Goal: Task Accomplishment & Management: Manage account settings

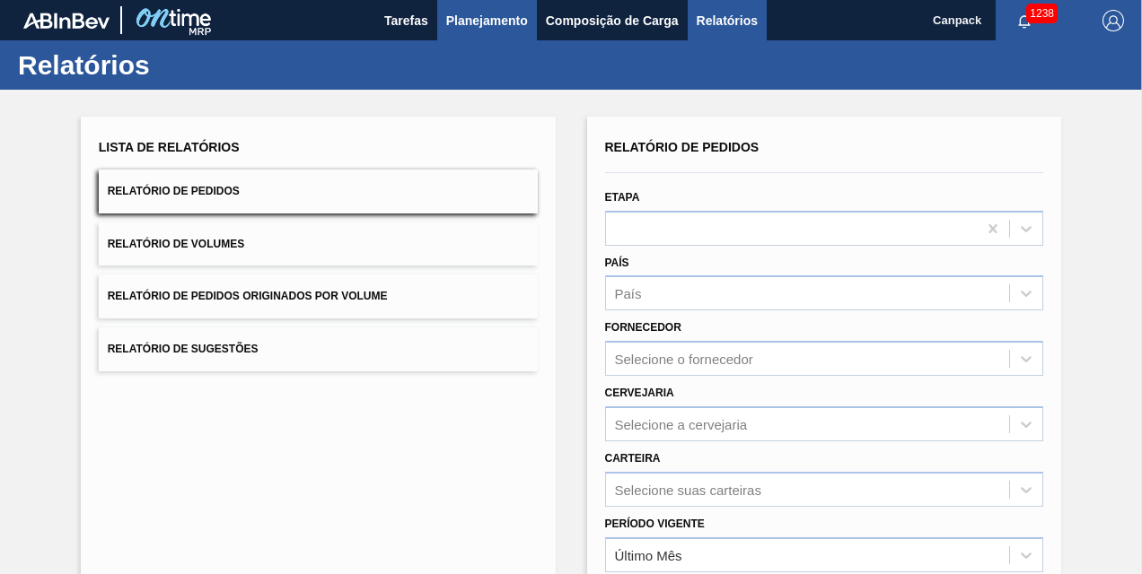
click at [509, 28] on span "Planejamento" at bounding box center [487, 21] width 82 height 22
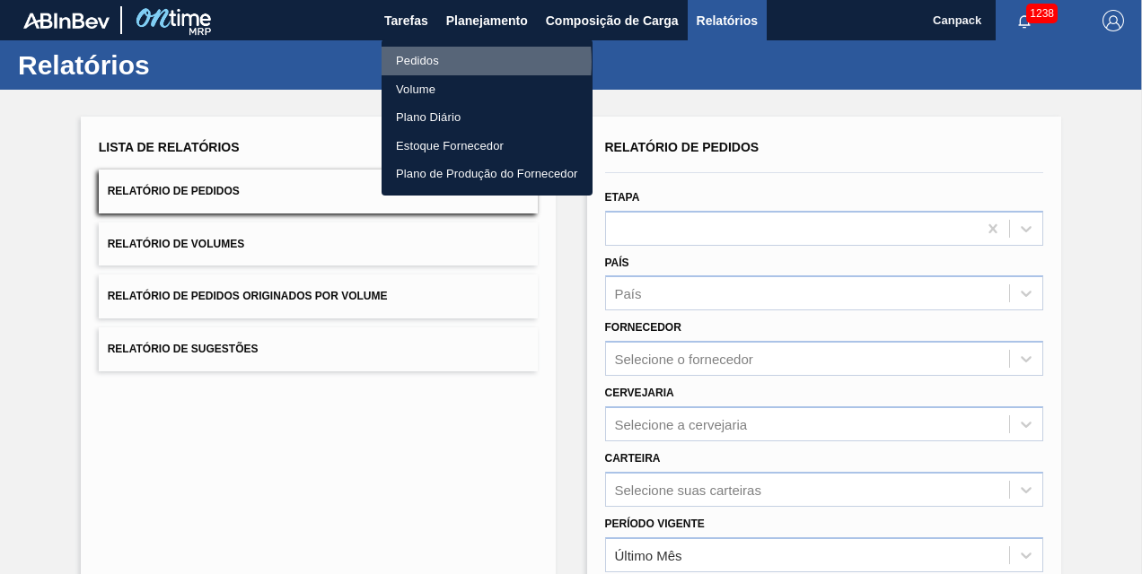
click at [426, 62] on li "Pedidos" at bounding box center [486, 61] width 211 height 29
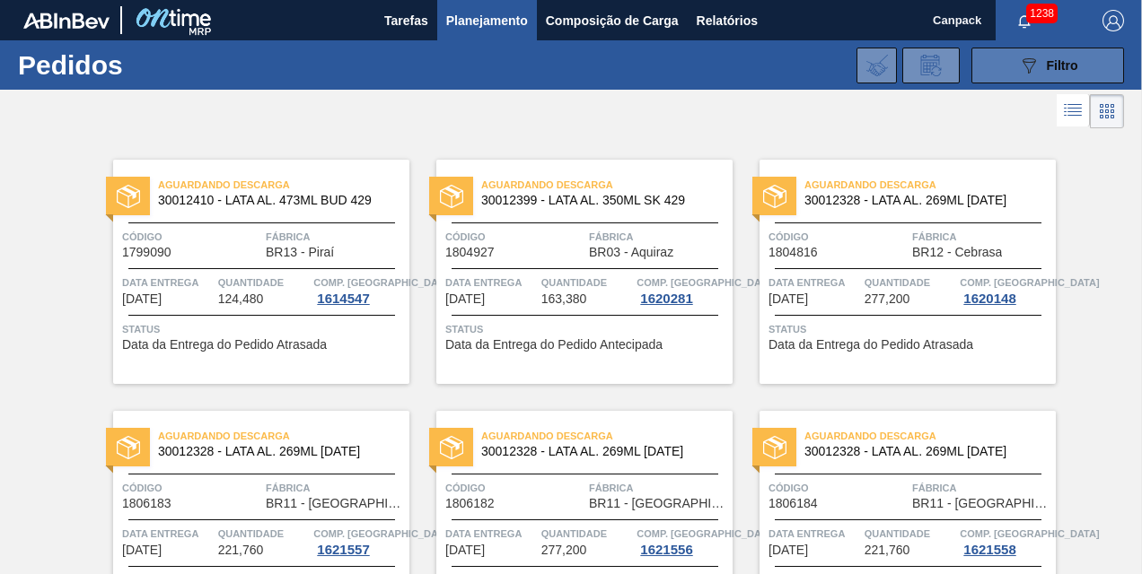
click at [1049, 75] on button "089F7B8B-B2A5-4AFE-B5C0-19BA573D28AC Filtro" at bounding box center [1047, 66] width 153 height 36
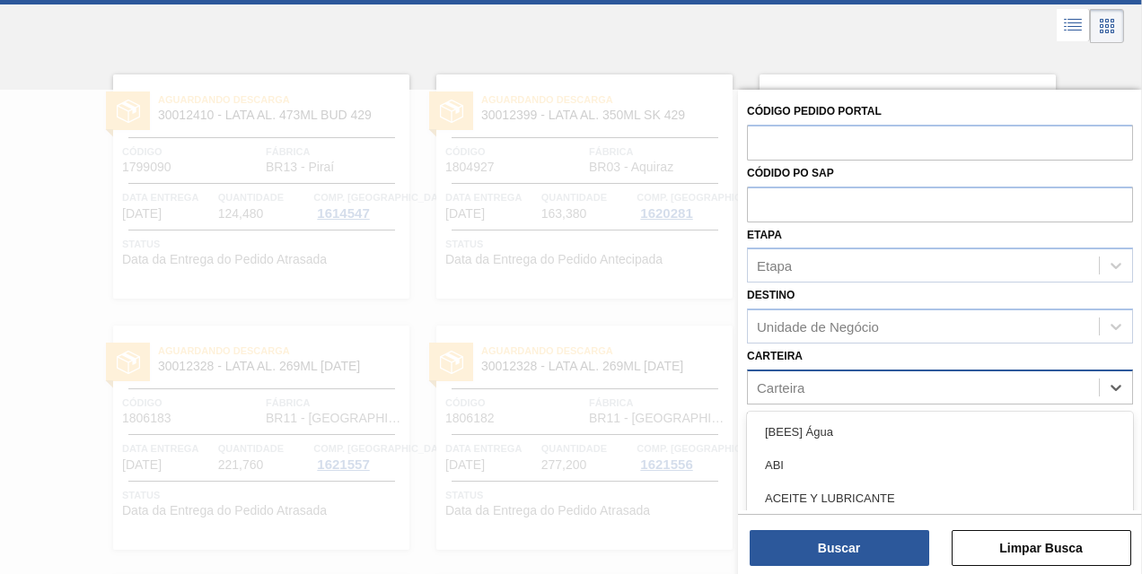
click at [860, 379] on div "Carteira" at bounding box center [923, 387] width 351 height 26
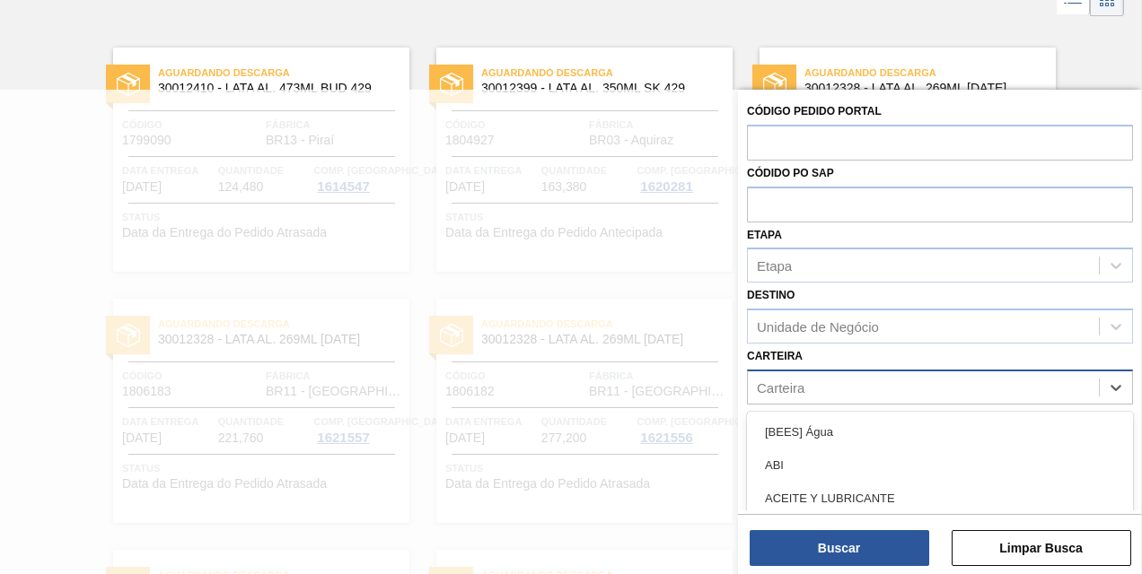
scroll to position [113, 0]
type input "tampa de"
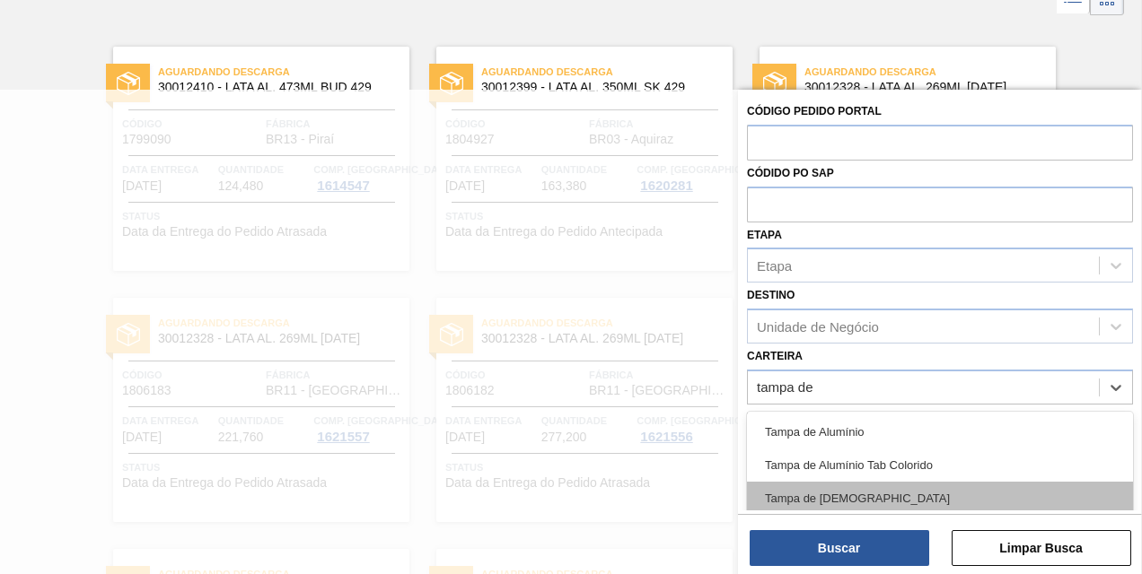
click at [853, 489] on div "Tampa de Lata" at bounding box center [940, 498] width 386 height 33
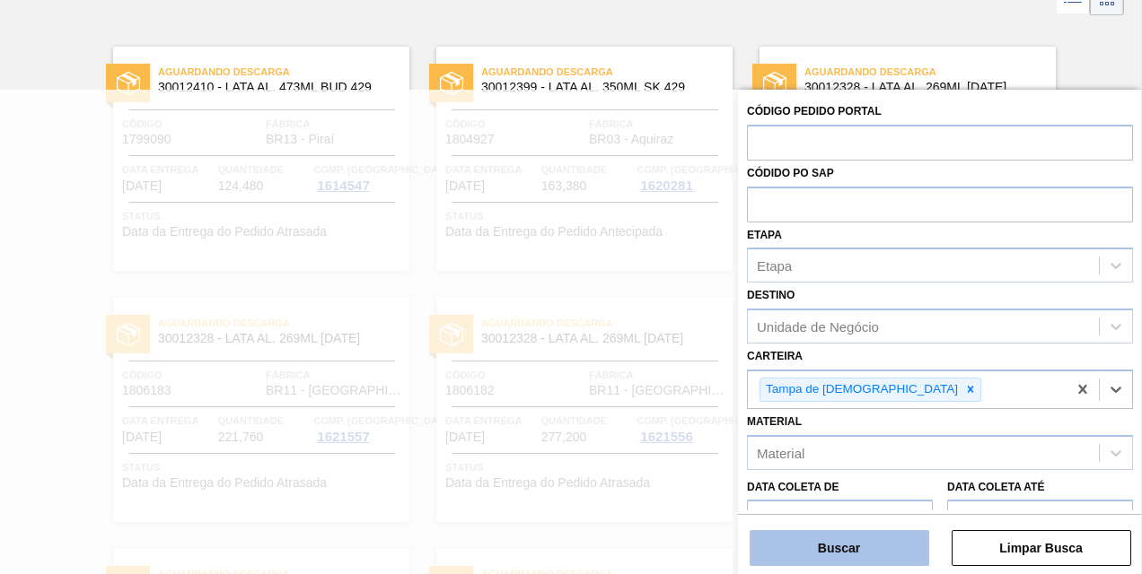
click at [836, 548] on button "Buscar" at bounding box center [838, 548] width 179 height 36
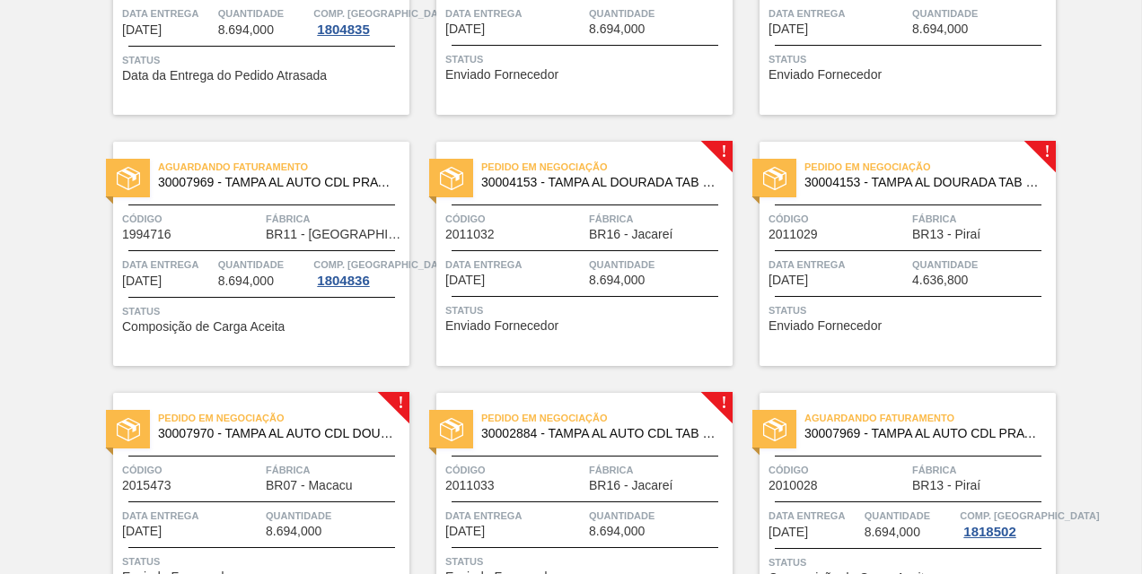
scroll to position [0, 0]
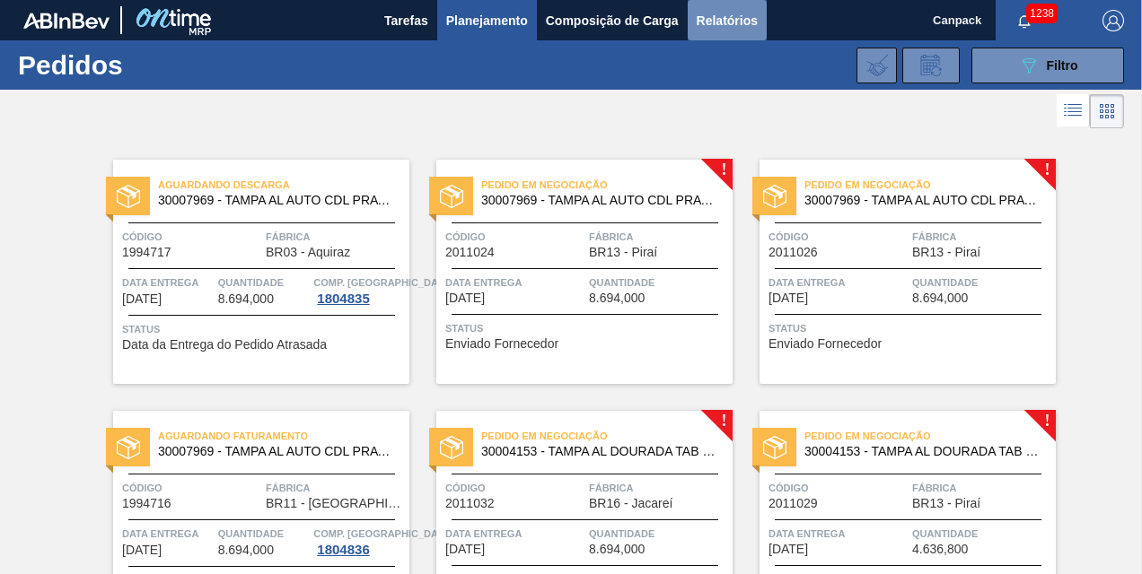
click at [724, 24] on span "Relatórios" at bounding box center [726, 21] width 61 height 22
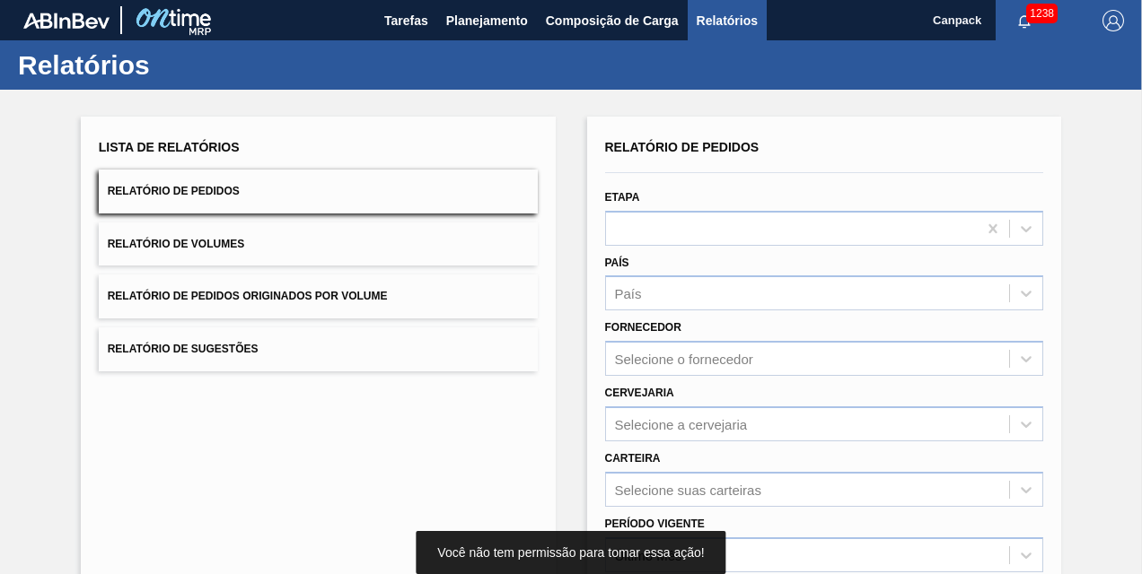
scroll to position [255, 0]
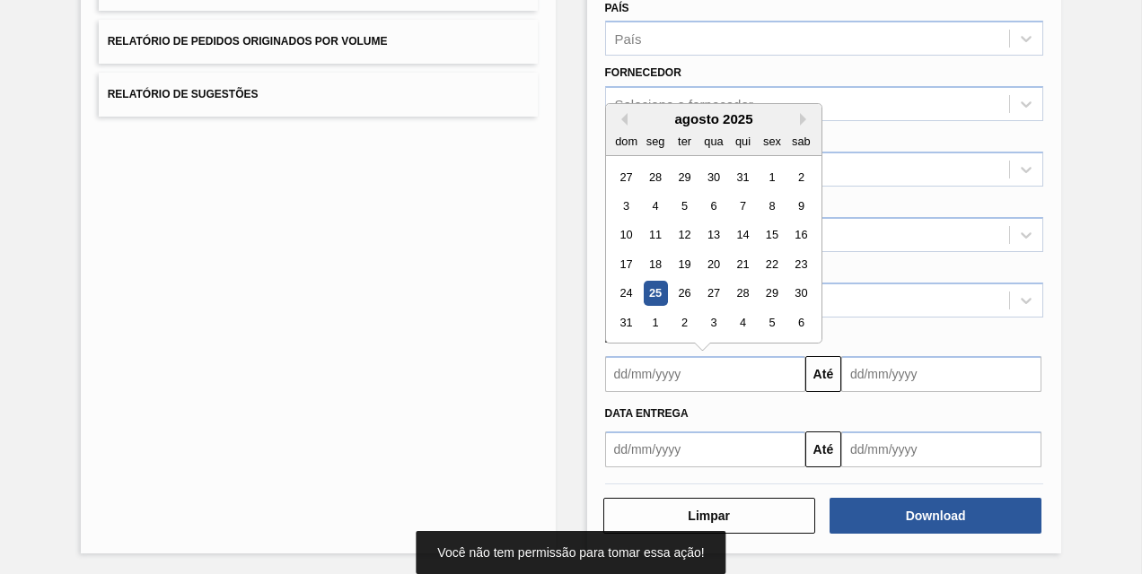
click at [707, 366] on input "text" at bounding box center [705, 374] width 200 height 36
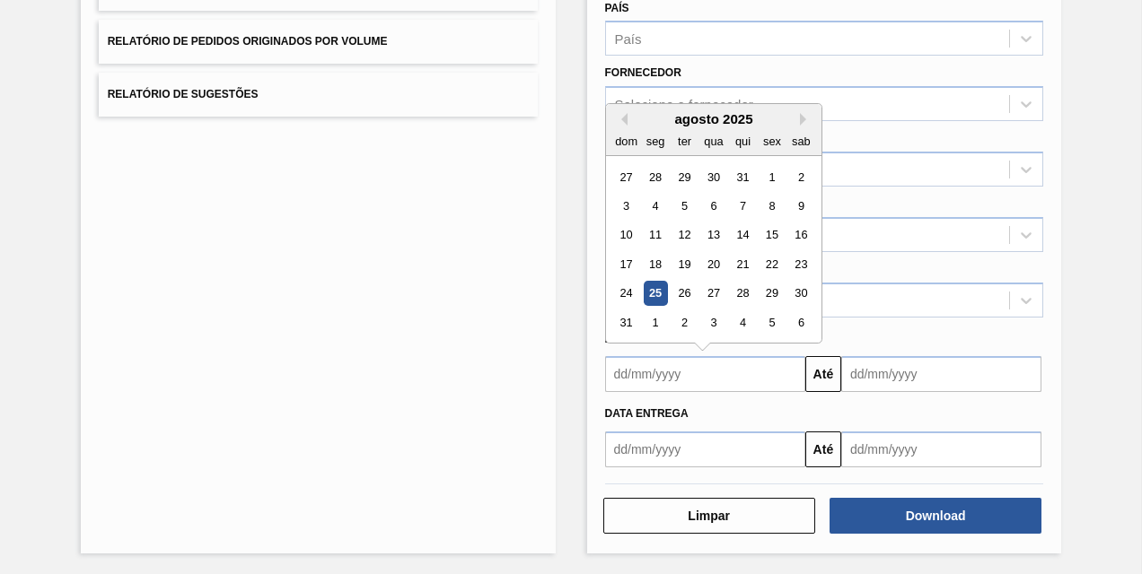
click at [657, 293] on div "25" at bounding box center [655, 294] width 24 height 24
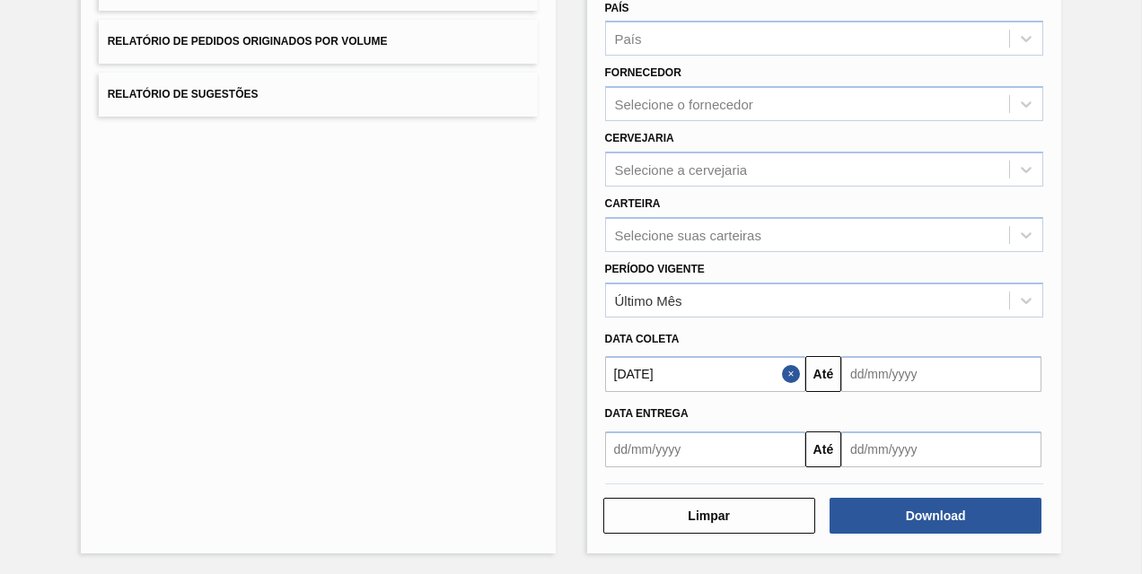
type input "25/08/2025"
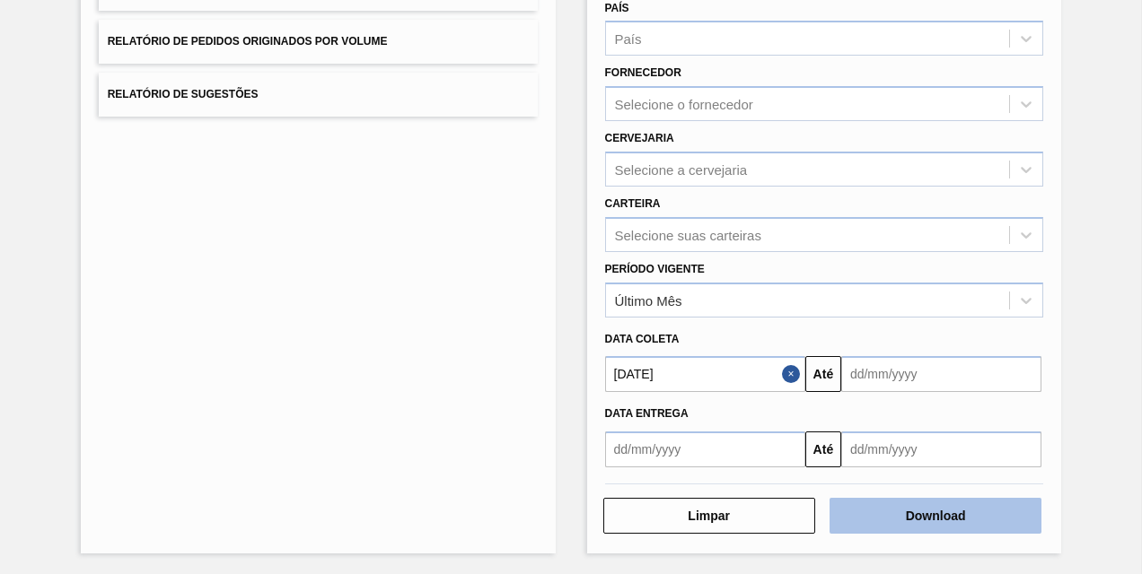
click at [897, 516] on button "Download" at bounding box center [935, 516] width 212 height 36
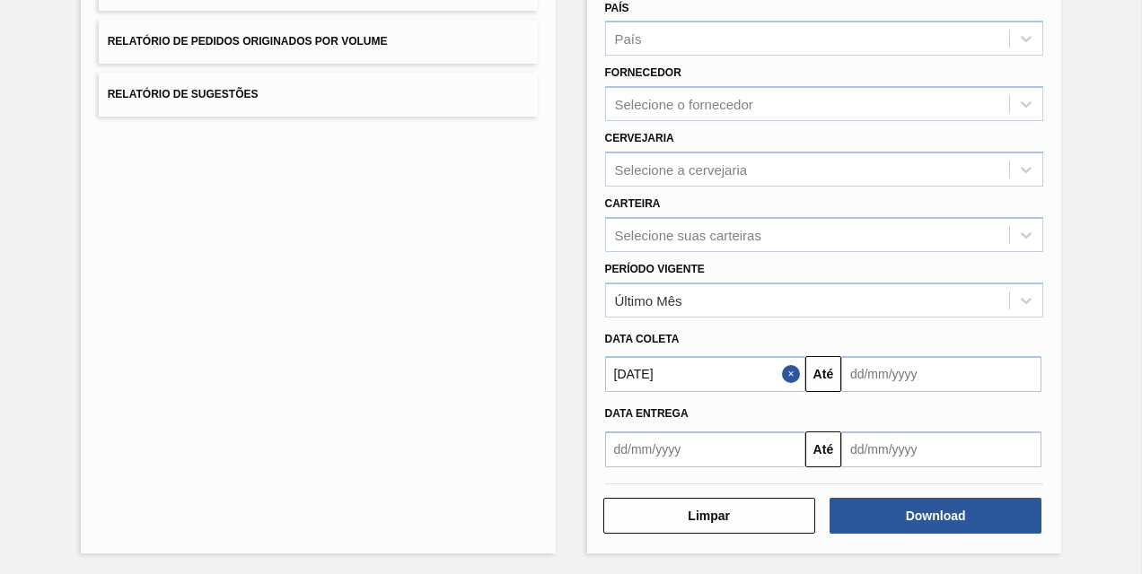
scroll to position [0, 0]
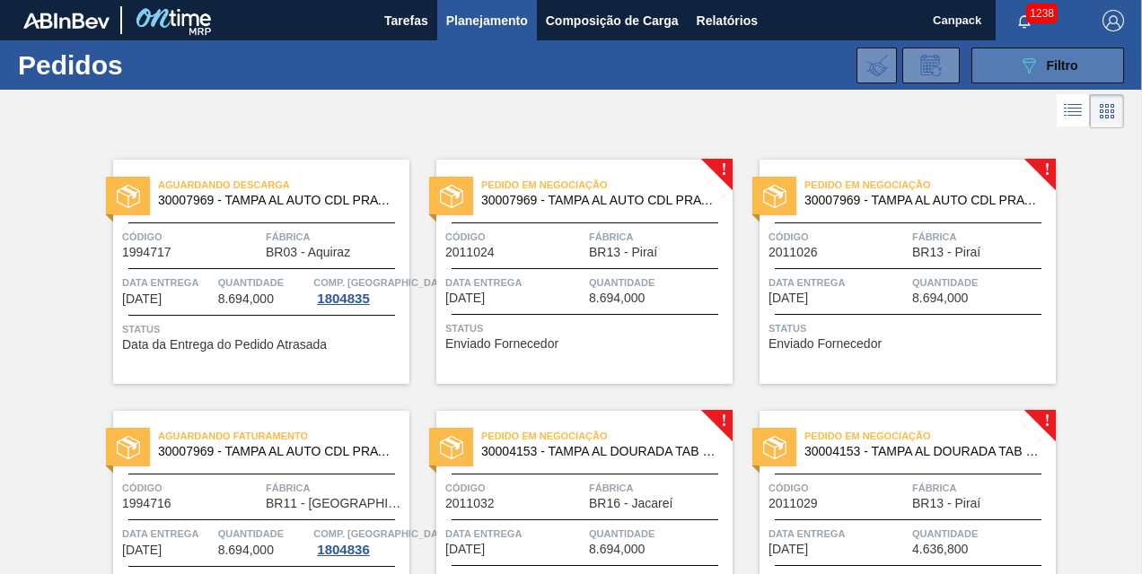
click at [1048, 69] on span "Filtro" at bounding box center [1061, 65] width 31 height 14
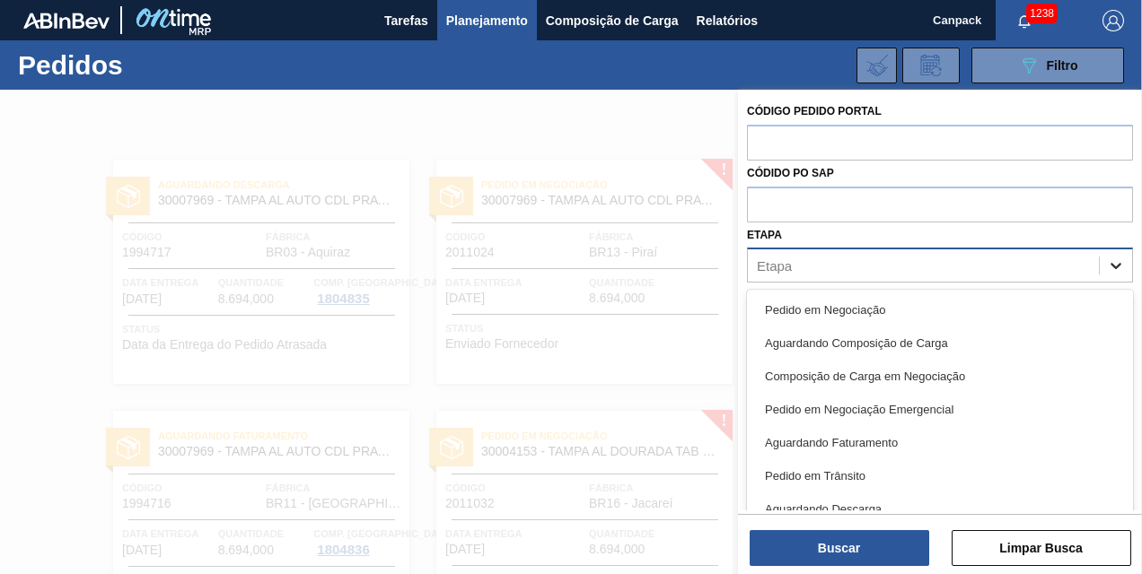
click at [1122, 267] on div at bounding box center [1115, 265] width 32 height 32
click at [587, 127] on div at bounding box center [571, 377] width 1142 height 574
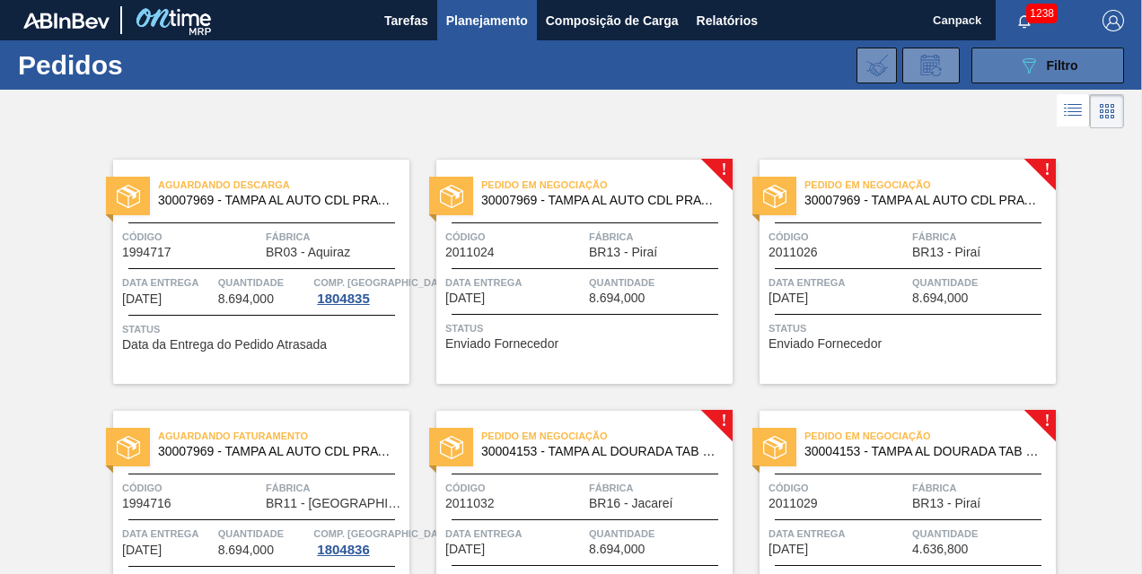
click at [1022, 59] on icon at bounding box center [1028, 65] width 13 height 15
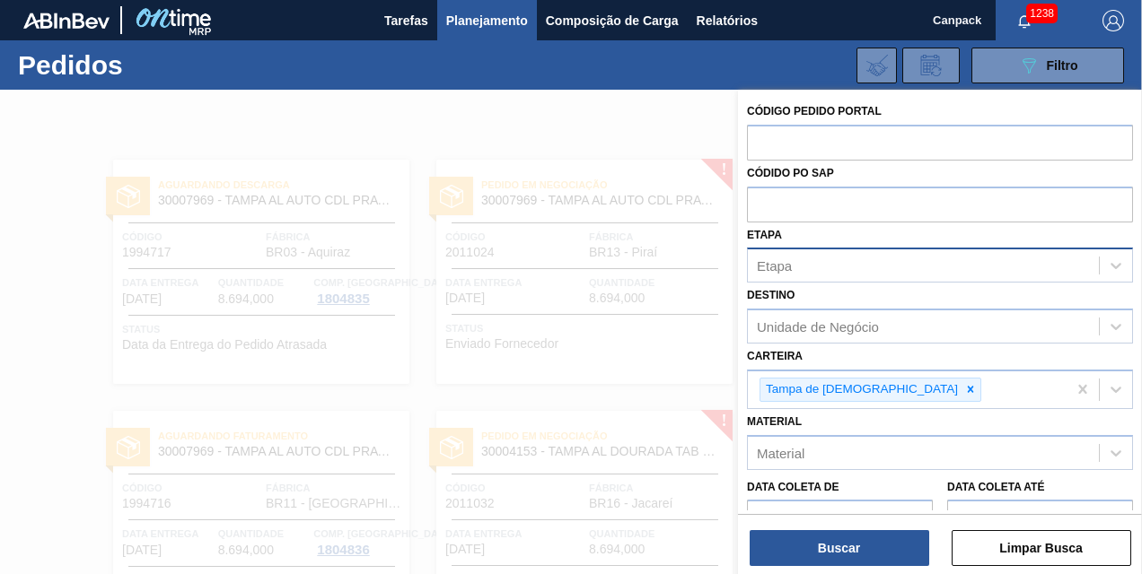
click at [902, 267] on div "Etapa" at bounding box center [923, 266] width 351 height 26
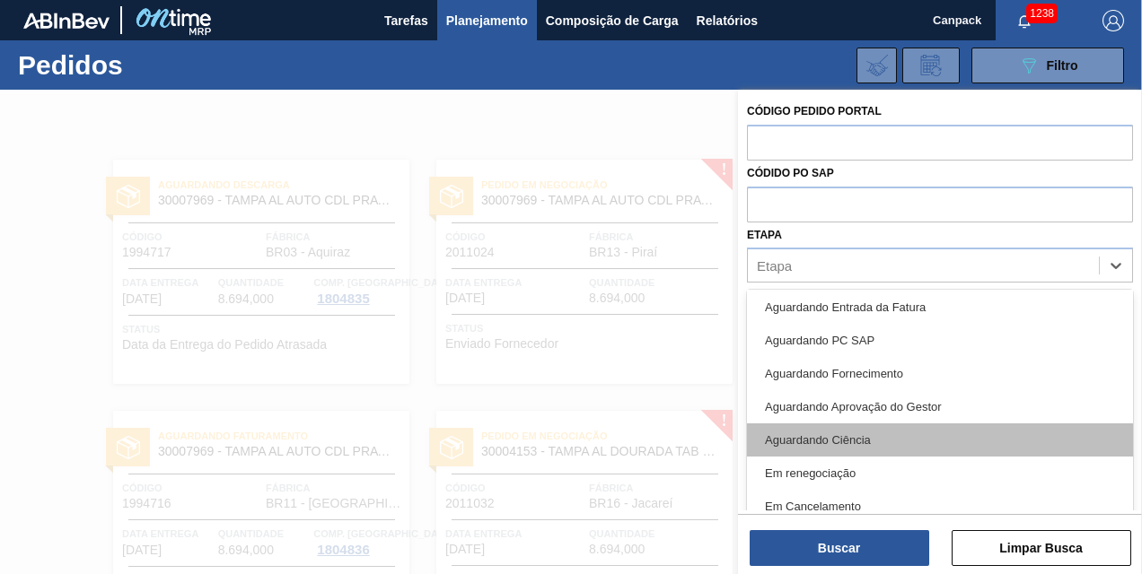
scroll to position [236, 0]
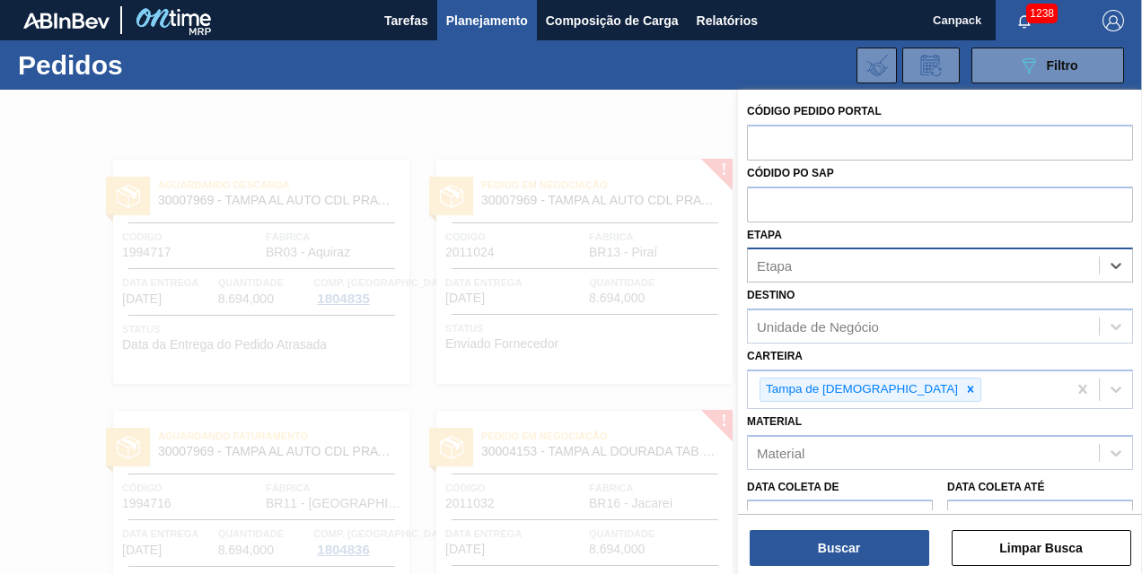
click at [830, 266] on div "Etapa" at bounding box center [923, 266] width 351 height 26
type input "n"
type input "e"
type input "f"
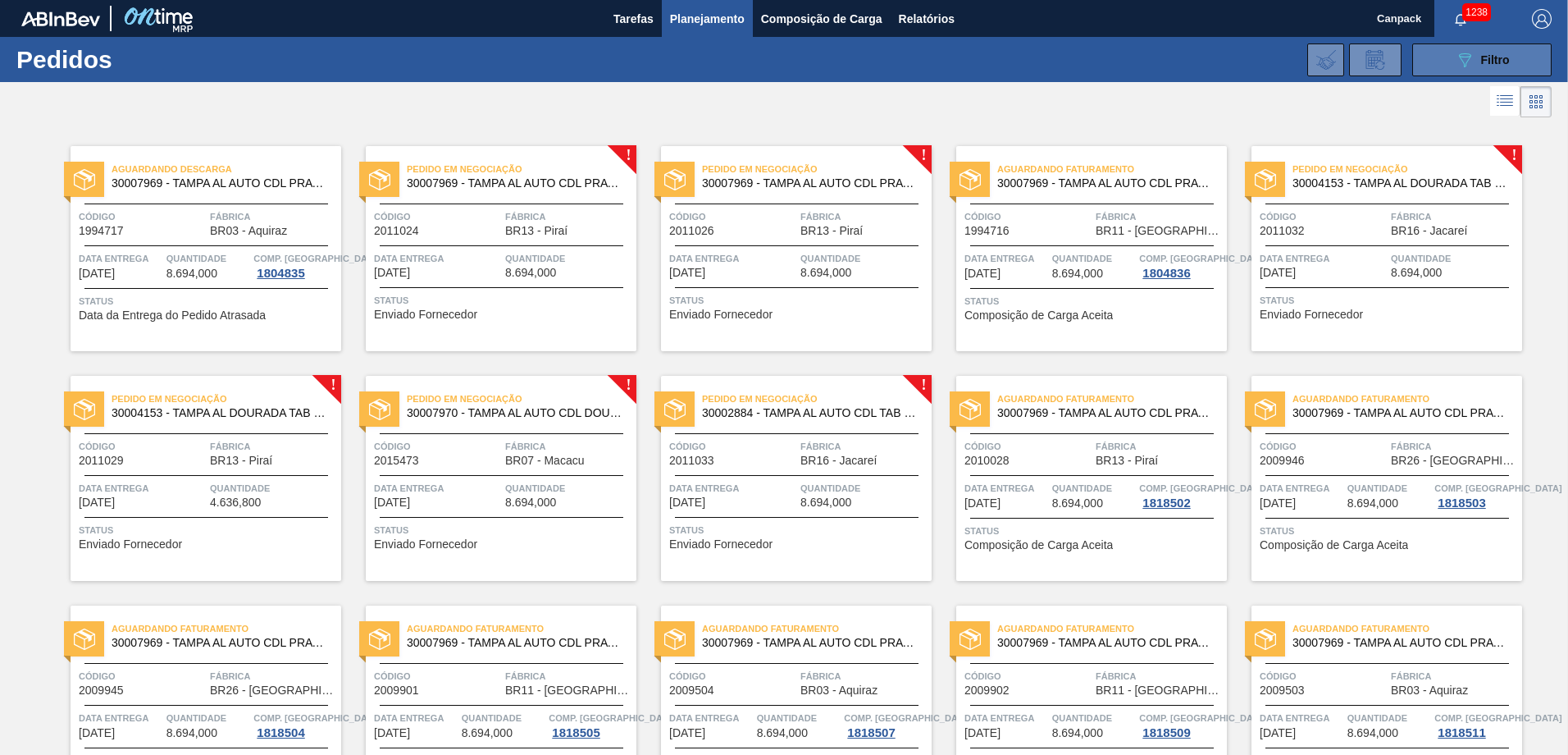
click at [1043, 72] on button "089F7B8B-B2A5-4AFE-B5C0-19BA573D28AC Filtro" at bounding box center [1481, 60] width 140 height 33
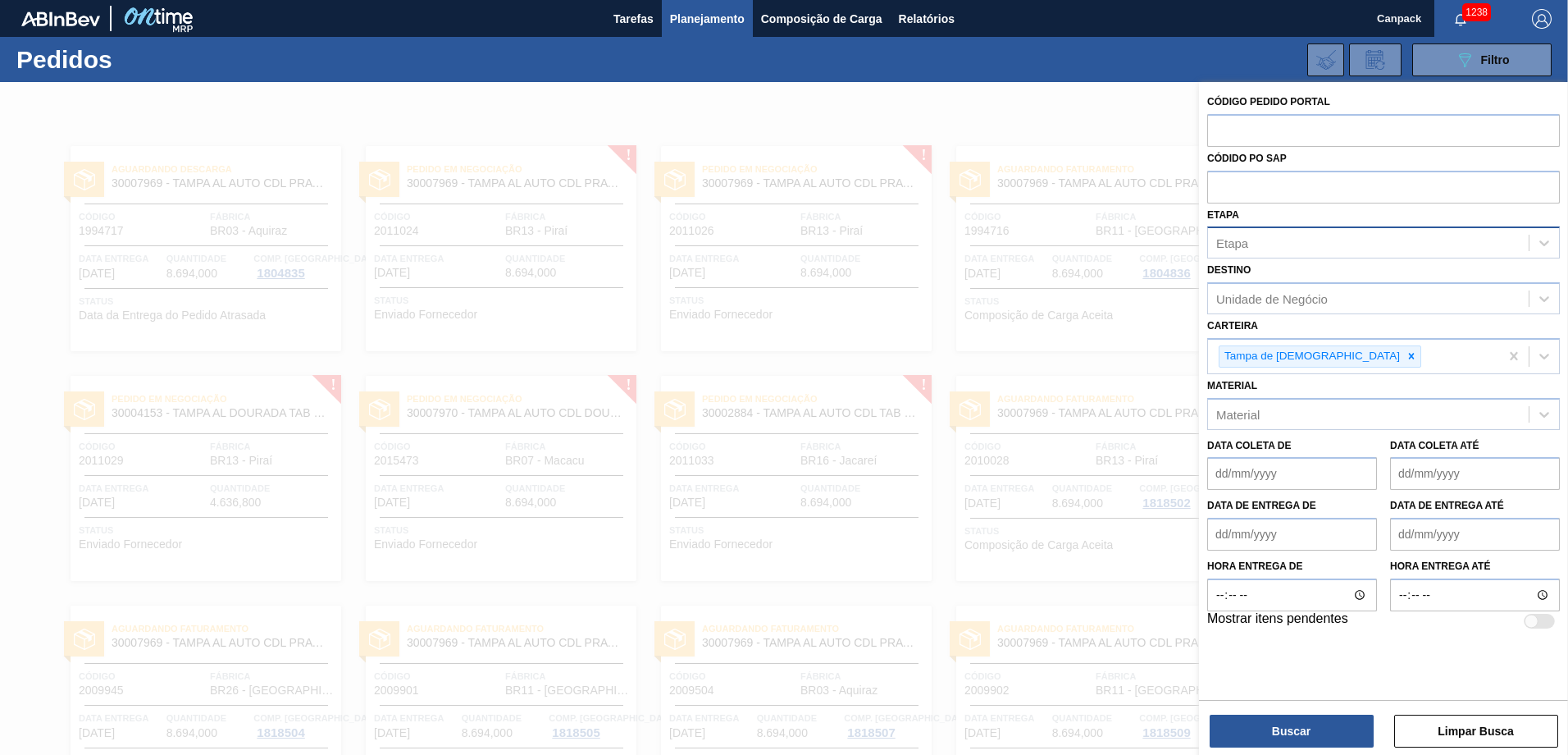
click at [1043, 250] on div "Etapa" at bounding box center [1368, 243] width 321 height 24
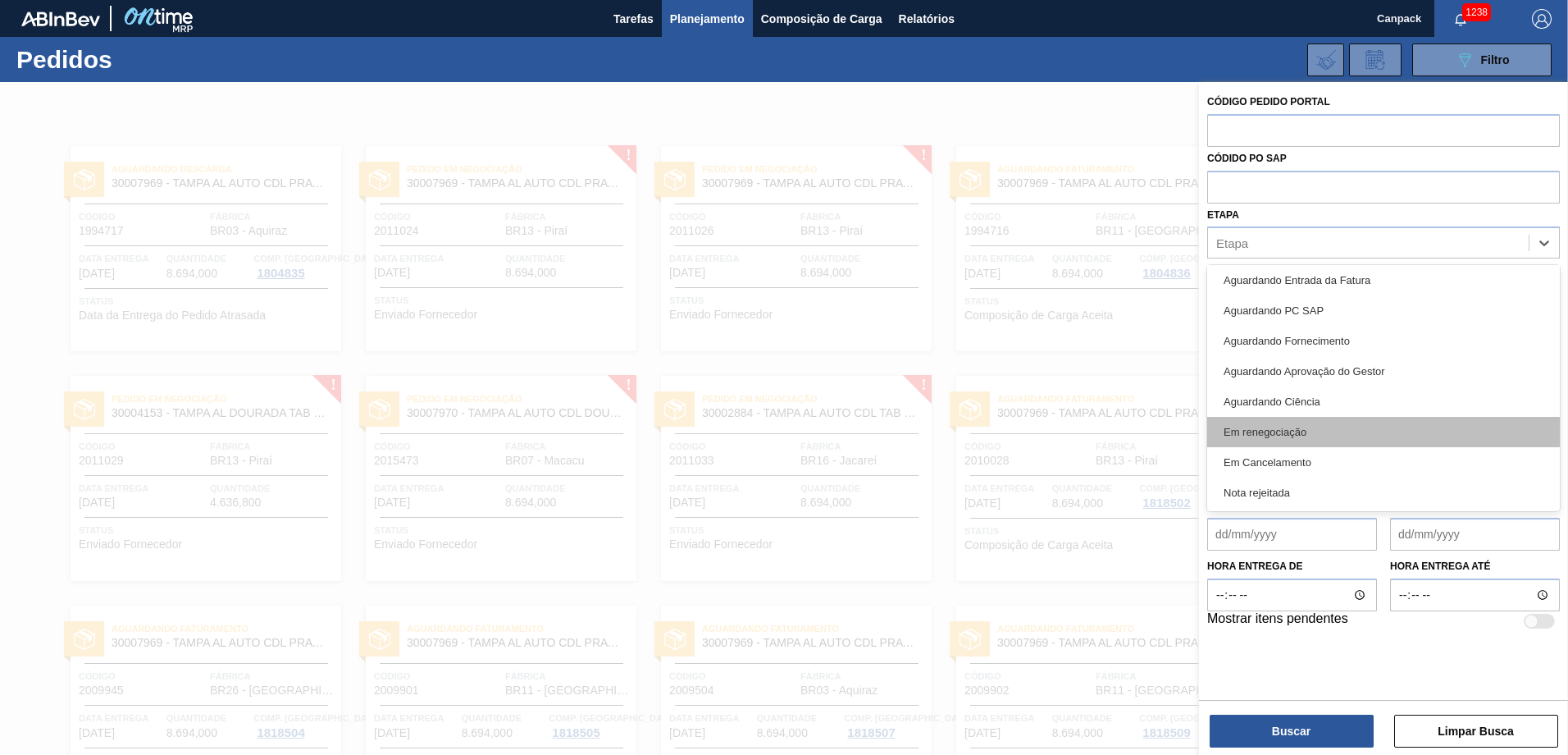
click at [1043, 431] on div "Em renegociação" at bounding box center [1383, 431] width 353 height 30
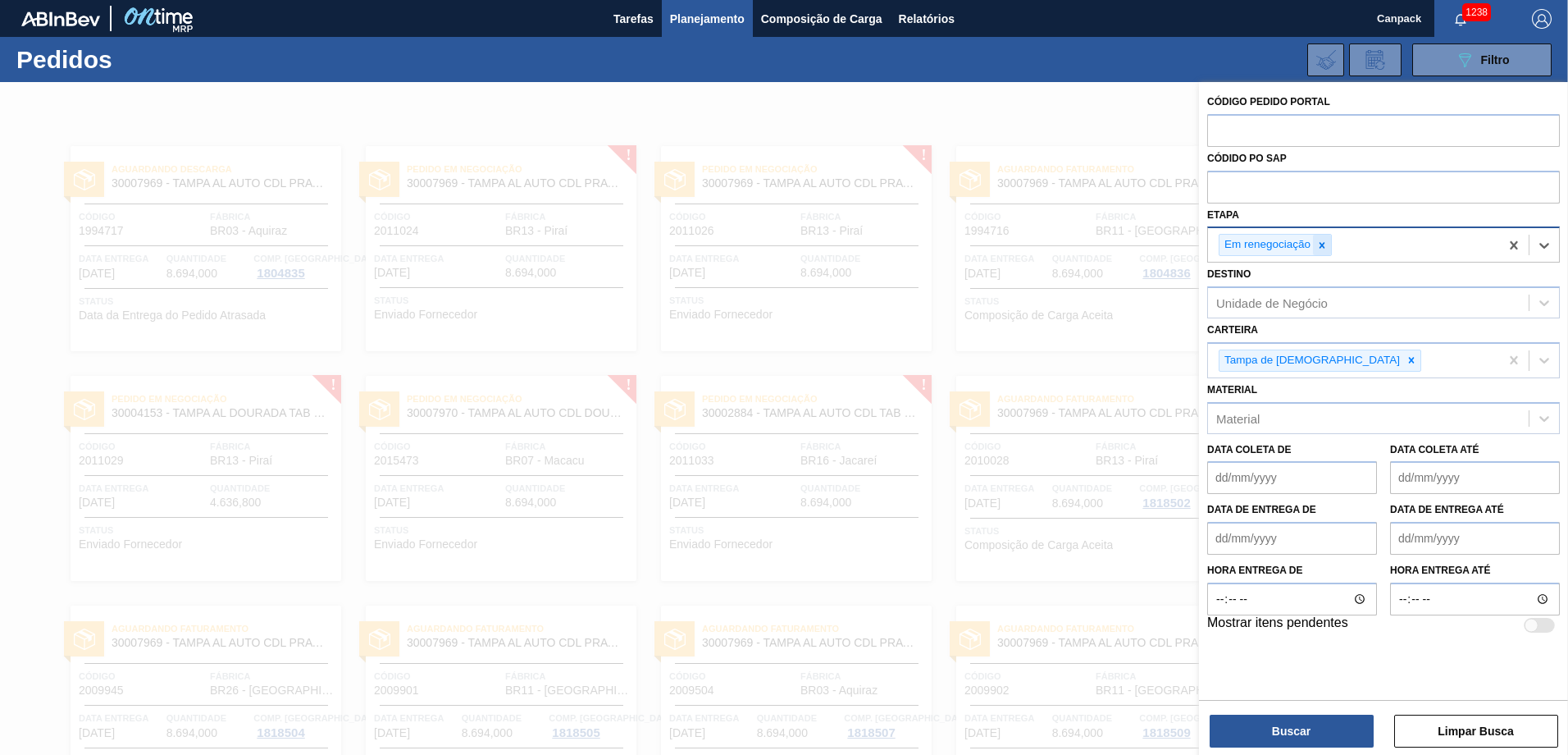
click at [1043, 244] on icon at bounding box center [1322, 245] width 5 height 5
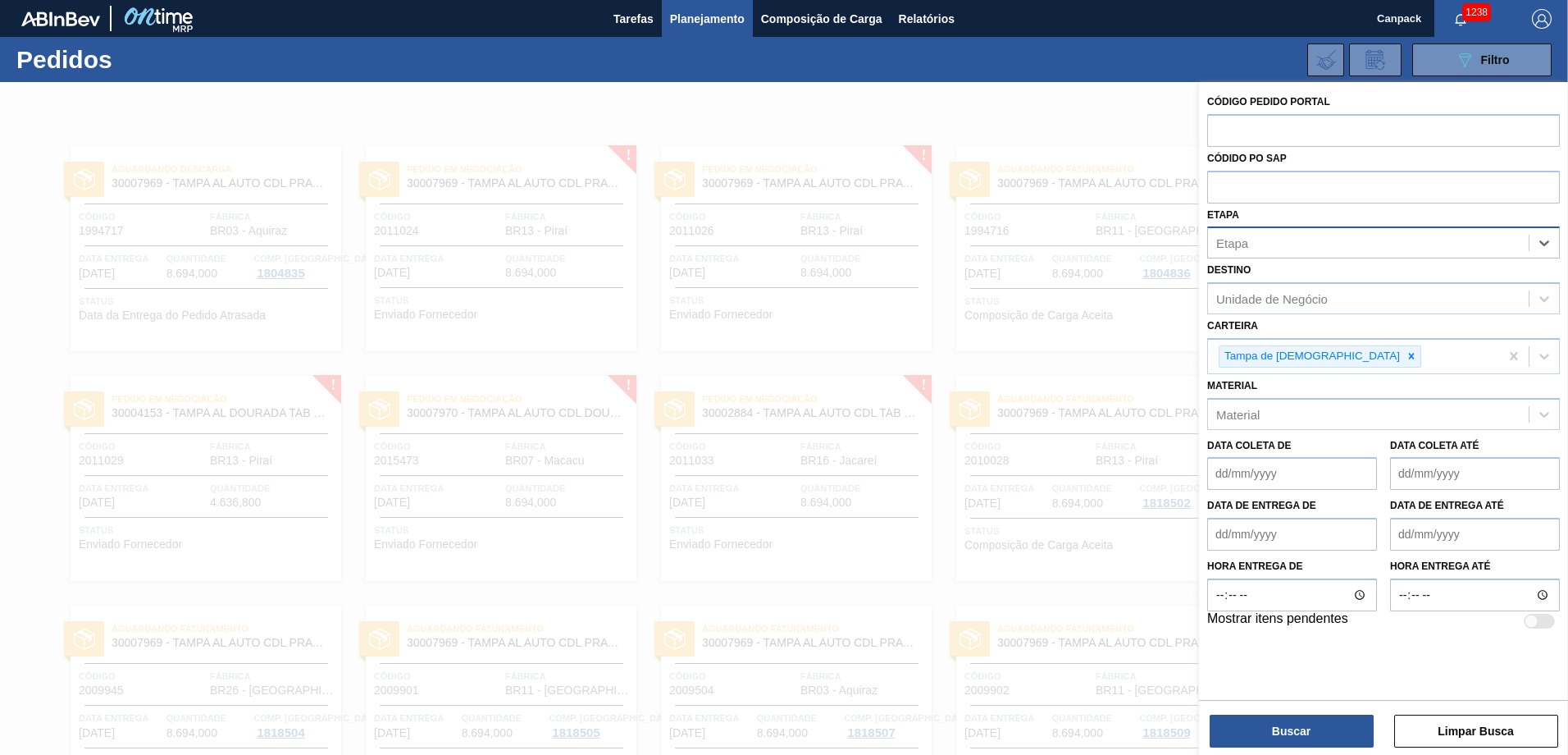
click at [1043, 249] on div "Etapa" at bounding box center [1368, 243] width 321 height 24
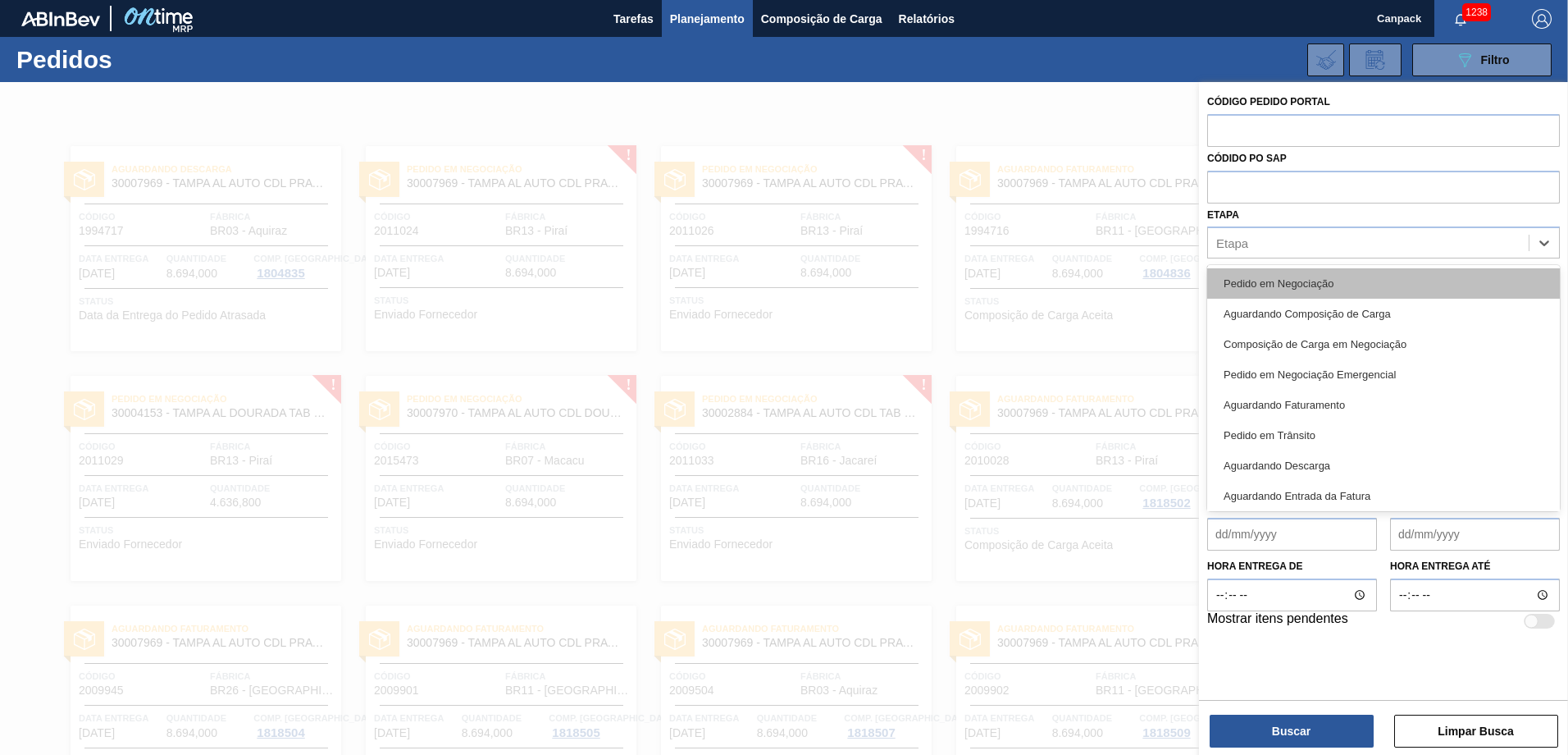
click at [1043, 291] on div "Pedido em Negociação" at bounding box center [1383, 282] width 353 height 30
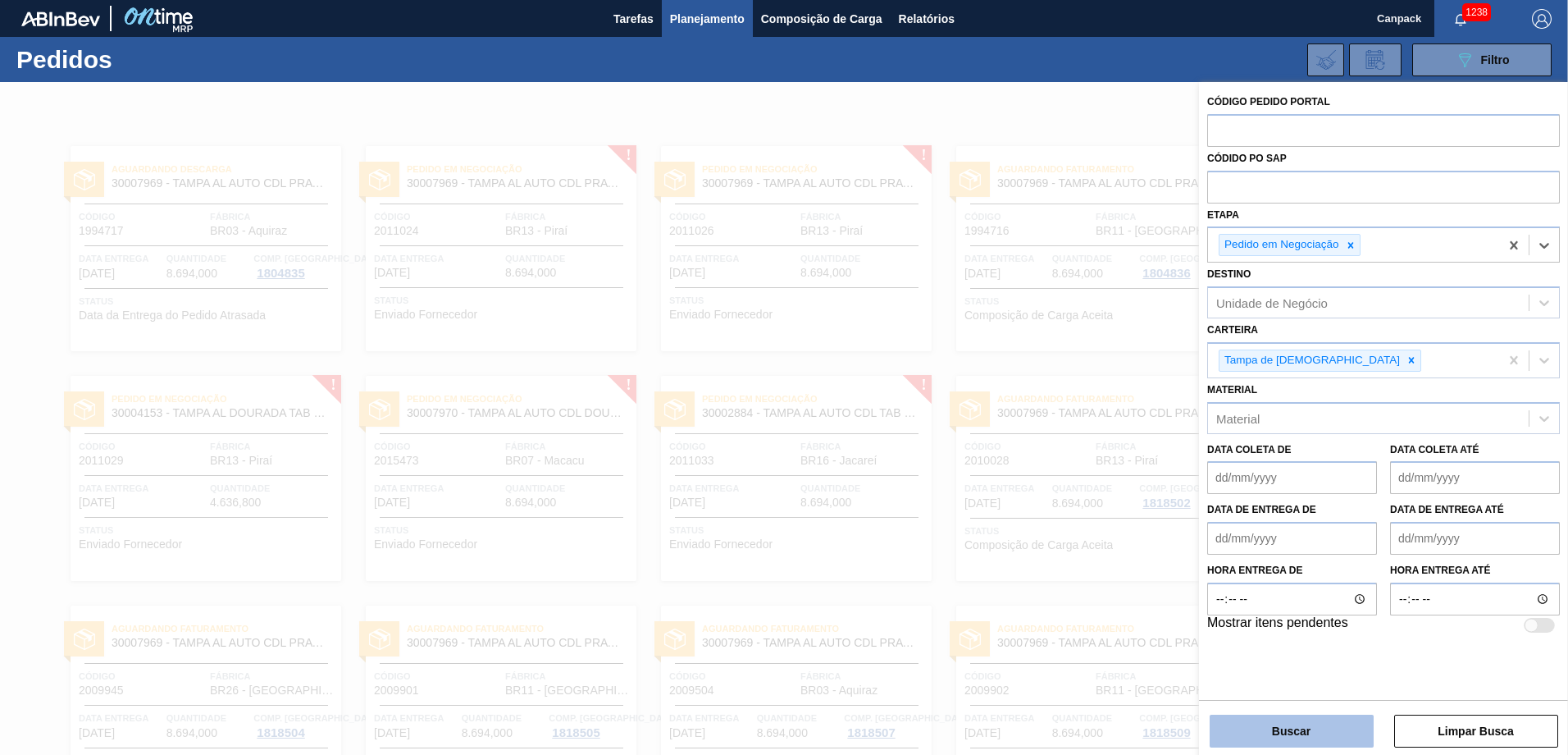
click at [1043, 524] on button "Buscar" at bounding box center [1291, 731] width 164 height 33
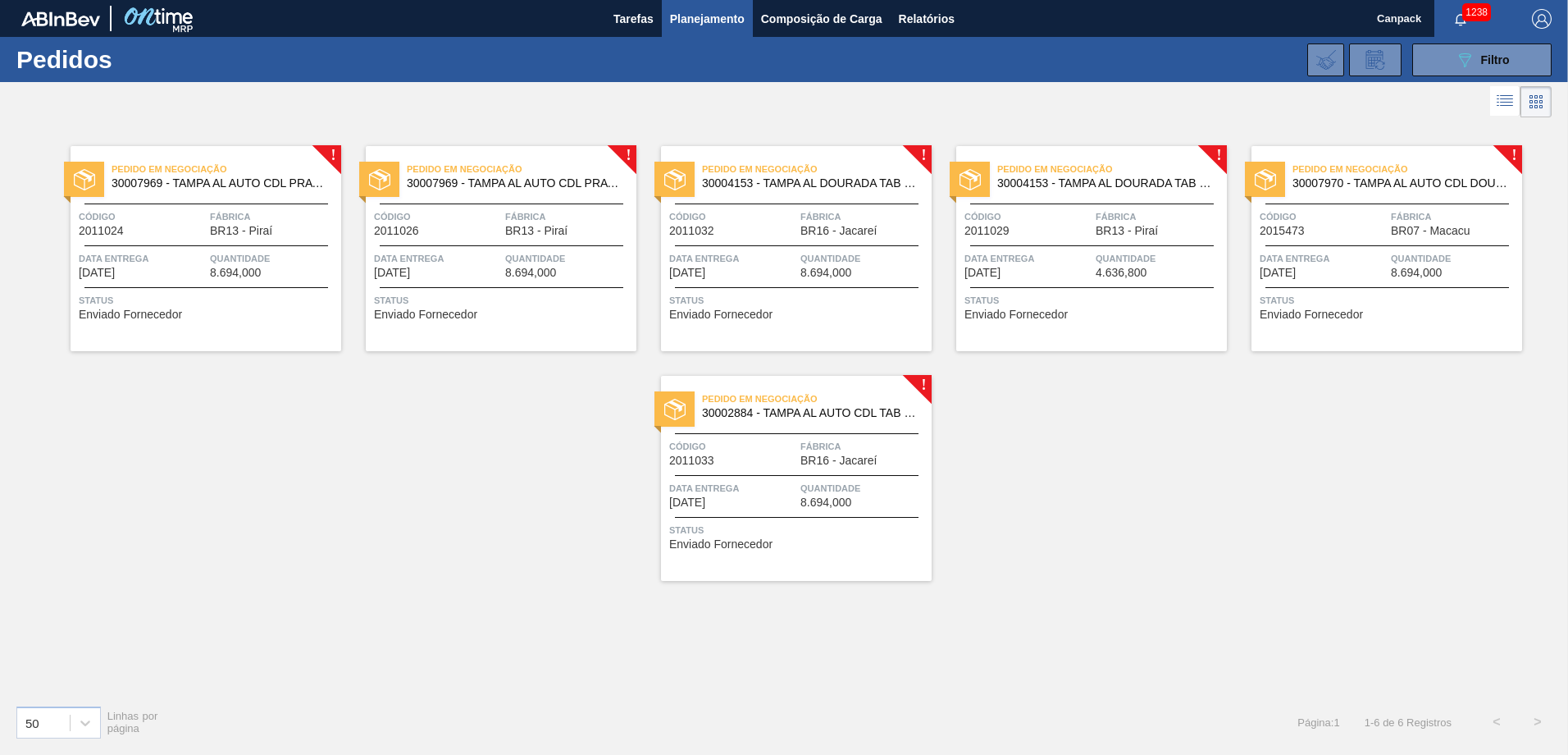
click at [146, 228] on div "Código 2011024" at bounding box center [142, 222] width 127 height 28
drag, startPoint x: 196, startPoint y: 170, endPoint x: 1255, endPoint y: 487, distance: 1105.4
click at [1043, 492] on div "! Pedido em Negociação 30007969 - TAMPA AL AUTO CDL PRATA CANPACK Código 201102…" at bounding box center [784, 407] width 1568 height 570
click at [1043, 71] on button "089F7B8B-B2A5-4AFE-B5C0-19BA573D28AC Filtro" at bounding box center [1481, 60] width 140 height 33
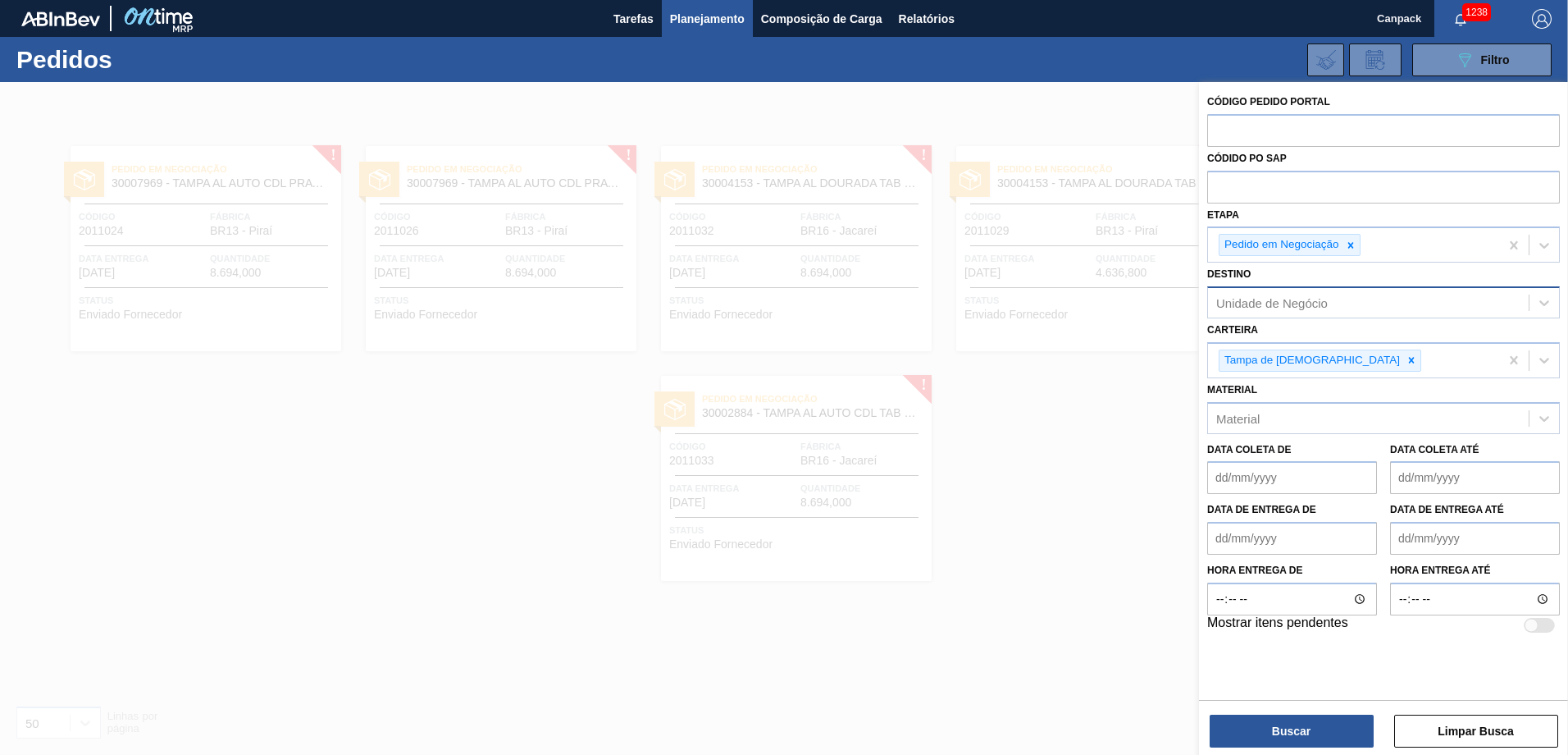
click at [1043, 304] on div "Unidade de Negócio" at bounding box center [1272, 303] width 111 height 14
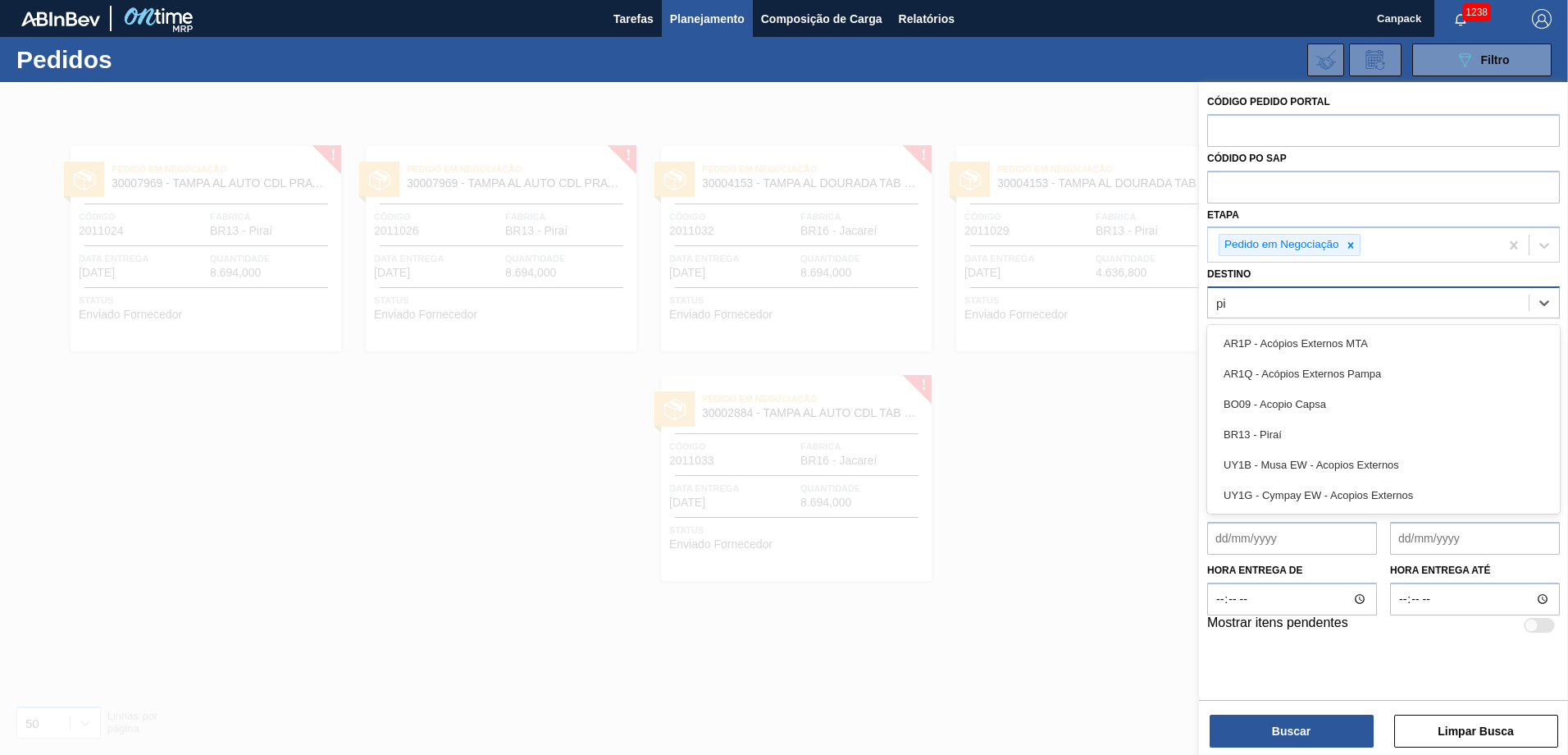
type input "pir"
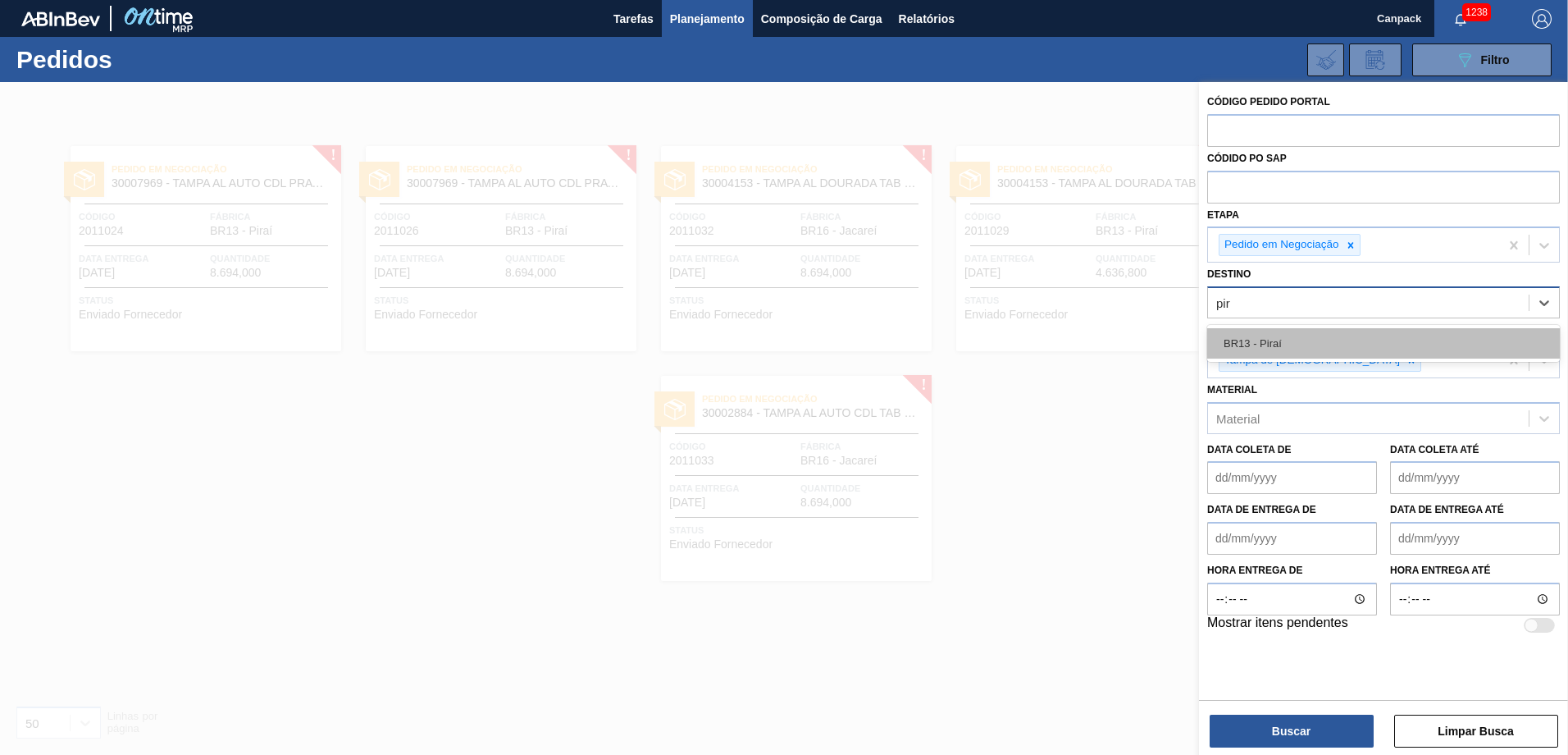
click at [1043, 342] on div "BR13 - Piraí" at bounding box center [1383, 343] width 353 height 30
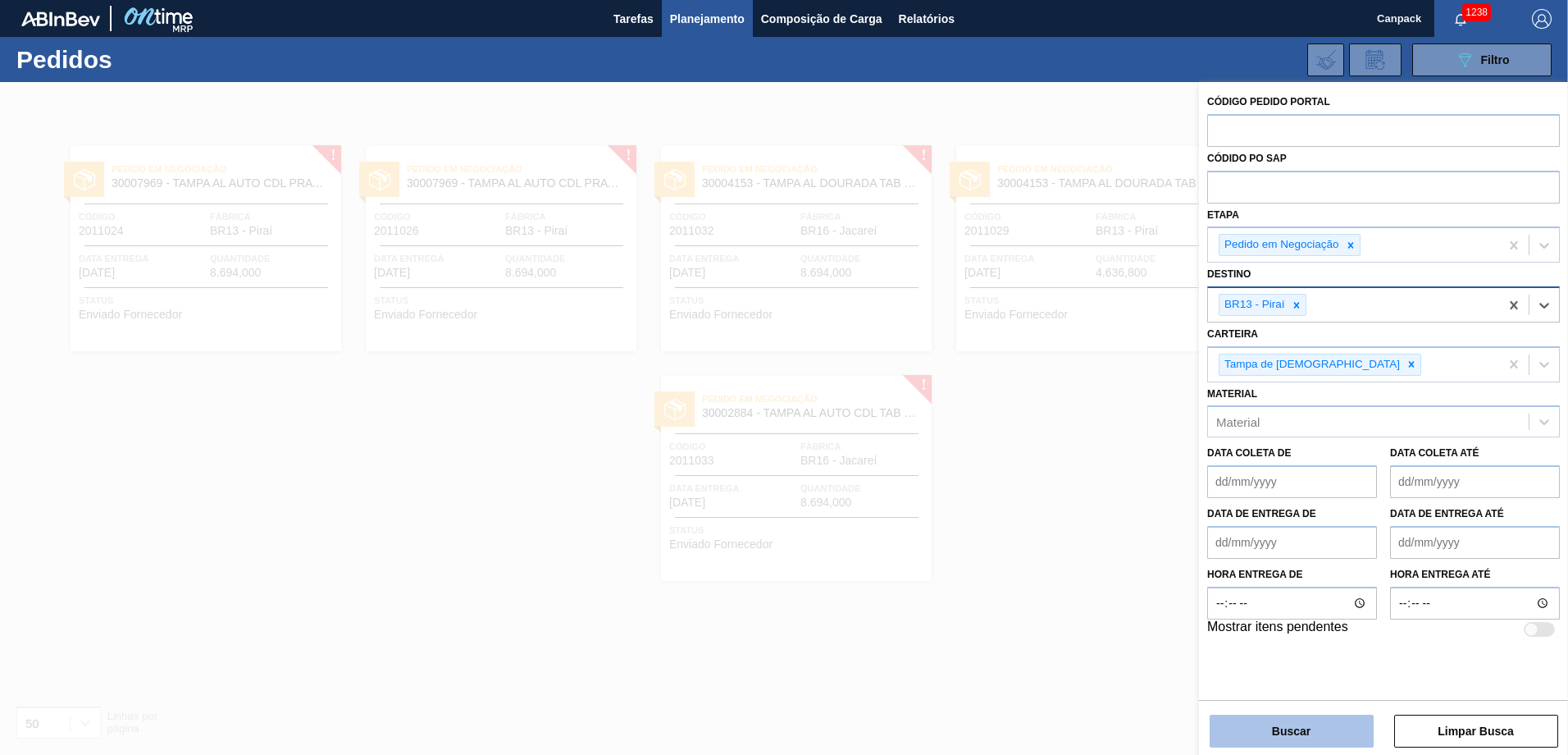
click at [1043, 524] on button "Buscar" at bounding box center [1291, 731] width 164 height 33
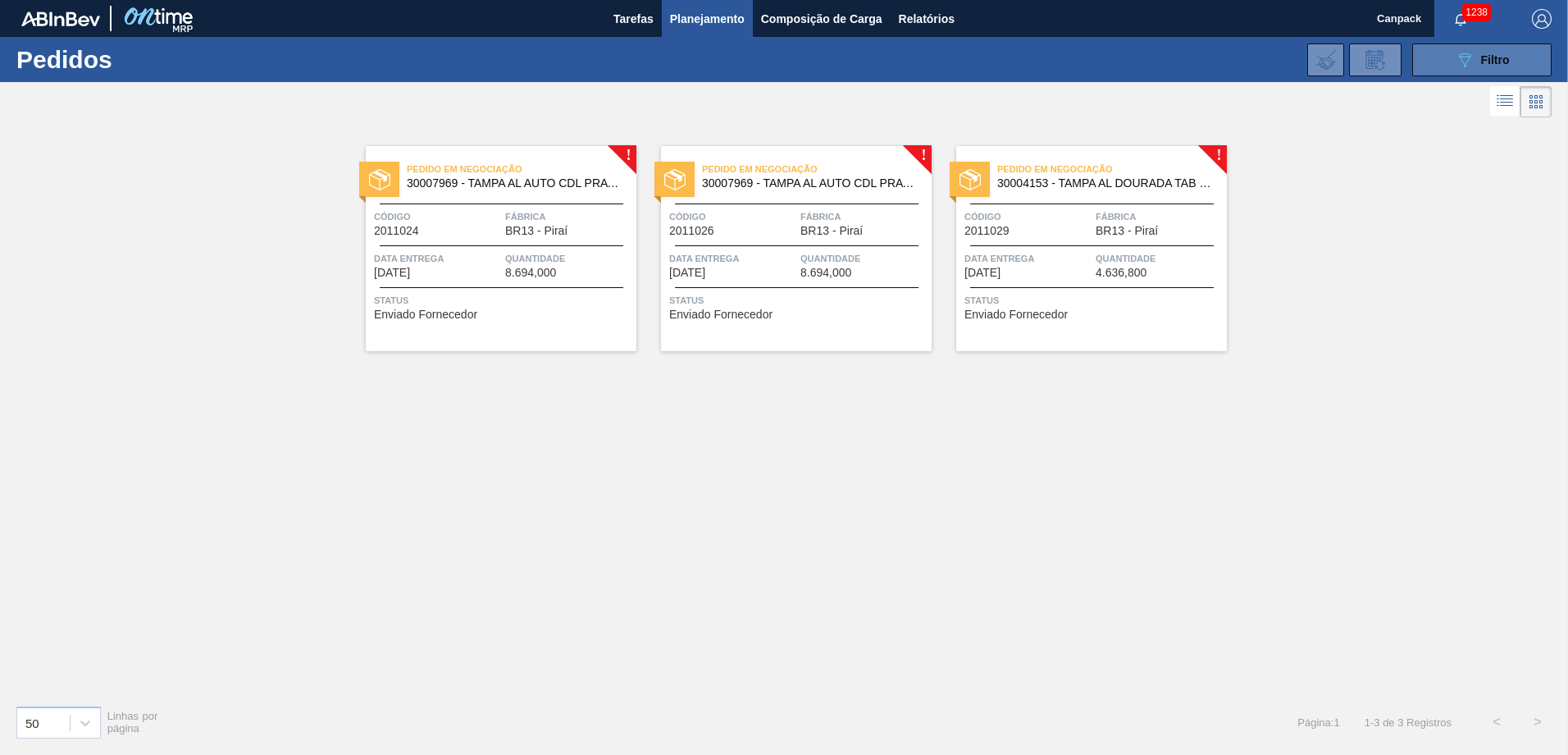
click at [1043, 66] on span "Filtro" at bounding box center [1495, 59] width 28 height 13
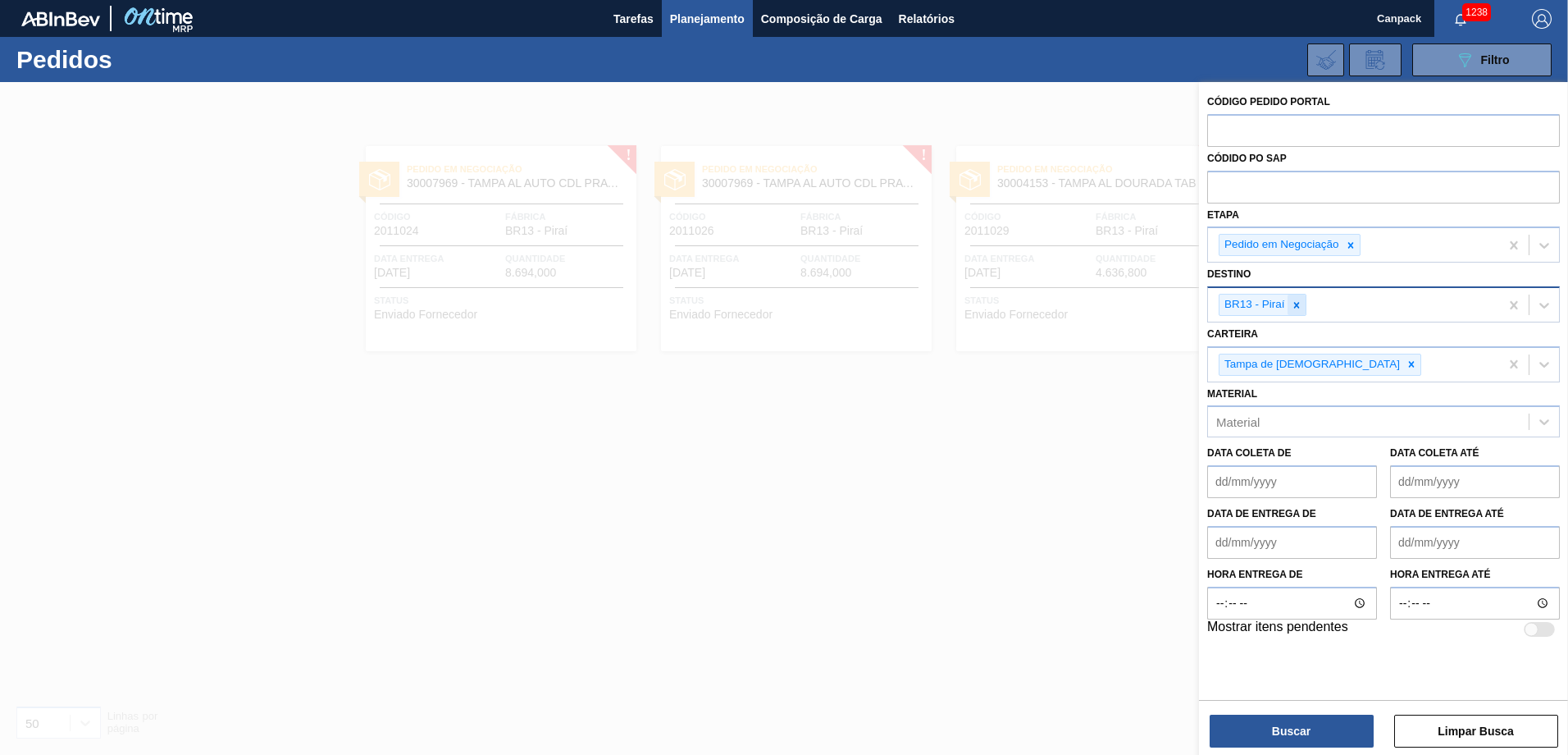
click at [1043, 303] on icon at bounding box center [1296, 304] width 5 height 5
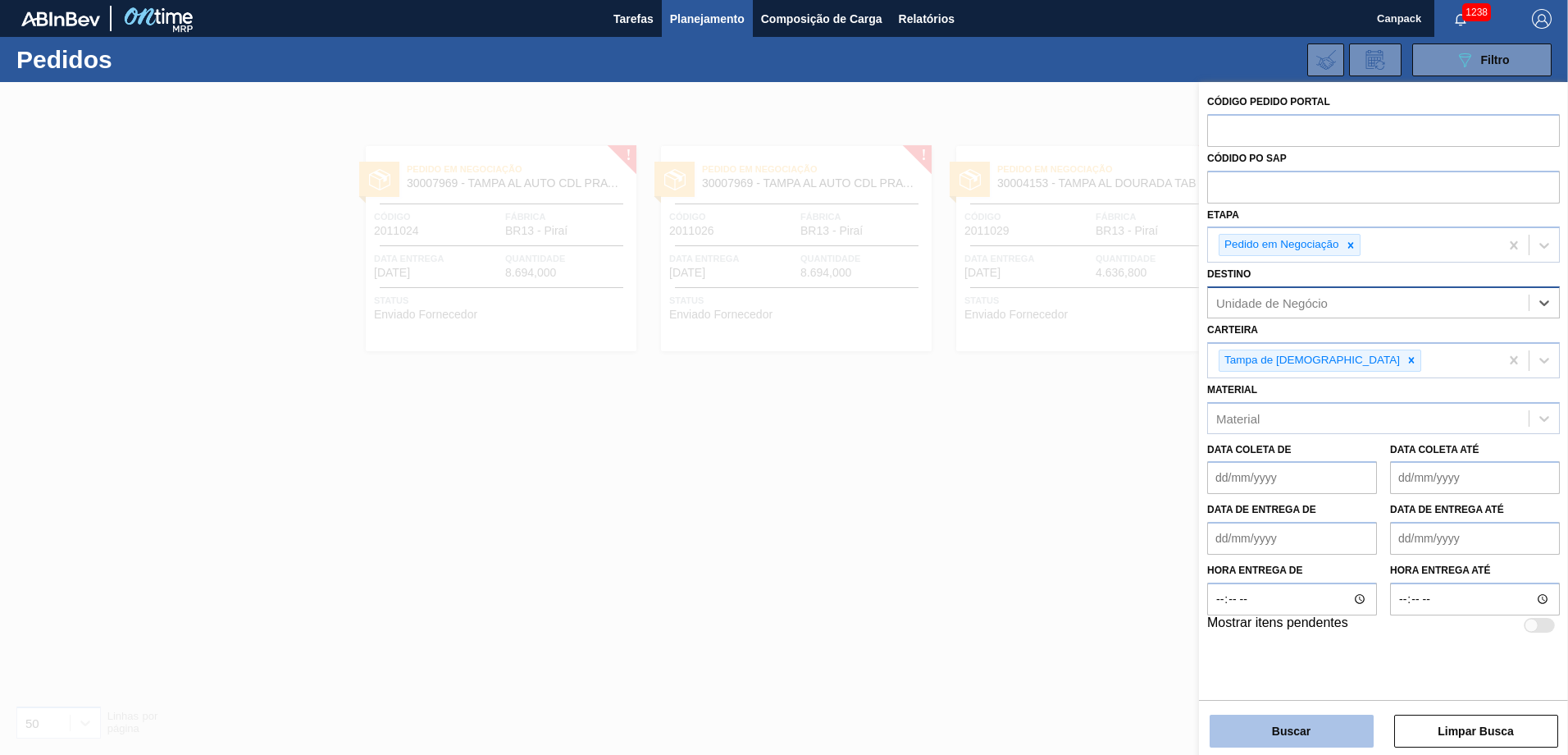
click at [1043, 524] on button "Buscar" at bounding box center [1291, 731] width 164 height 33
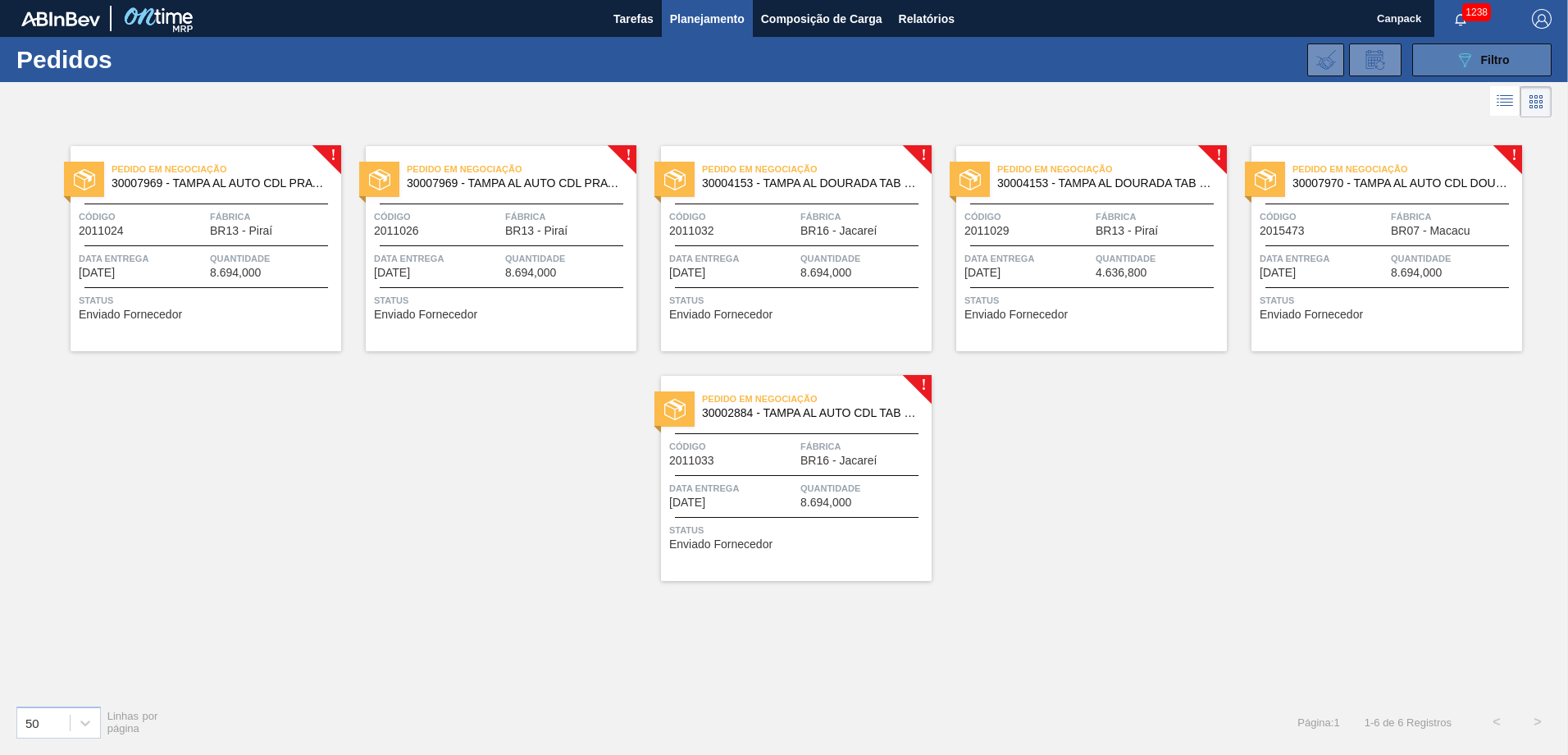
click at [1043, 67] on div "089F7B8B-B2A5-4AFE-B5C0-19BA573D28AC Filtro" at bounding box center [1482, 60] width 55 height 20
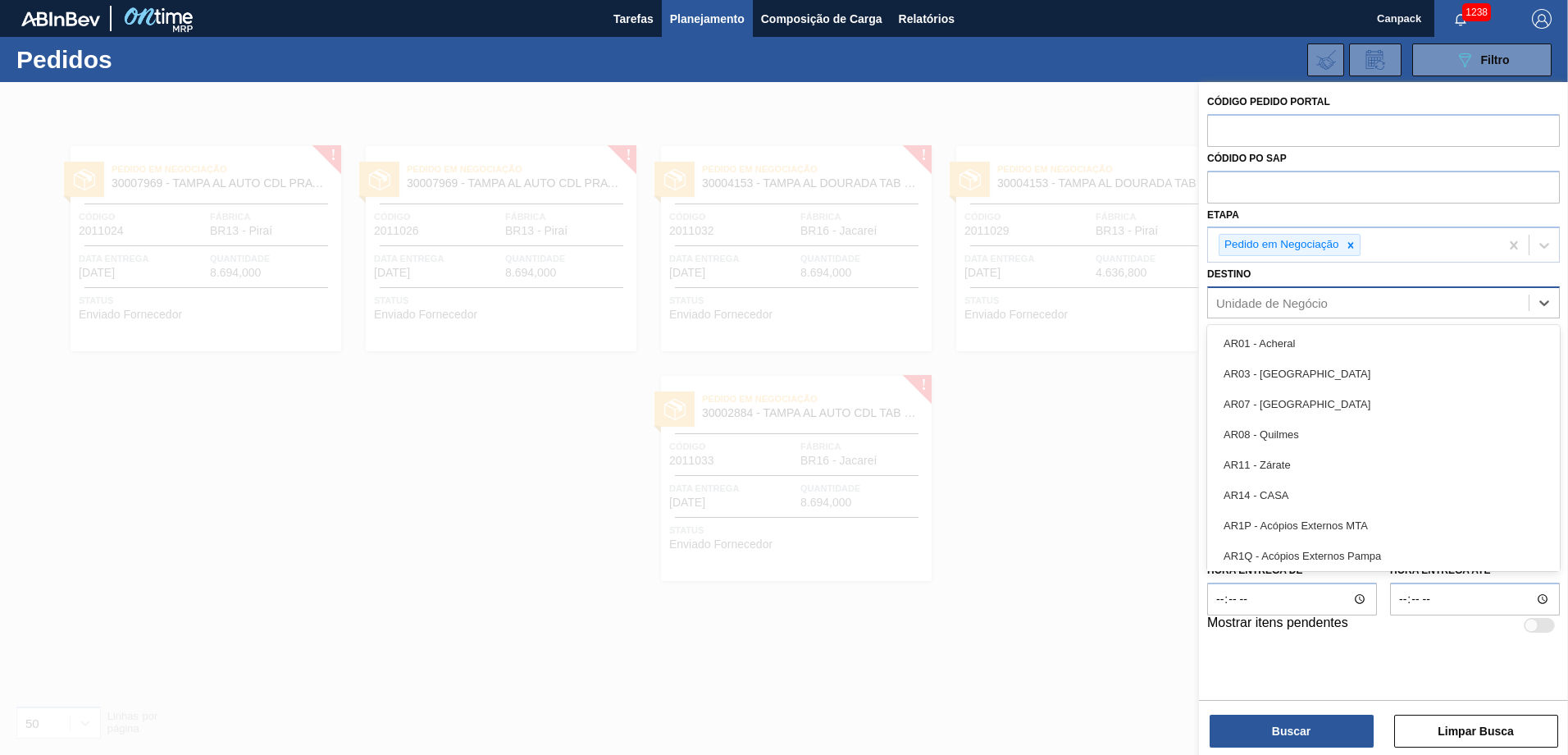
click at [1043, 303] on div "Unidade de Negócio" at bounding box center [1272, 303] width 111 height 14
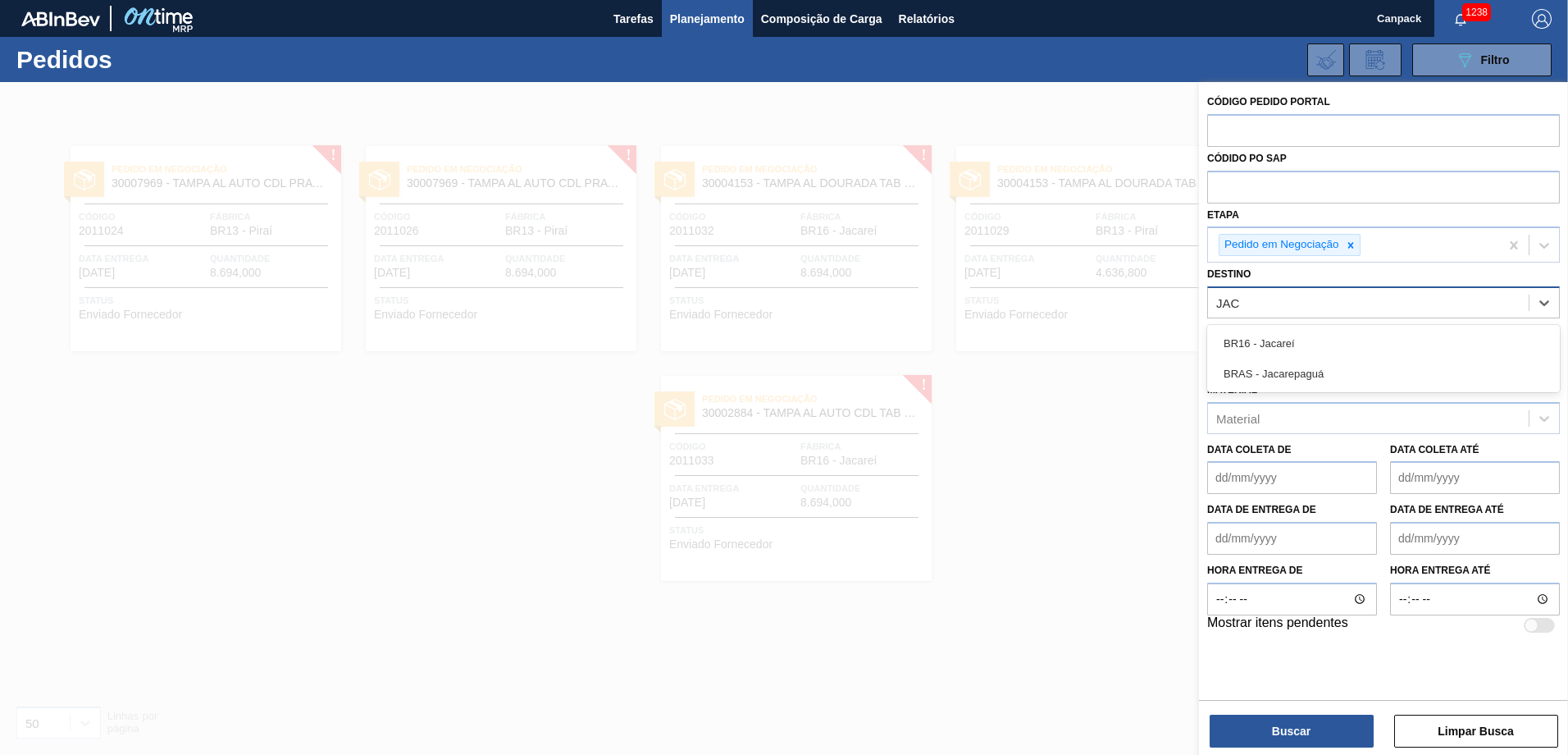
type input "JACA"
click at [1043, 336] on div "BR16 - Jacareí" at bounding box center [1383, 343] width 353 height 30
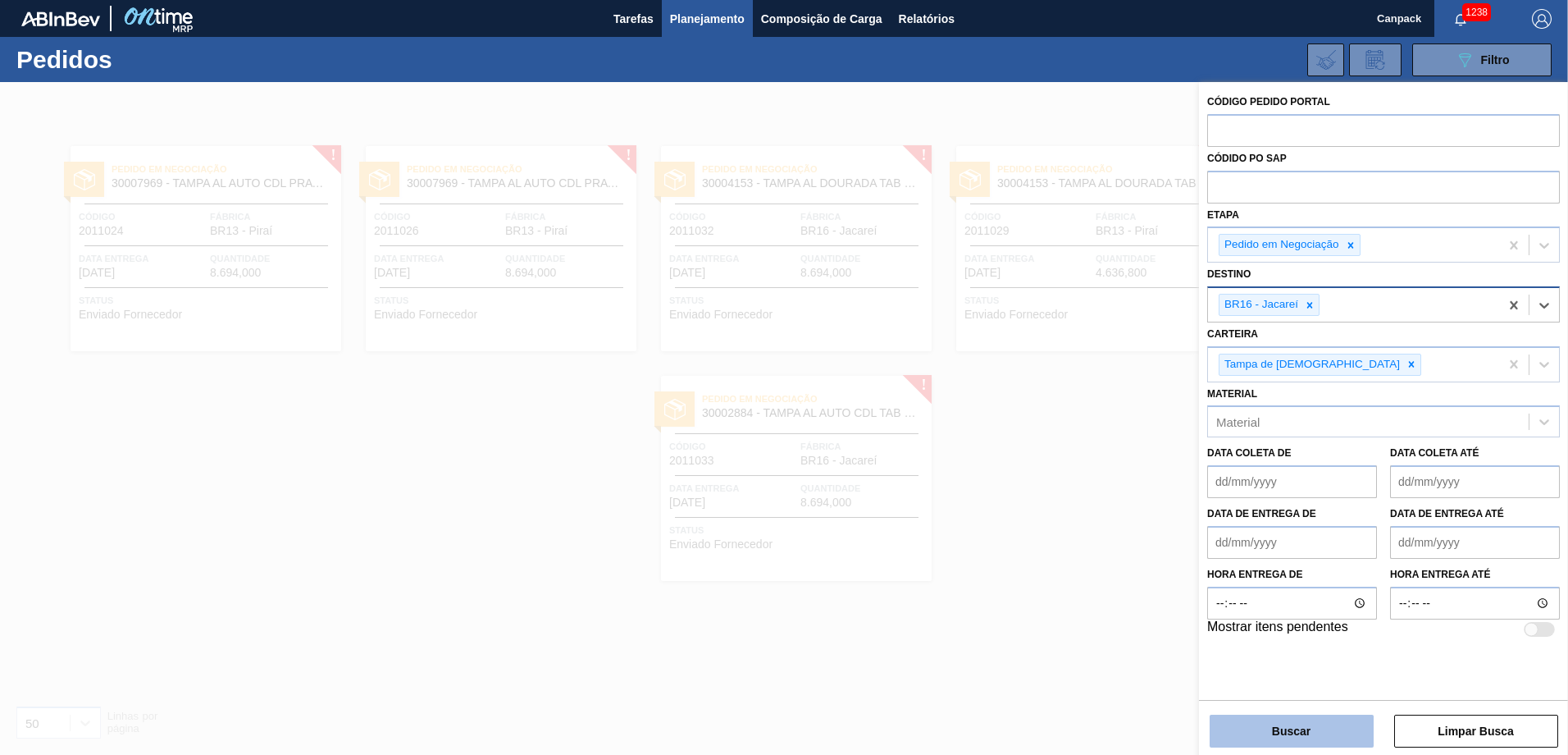
click at [1043, 524] on button "Buscar" at bounding box center [1291, 731] width 164 height 33
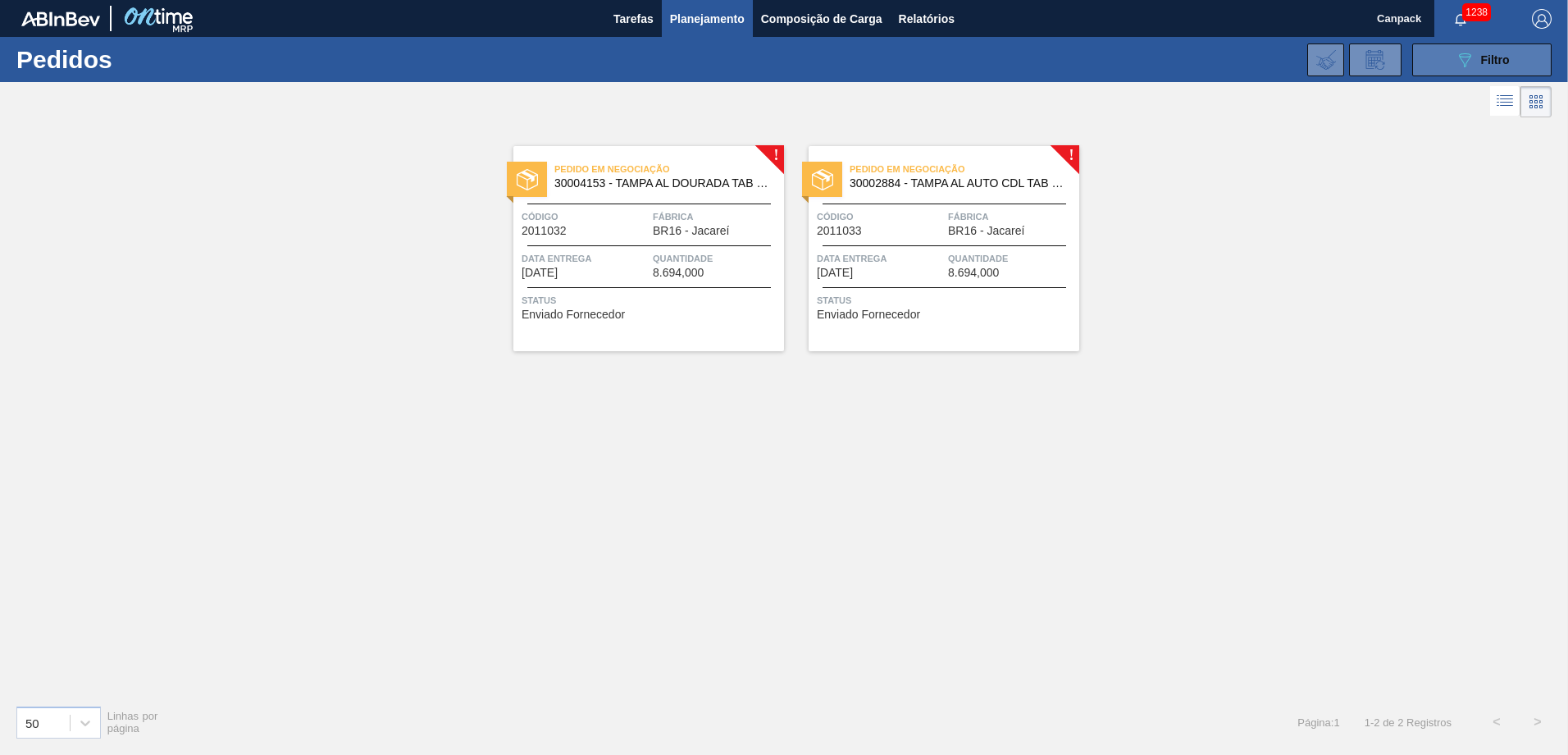
click at [1043, 67] on div "089F7B8B-B2A5-4AFE-B5C0-19BA573D28AC Filtro" at bounding box center [1482, 60] width 55 height 20
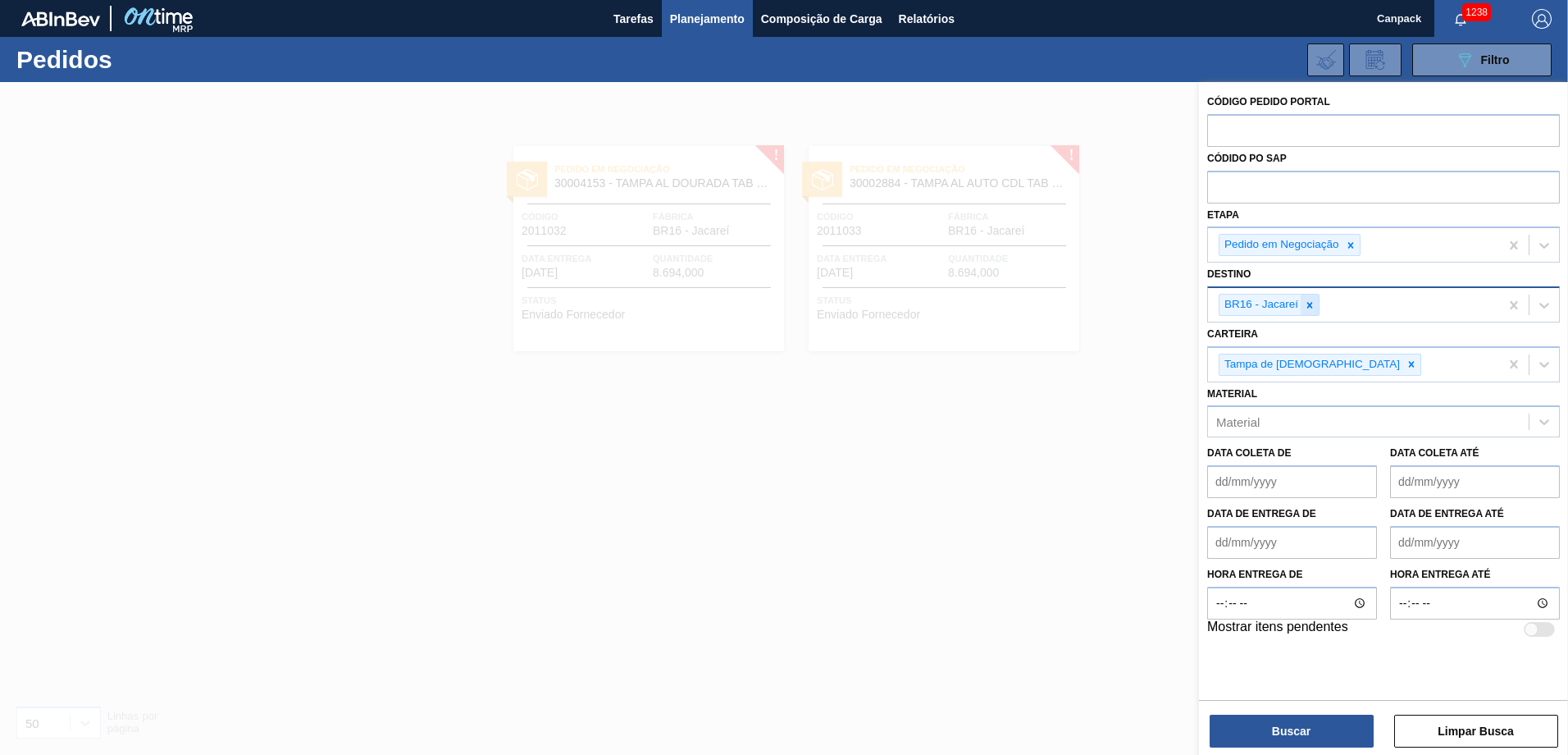
click at [1043, 301] on icon at bounding box center [1309, 305] width 12 height 12
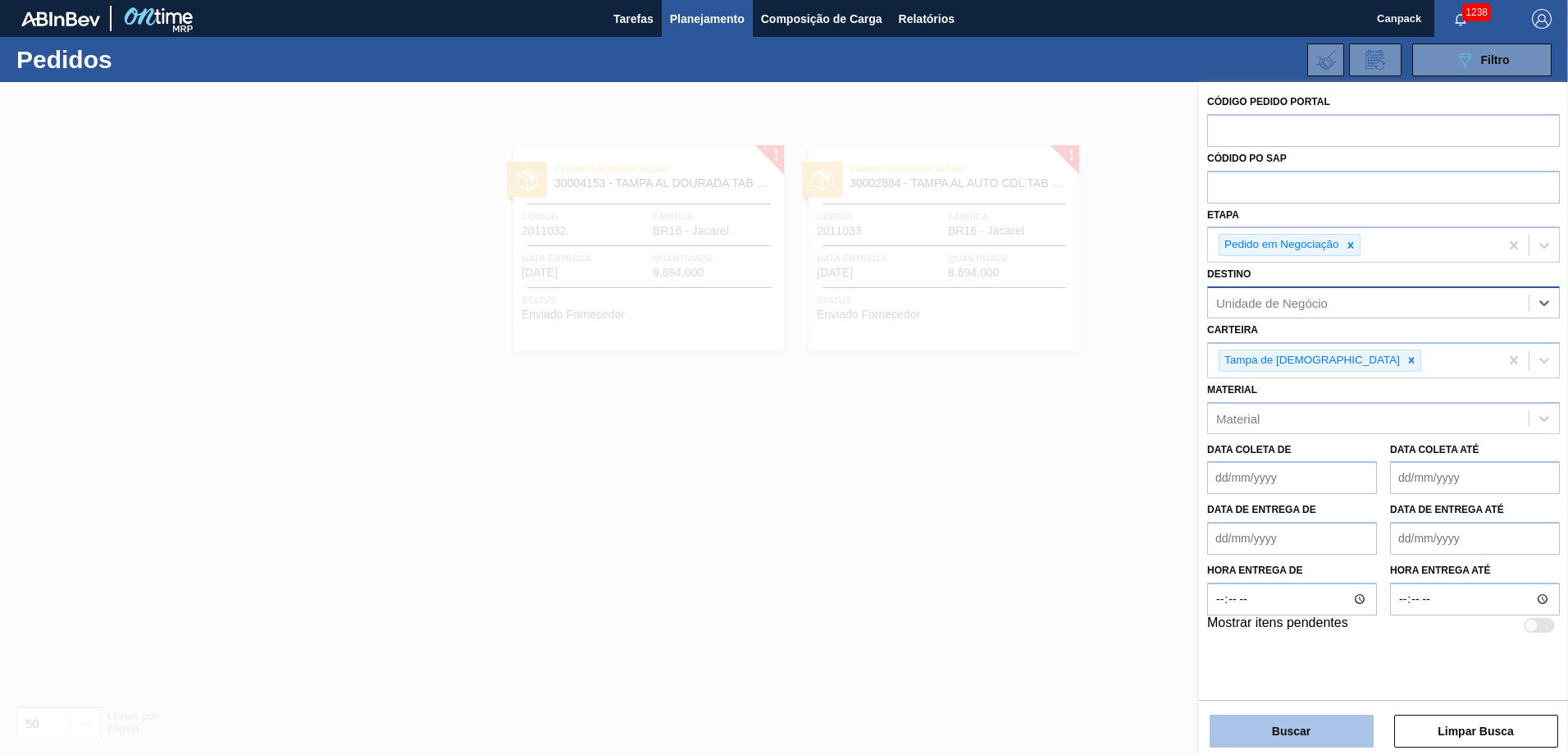
click at [1043, 524] on button "Buscar" at bounding box center [1291, 731] width 164 height 33
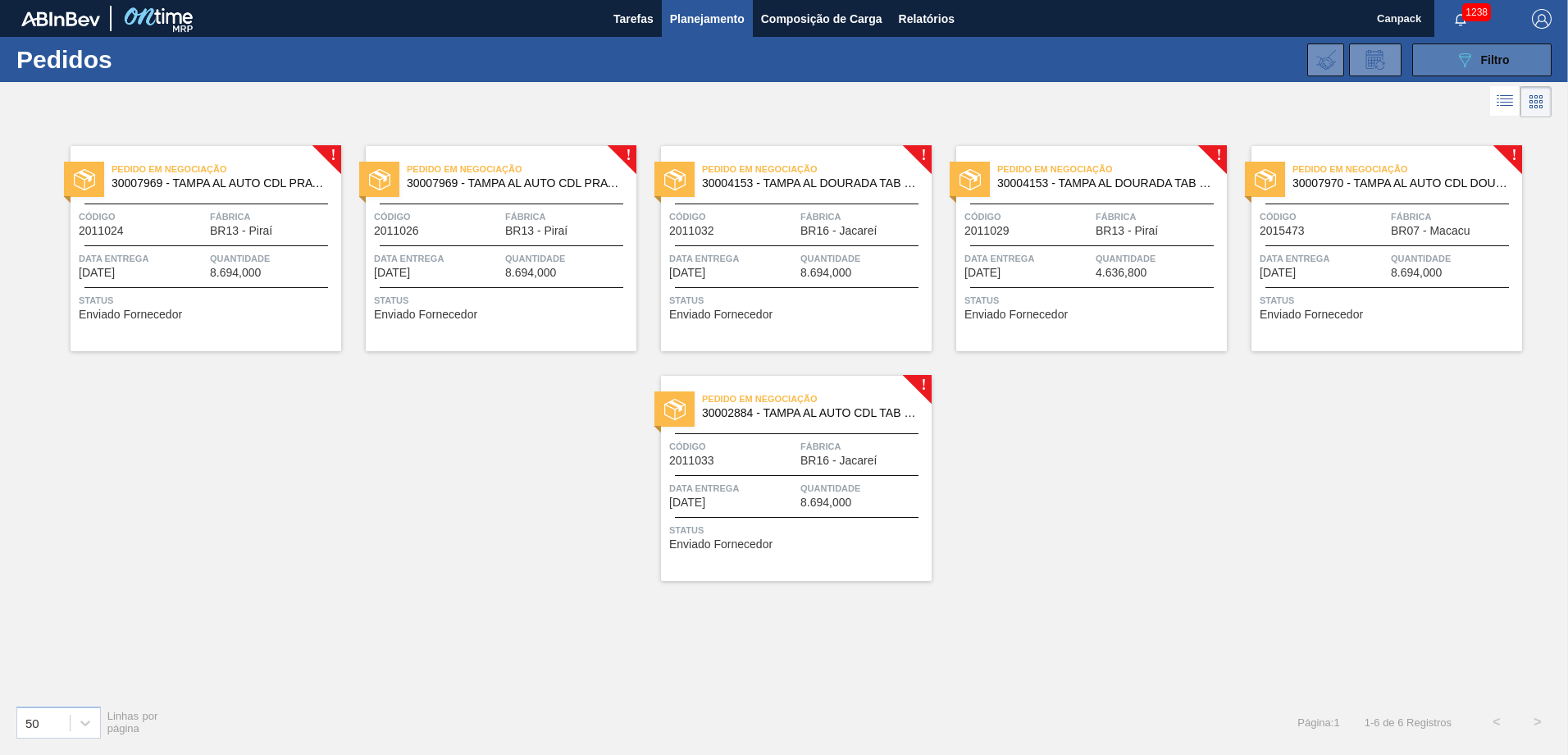
click at [1043, 68] on icon "089F7B8B-B2A5-4AFE-B5C0-19BA573D28AC" at bounding box center [1465, 60] width 20 height 20
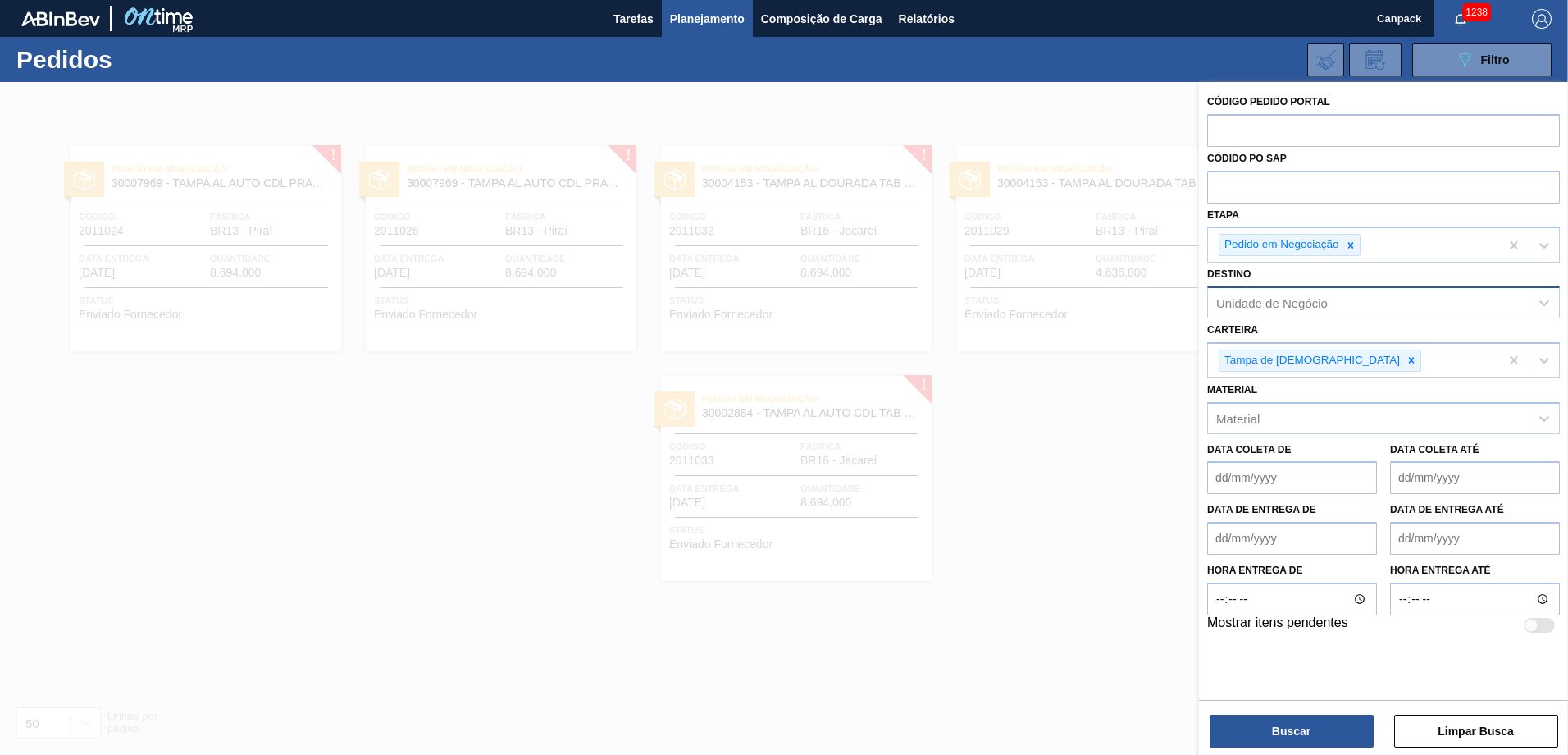
click at [1043, 306] on div "Unidade de Negócio" at bounding box center [1272, 303] width 111 height 14
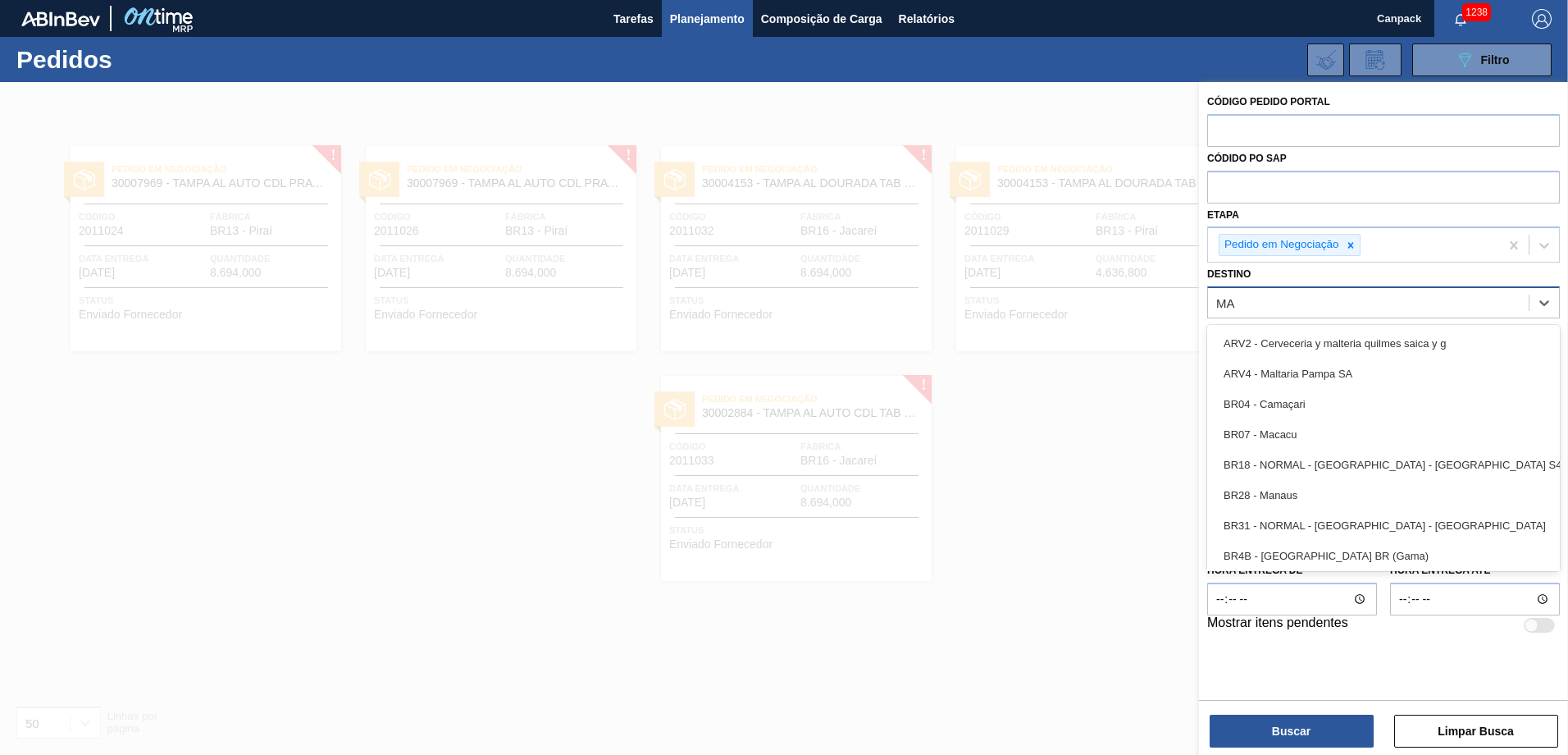
type input "MAC"
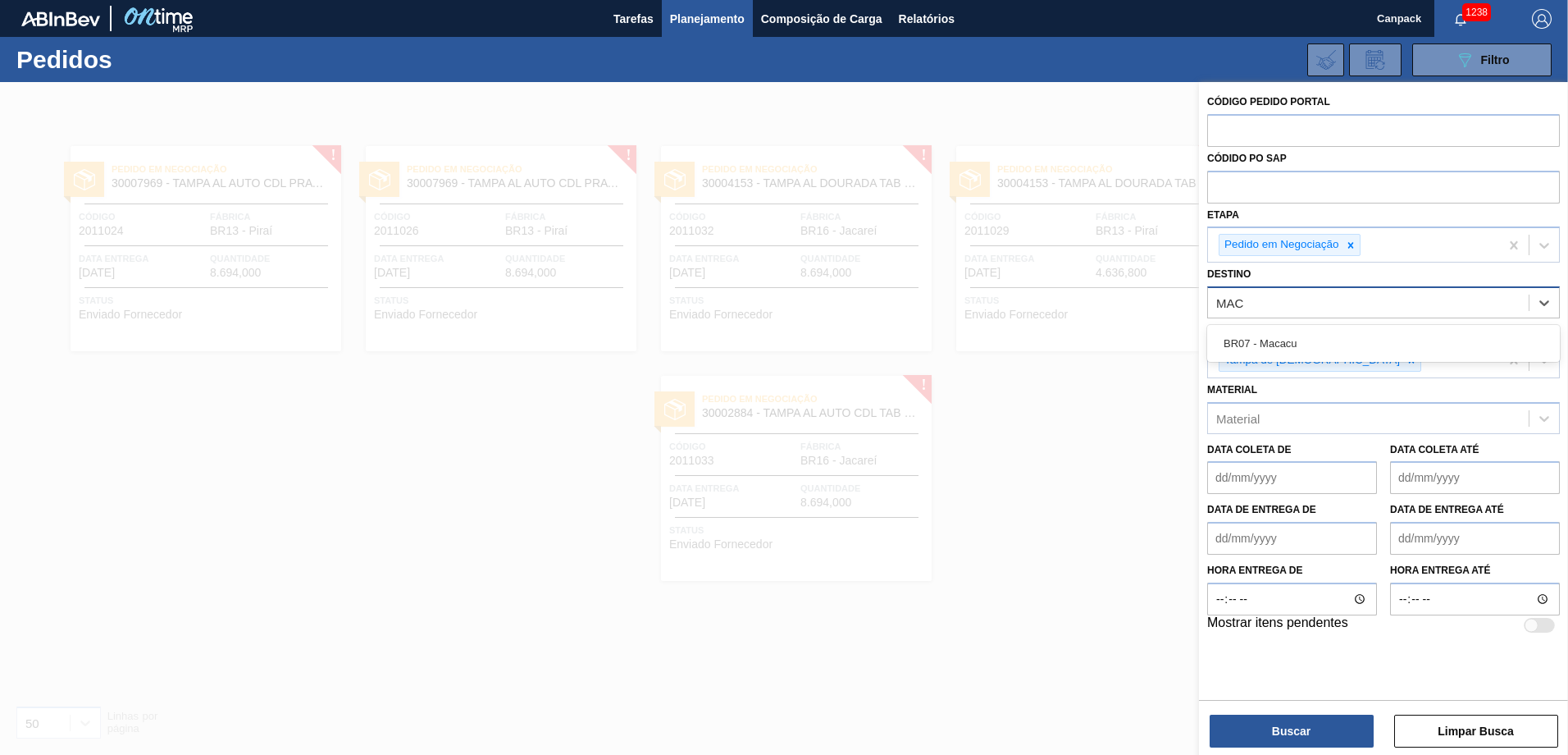
click at [1043, 360] on div "BR07 - Macacu" at bounding box center [1383, 343] width 353 height 37
click at [1043, 346] on div "BR07 - Macacu" at bounding box center [1383, 343] width 353 height 30
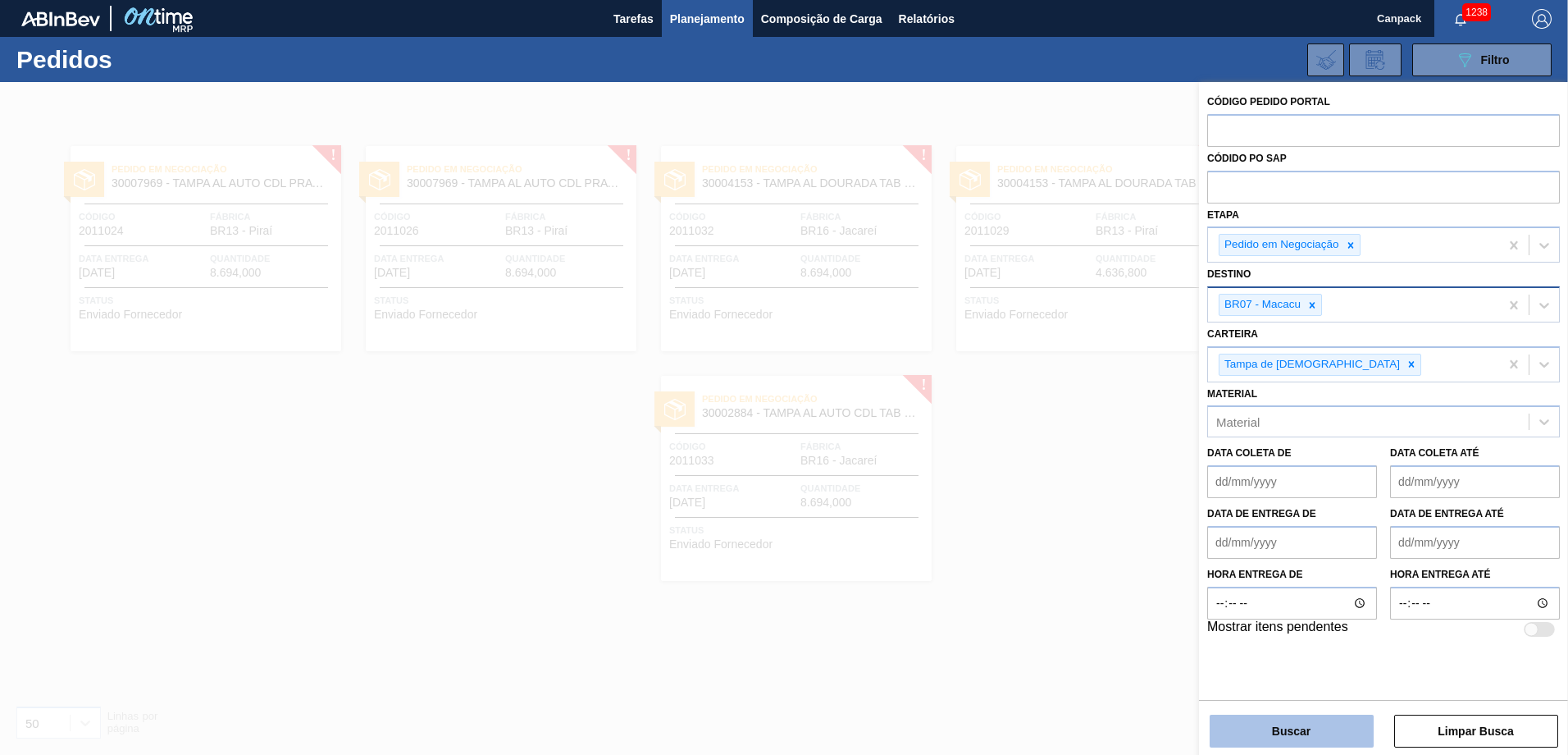
click at [1043, 524] on button "Buscar" at bounding box center [1291, 731] width 164 height 33
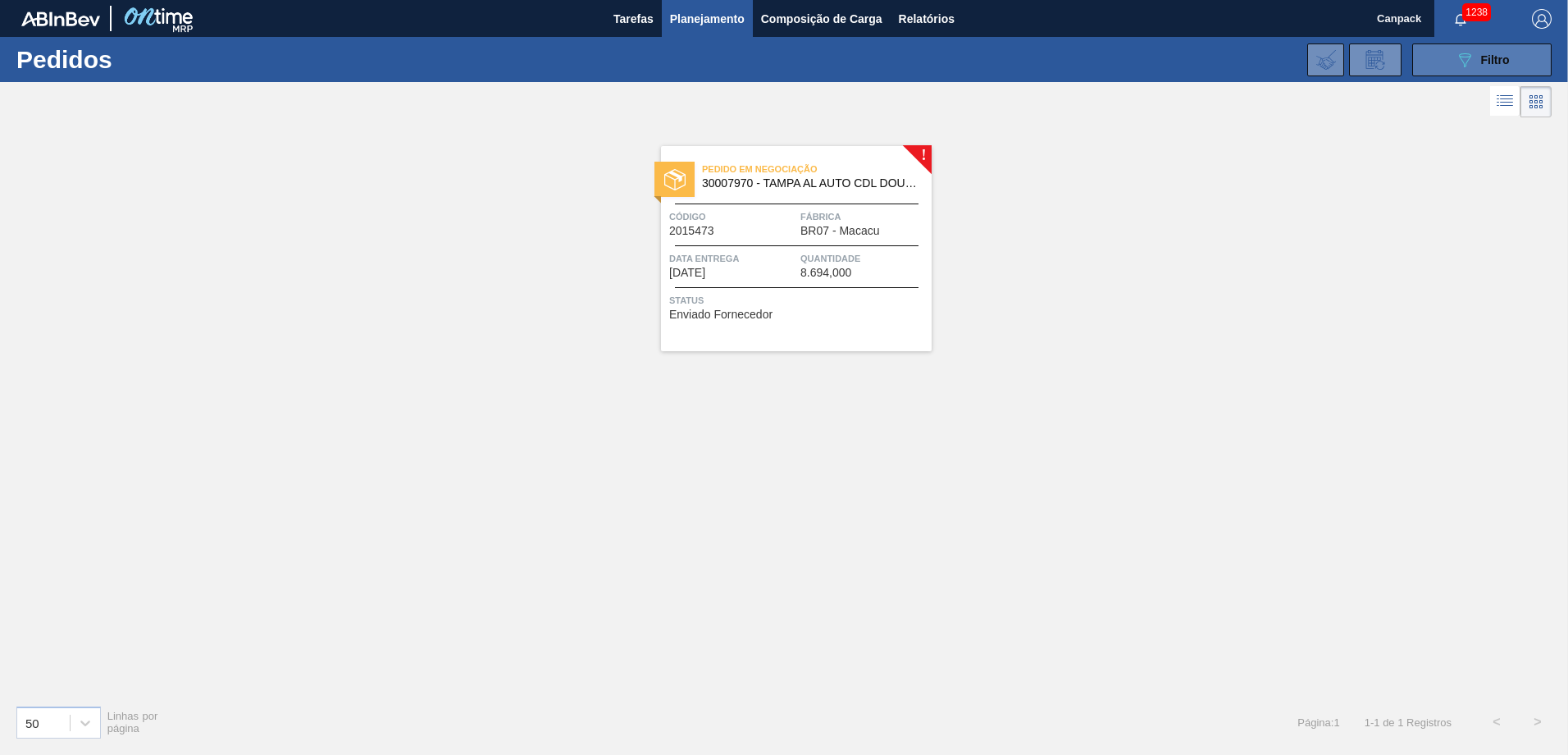
click at [1043, 58] on icon at bounding box center [1465, 59] width 12 height 14
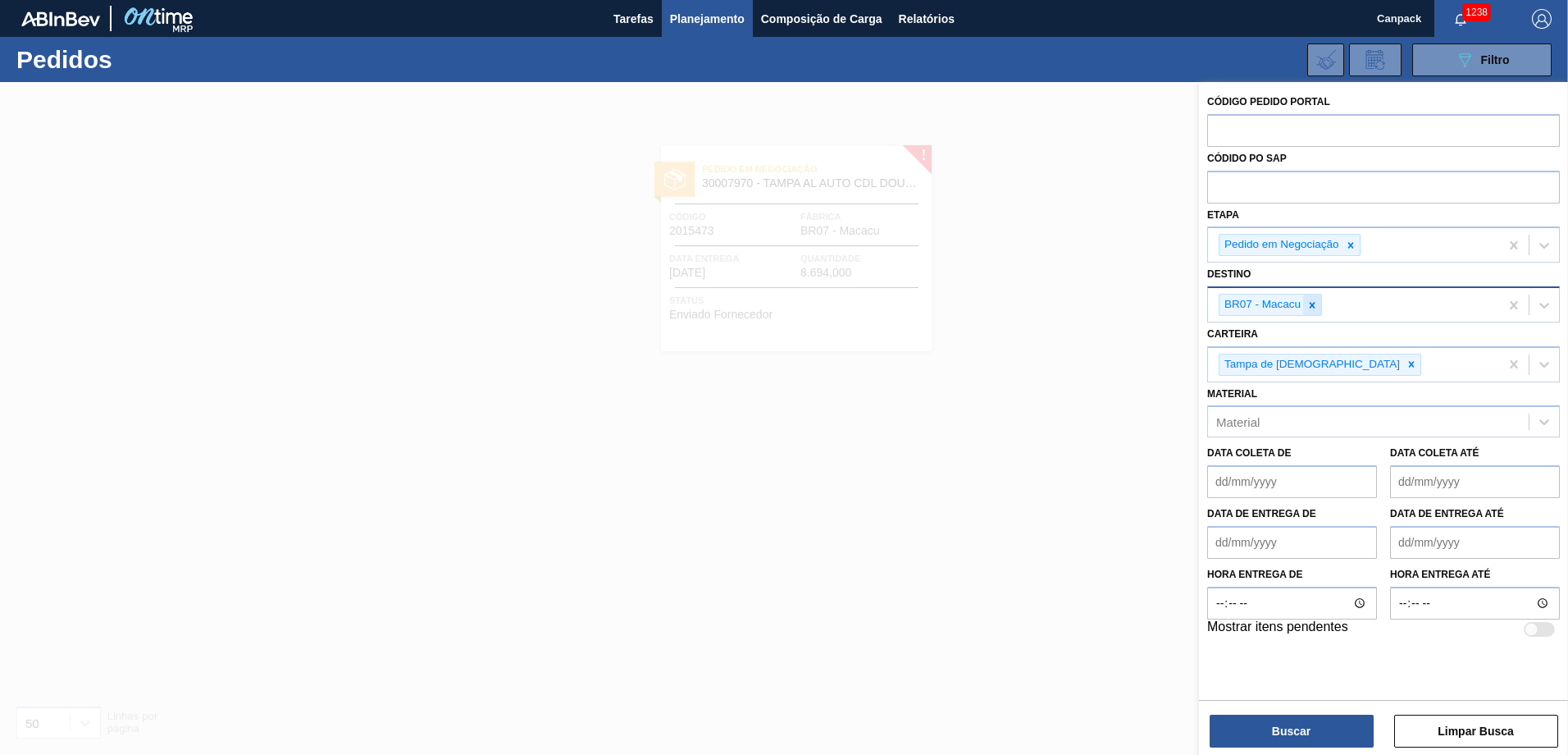
click at [1043, 300] on icon at bounding box center [1312, 305] width 12 height 12
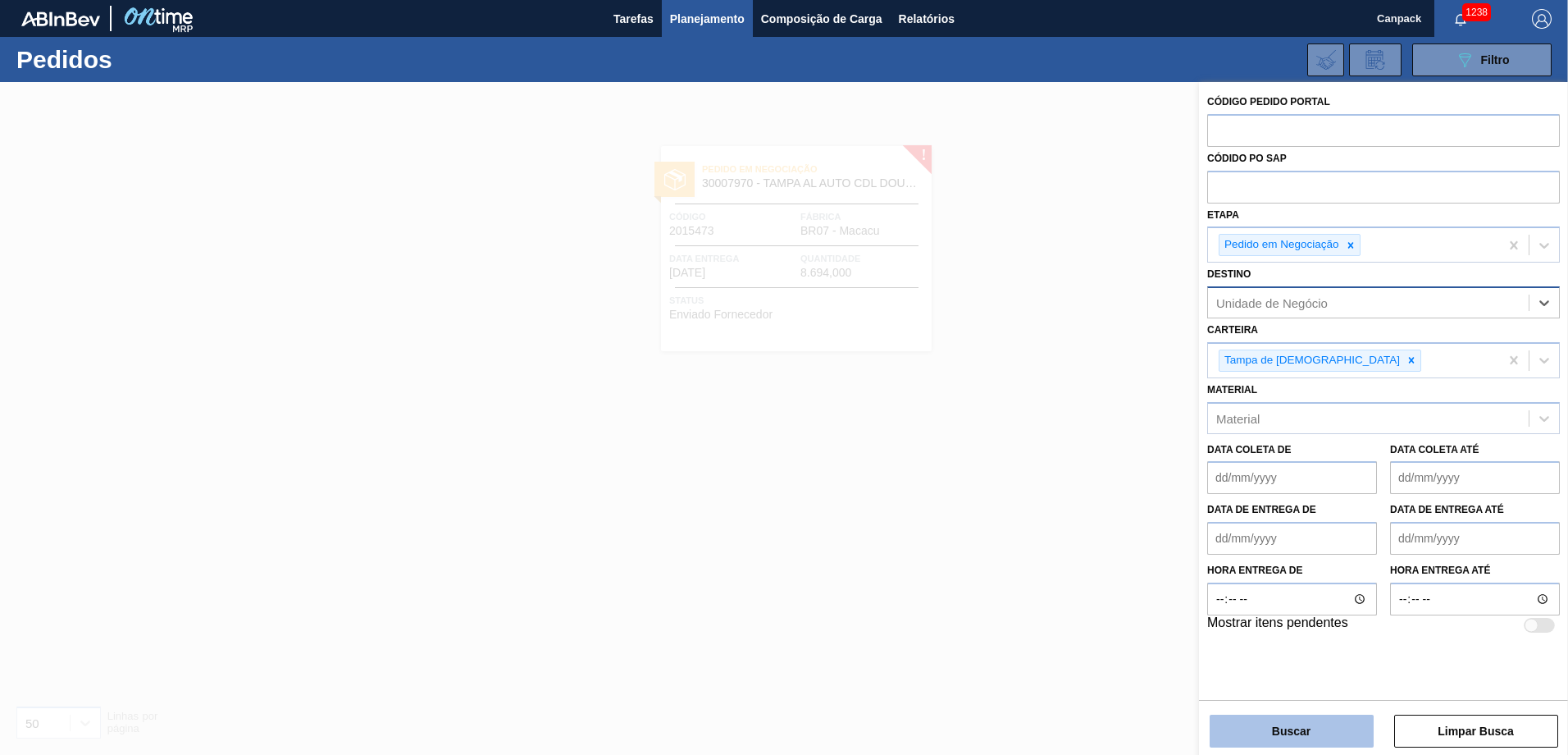
click at [1043, 524] on button "Buscar" at bounding box center [1291, 731] width 164 height 33
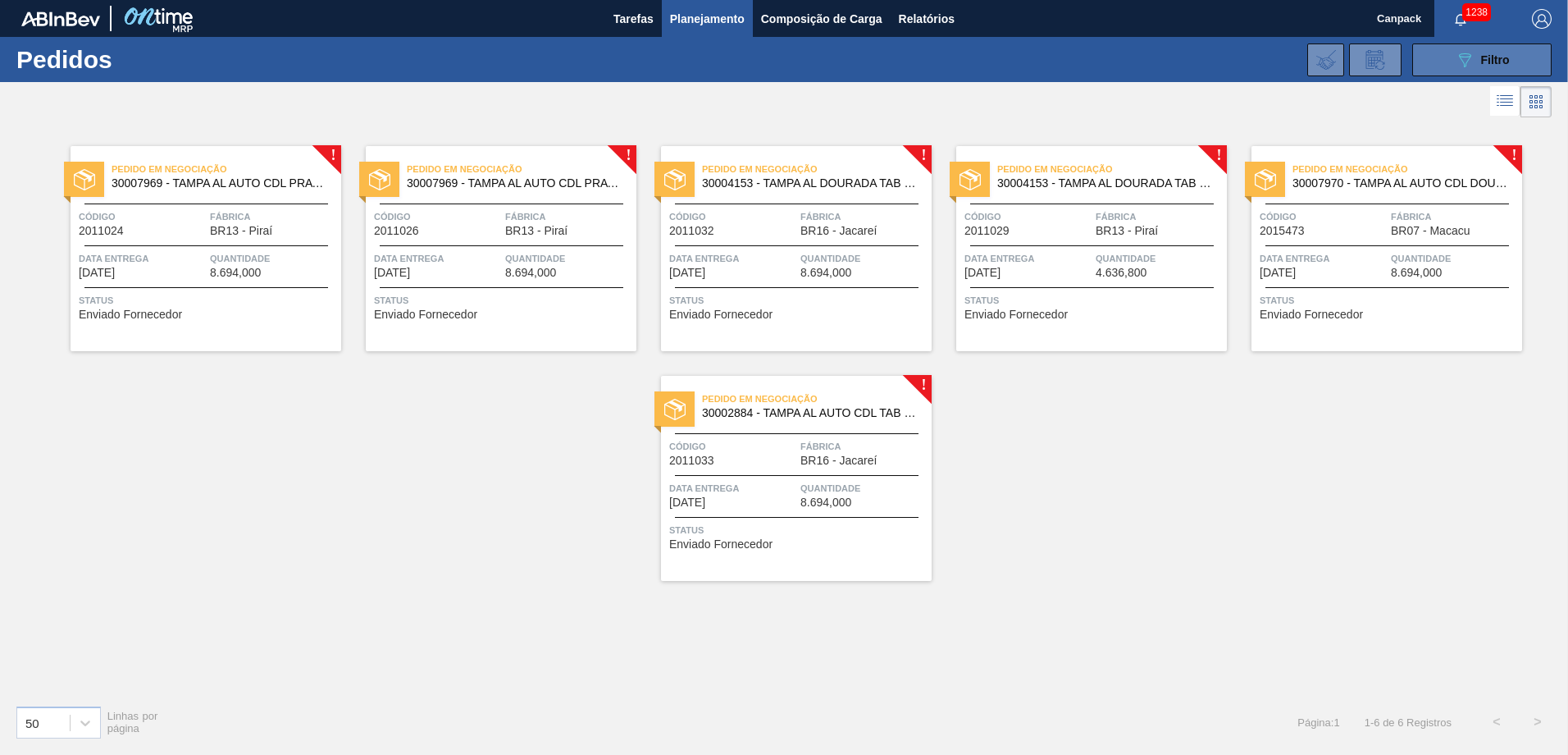
click at [1043, 74] on button "089F7B8B-B2A5-4AFE-B5C0-19BA573D28AC Filtro" at bounding box center [1481, 60] width 140 height 33
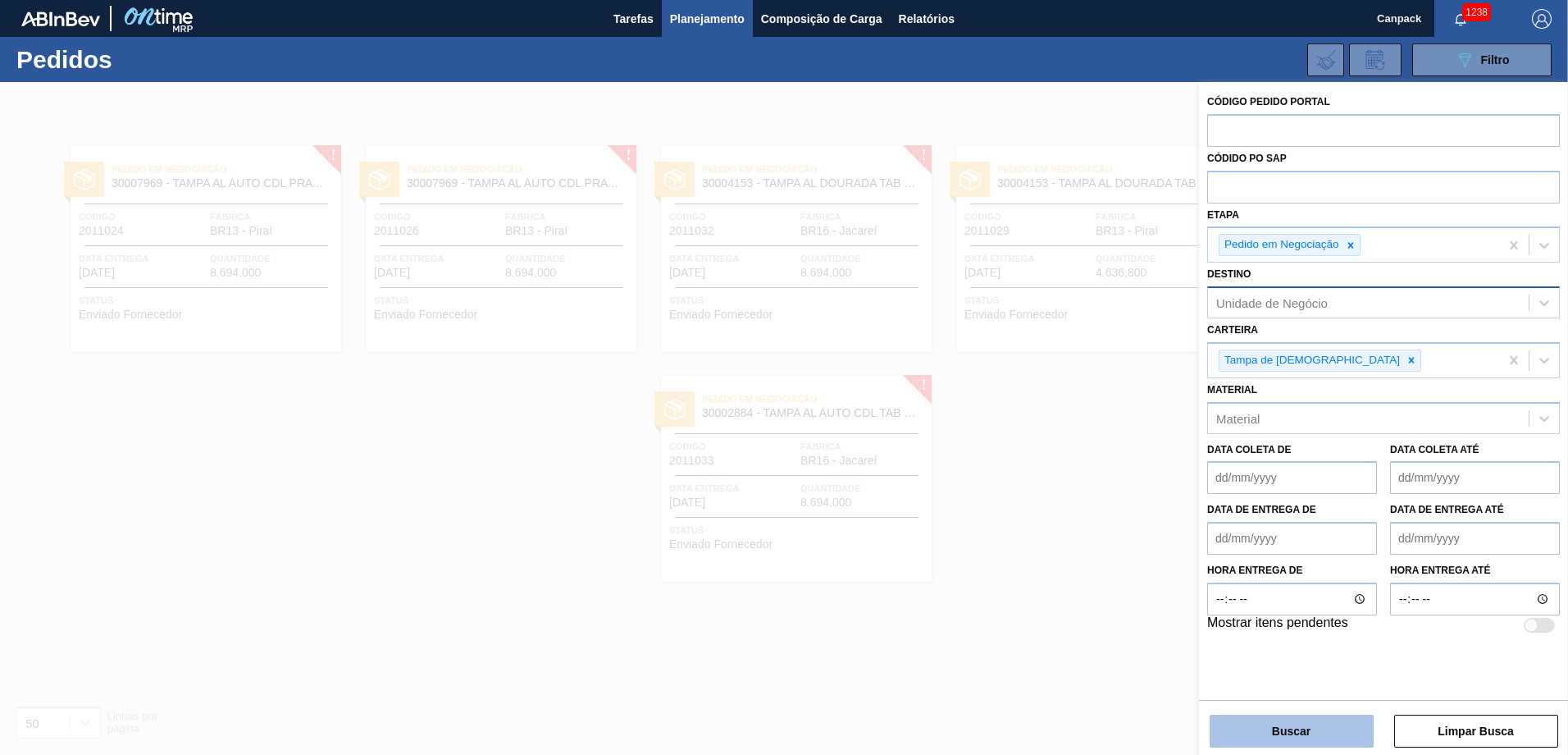
click at [1043, 524] on button "Buscar" at bounding box center [1291, 731] width 164 height 33
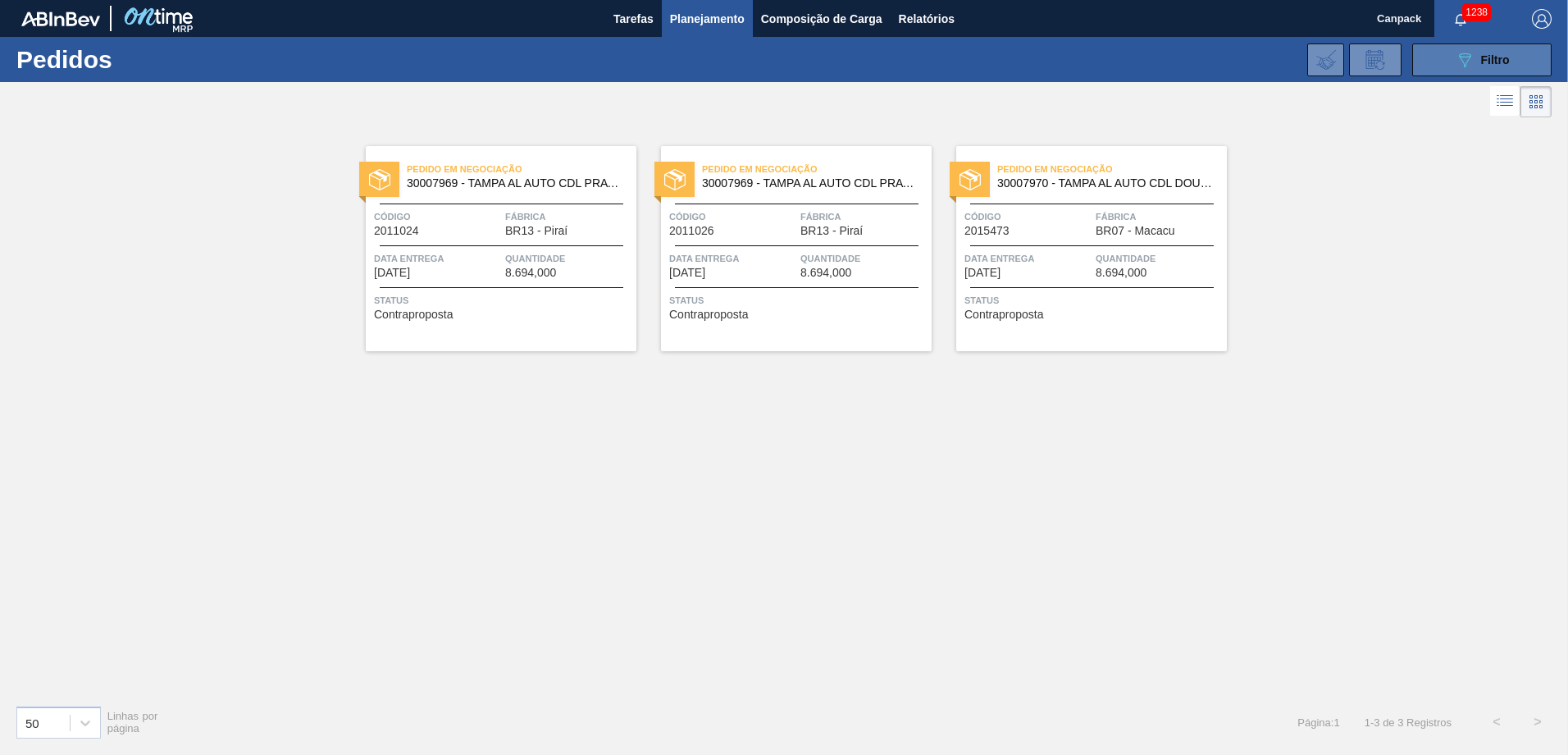
click at [1043, 61] on icon "089F7B8B-B2A5-4AFE-B5C0-19BA573D28AC" at bounding box center [1465, 60] width 20 height 20
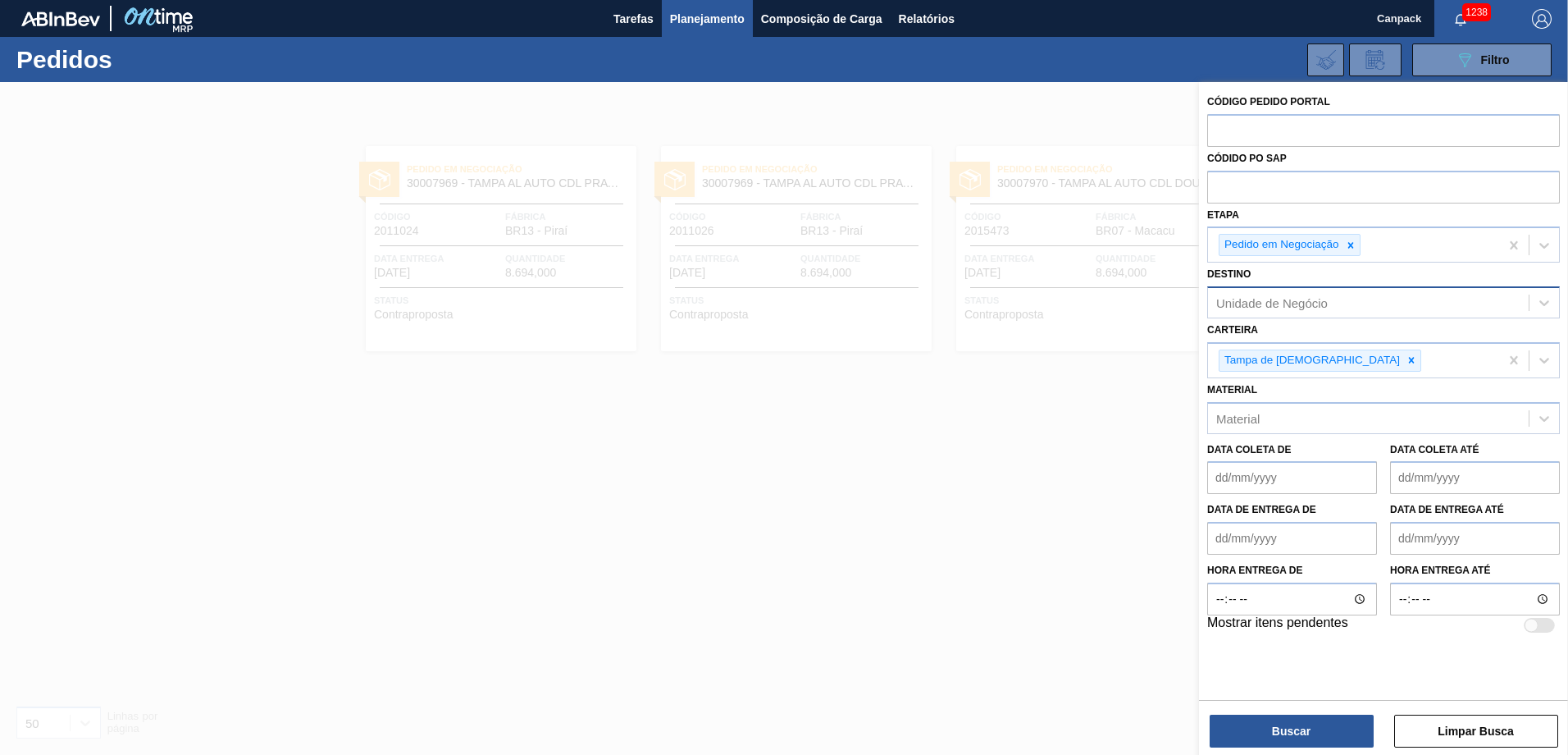
click at [998, 479] on div at bounding box center [784, 460] width 1568 height 755
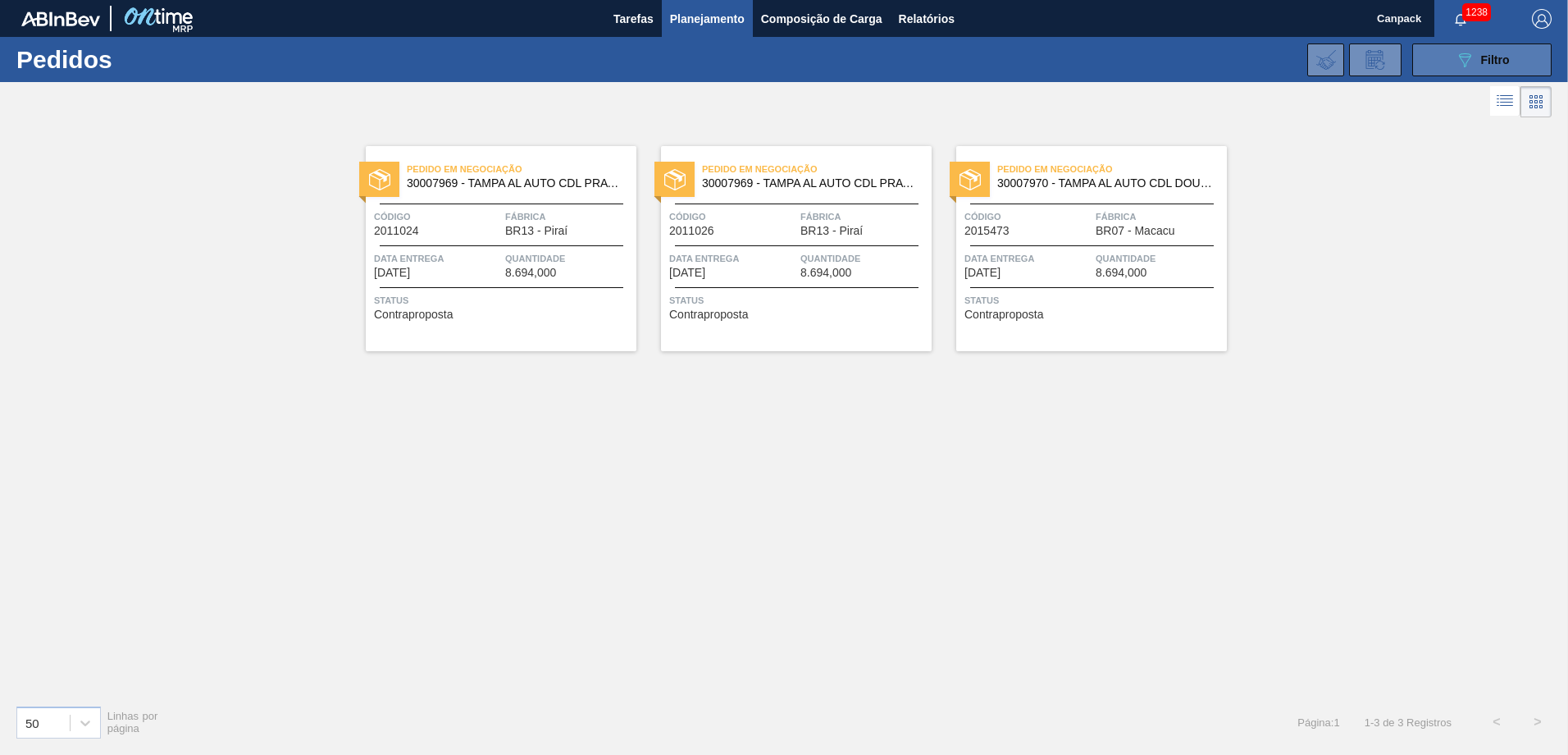
click at [1043, 58] on icon "089F7B8B-B2A5-4AFE-B5C0-19BA573D28AC" at bounding box center [1465, 60] width 20 height 20
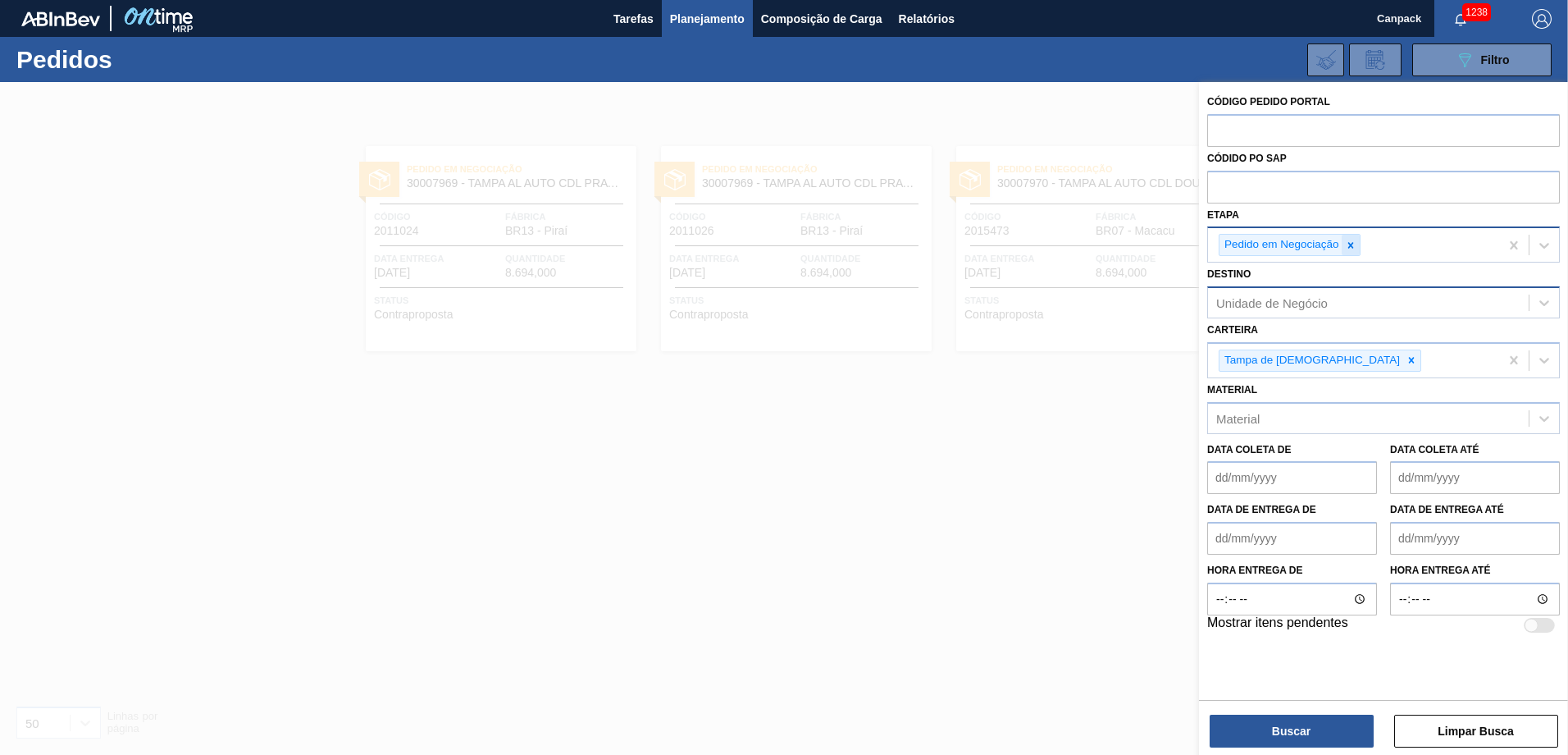
click at [1043, 246] on icon at bounding box center [1350, 245] width 5 height 5
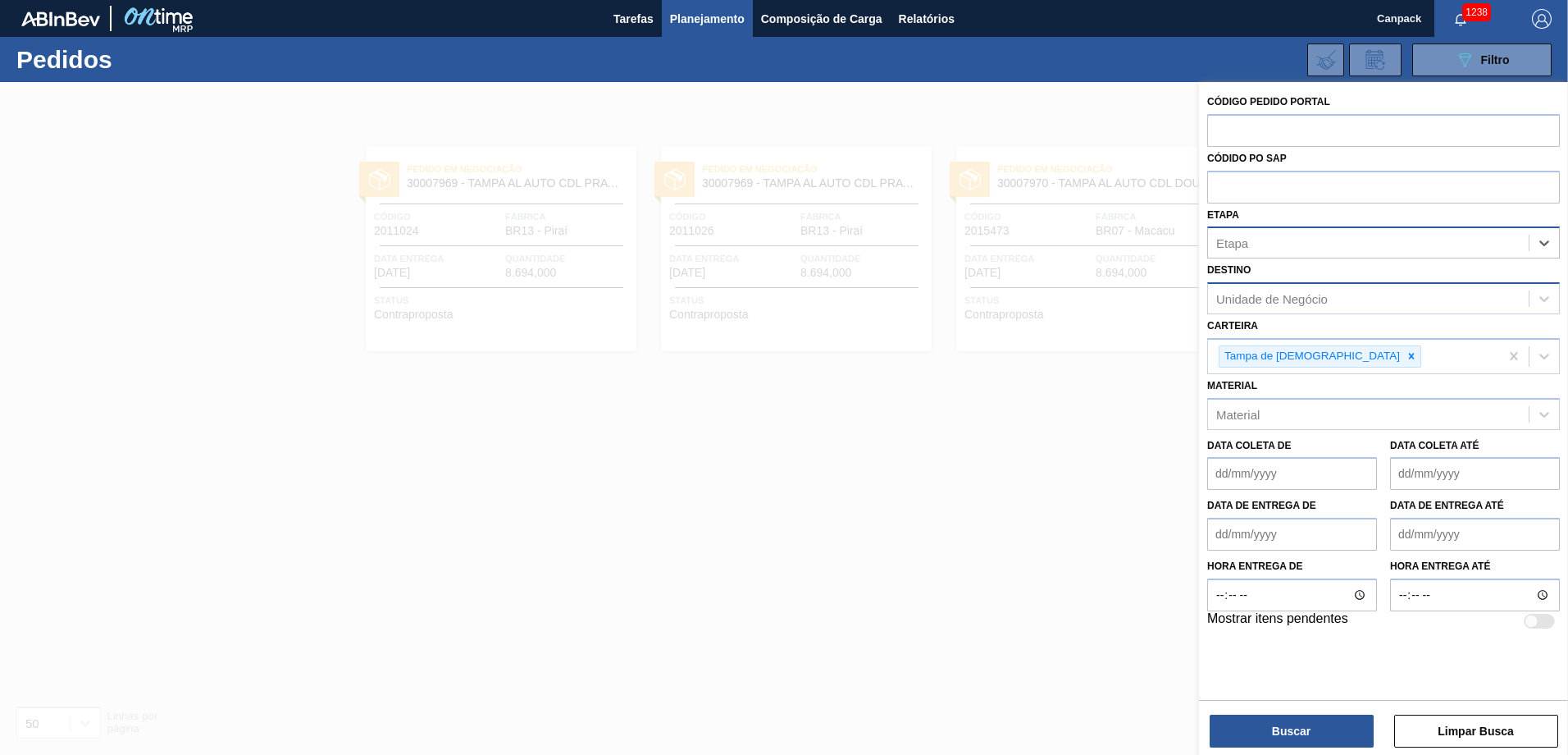
click at [1043, 303] on div "Unidade de Negócio" at bounding box center [1272, 298] width 111 height 14
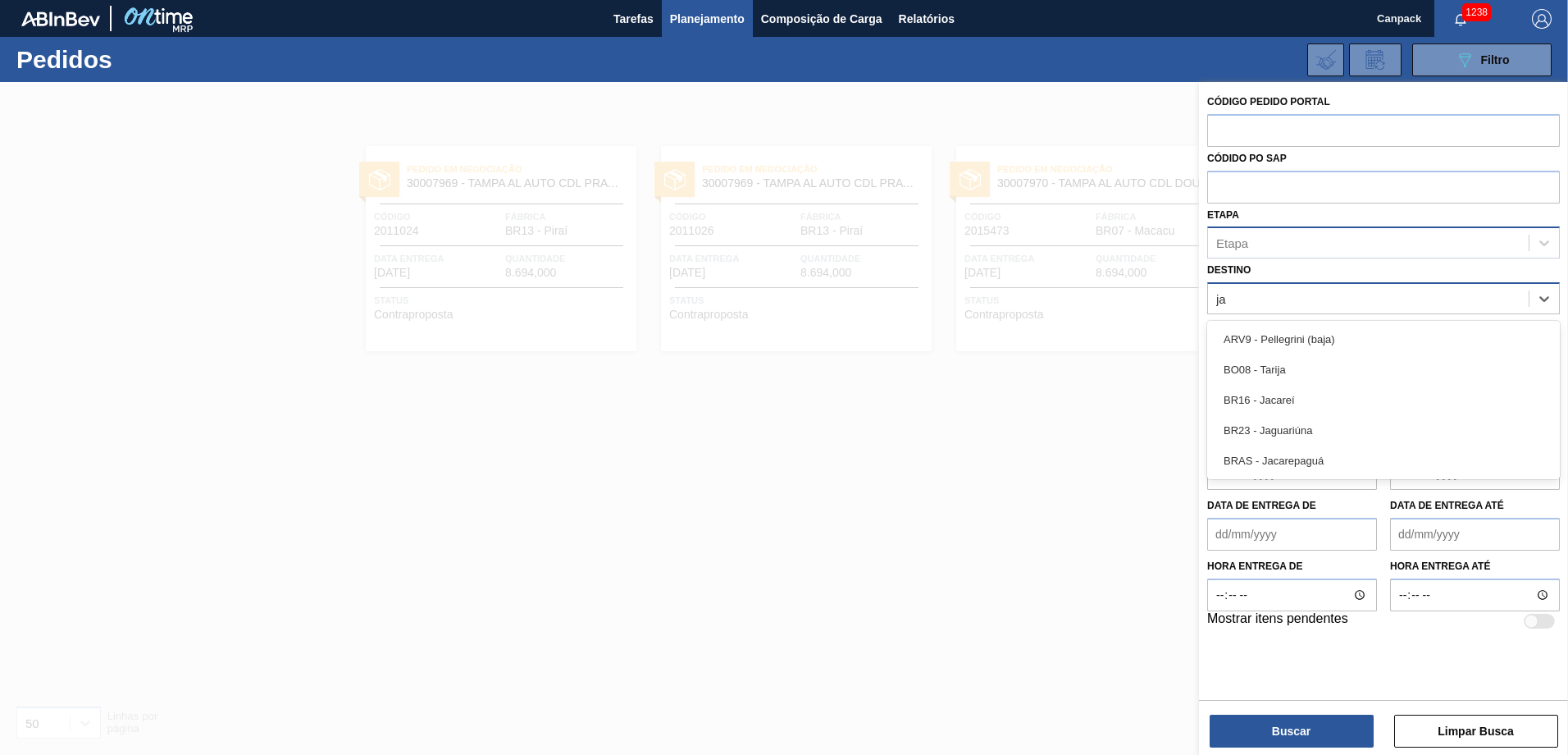
type input "j"
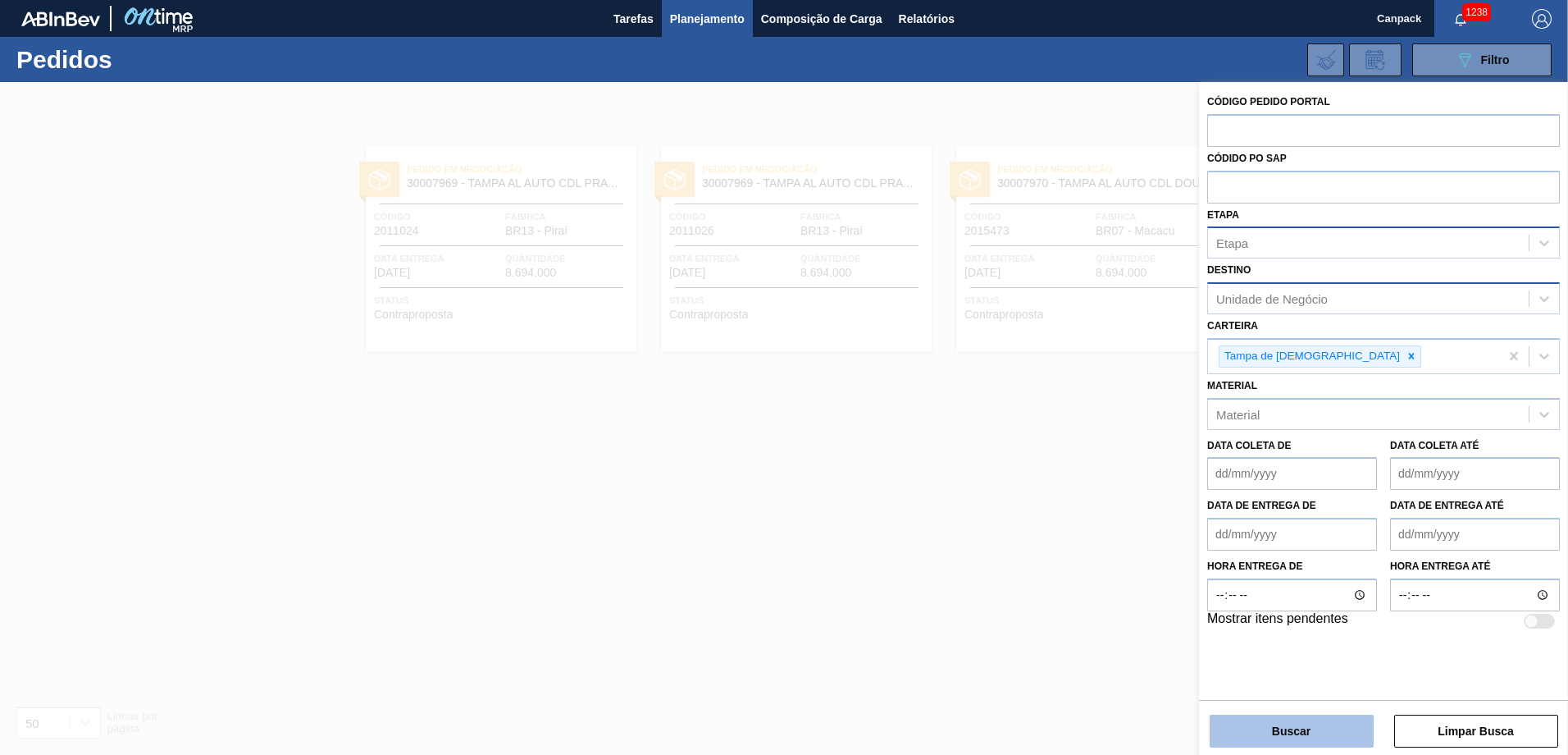
click at [1043, 524] on button "Buscar" at bounding box center [1291, 731] width 164 height 33
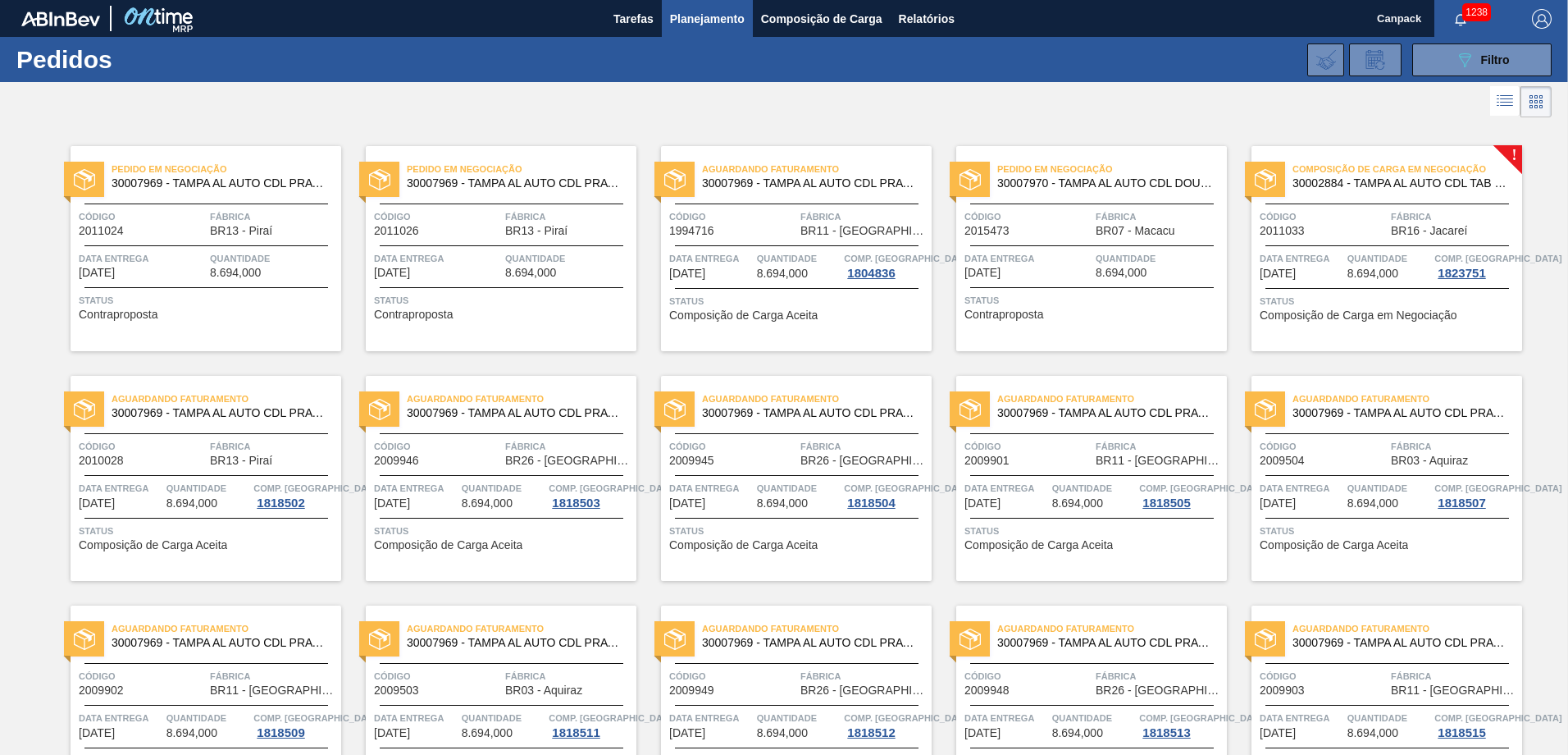
click at [825, 367] on div "Aguardando Faturamento 30007969 - TAMPA AL AUTO CDL PRATA CANPACK Código 200994…" at bounding box center [783, 465] width 295 height 229
click at [1043, 70] on button "089F7B8B-B2A5-4AFE-B5C0-19BA573D28AC Filtro" at bounding box center [1481, 60] width 140 height 33
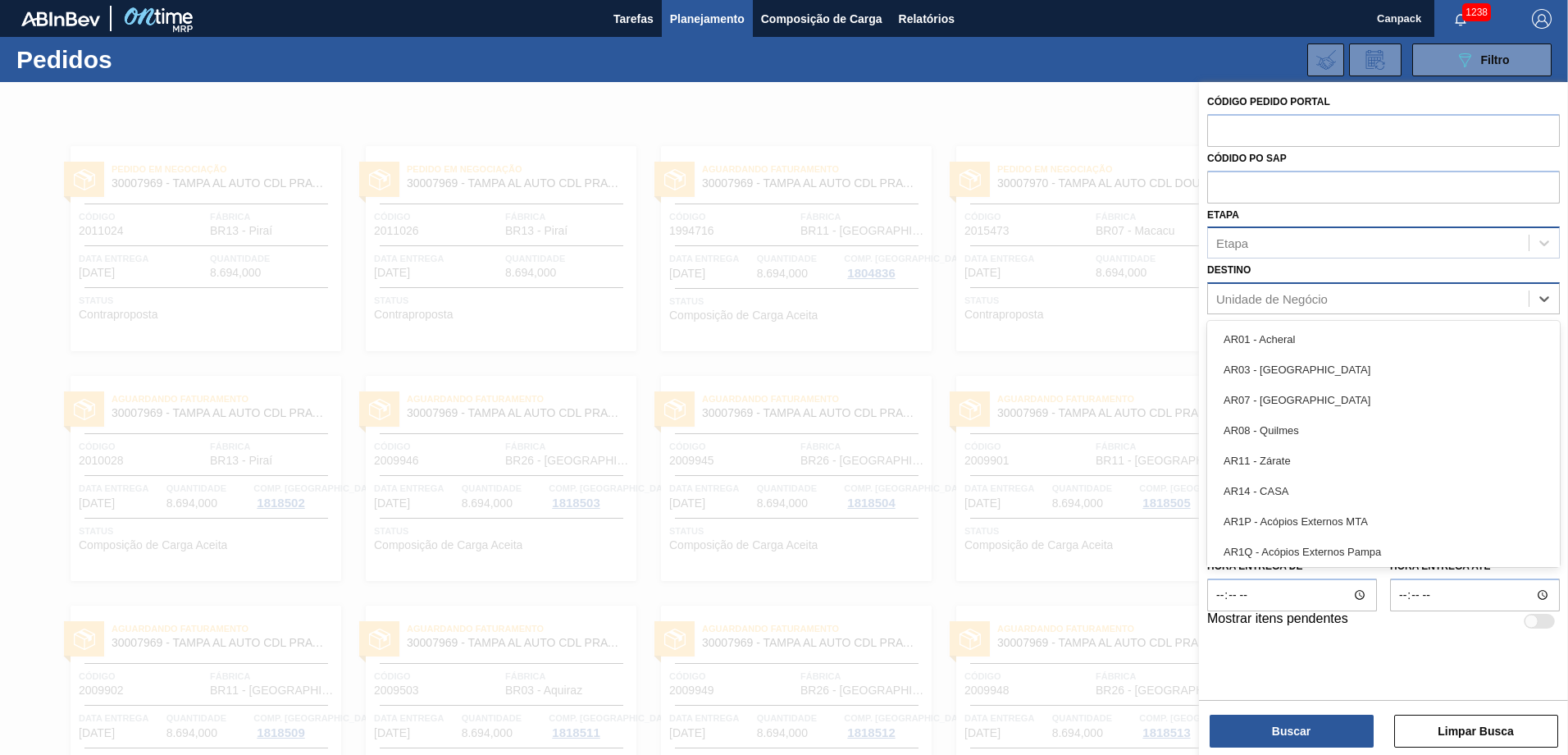
click at [1043, 300] on div "Unidade de Negócio" at bounding box center [1272, 298] width 111 height 14
type input "pir"
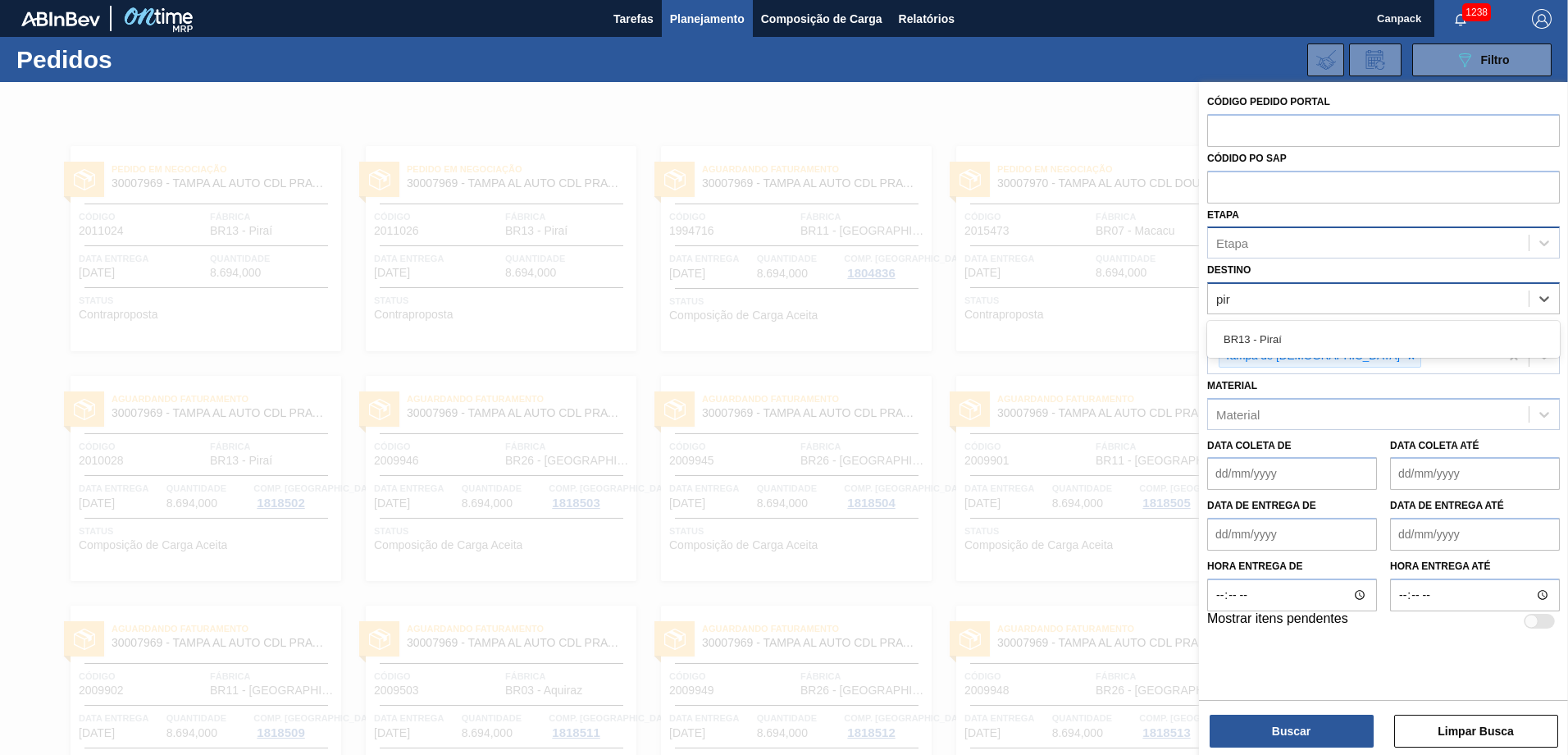
click at [1043, 327] on div "BR13 - Piraí" at bounding box center [1383, 338] width 353 height 30
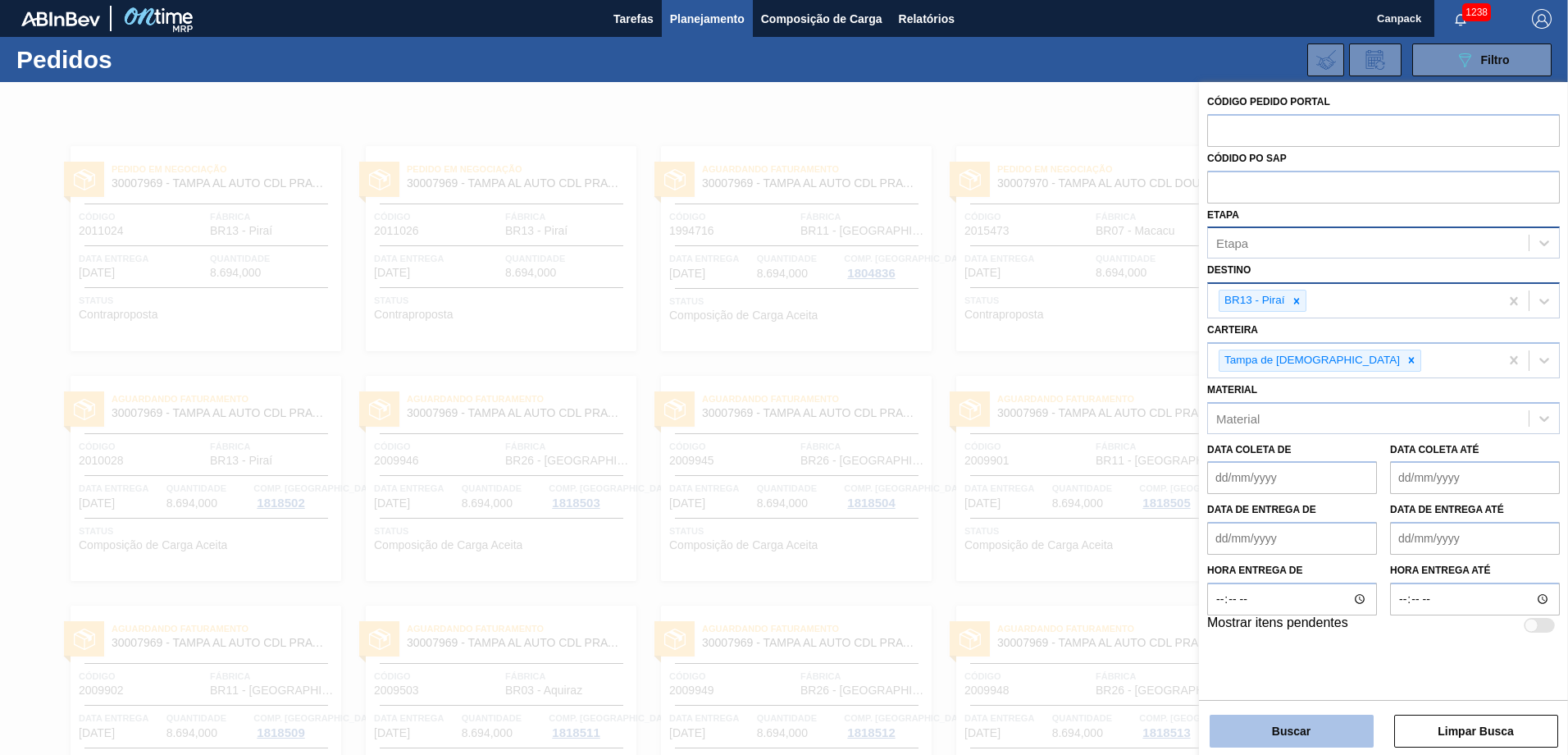
click at [1043, 524] on button "Buscar" at bounding box center [1291, 731] width 164 height 33
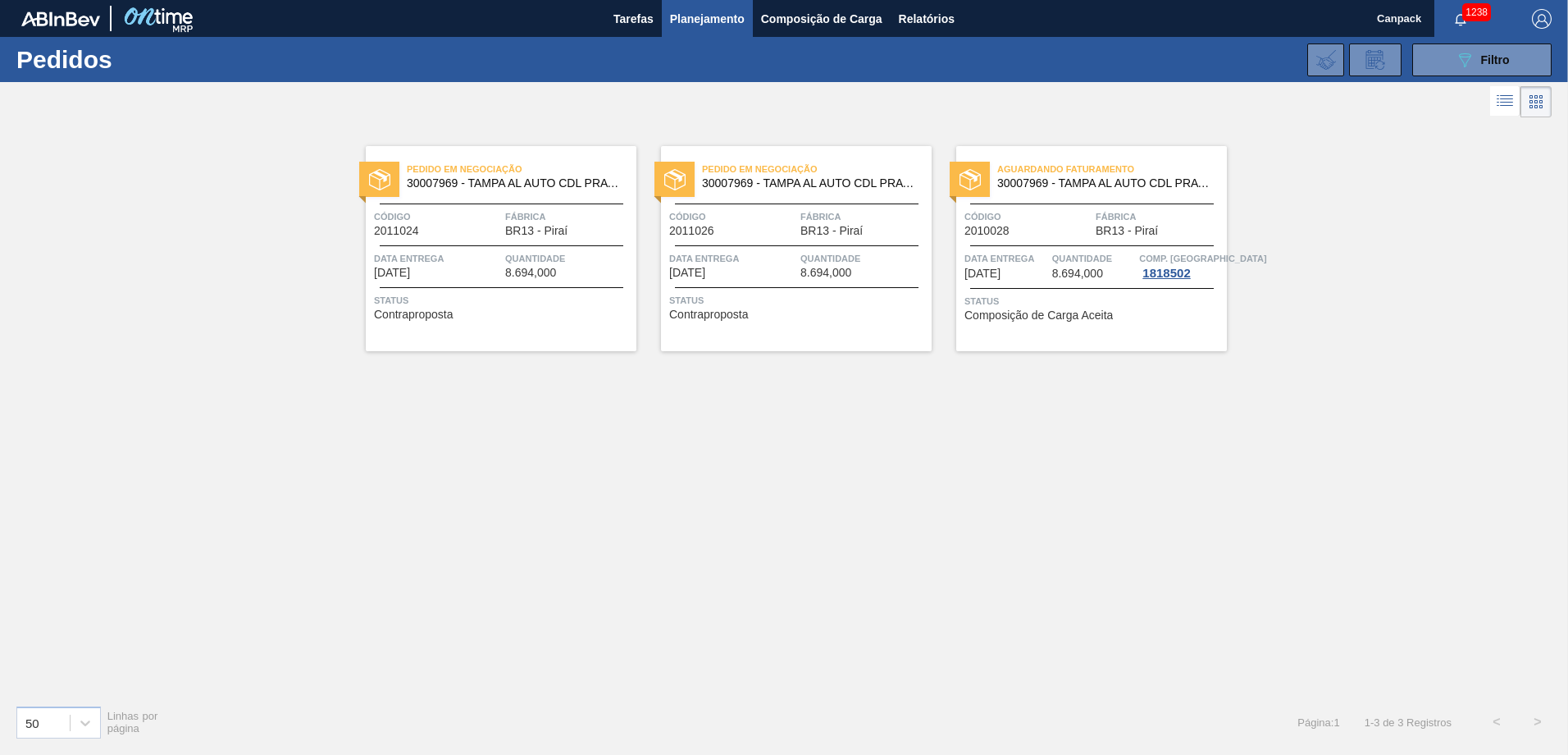
click at [532, 430] on div "Pedido em Negociação 30007969 - TAMPA AL AUTO CDL PRATA CANPACK Código 2011024 …" at bounding box center [784, 407] width 1568 height 570
click at [1043, 60] on button "089F7B8B-B2A5-4AFE-B5C0-19BA573D28AC Filtro" at bounding box center [1481, 60] width 140 height 33
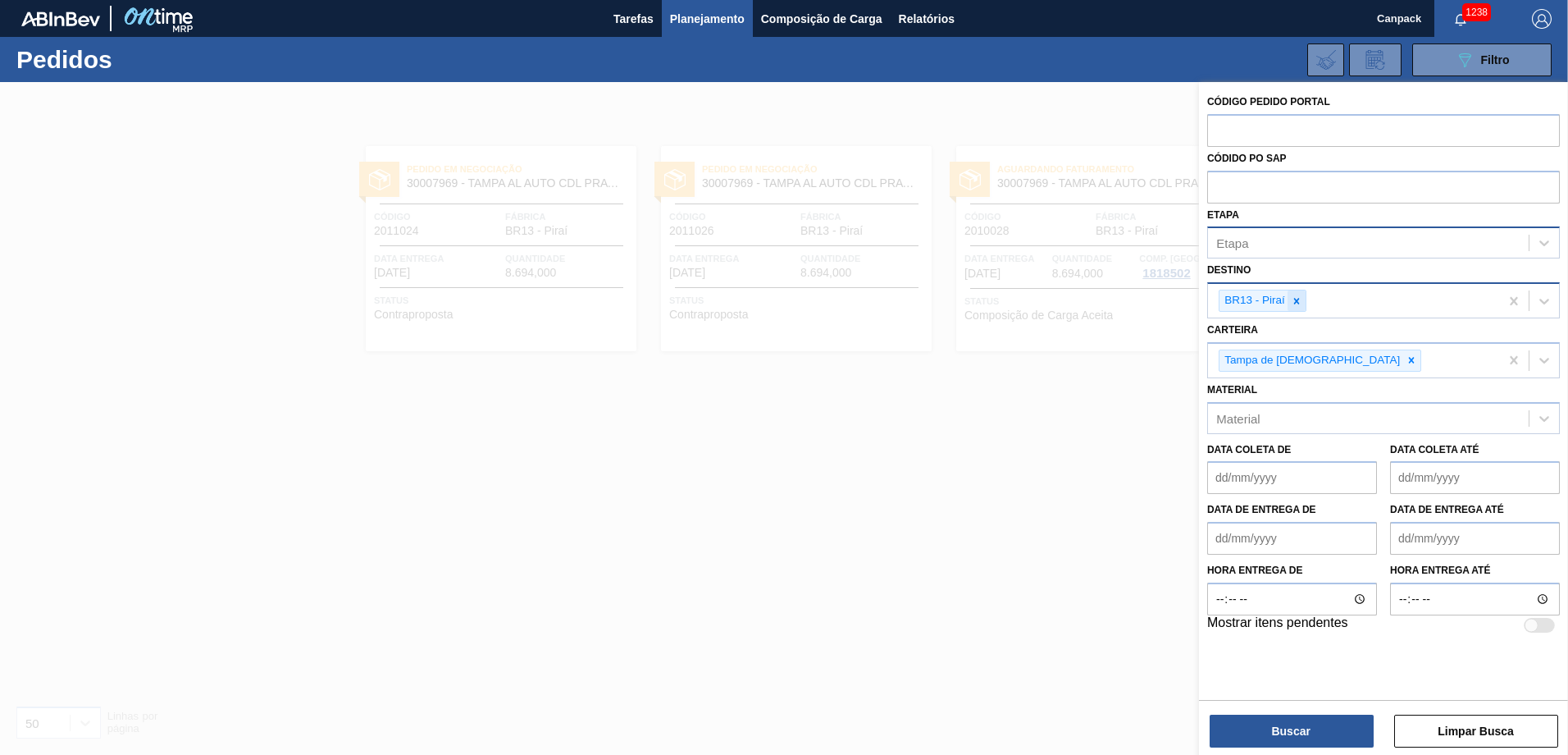
click at [1043, 298] on icon at bounding box center [1297, 301] width 12 height 12
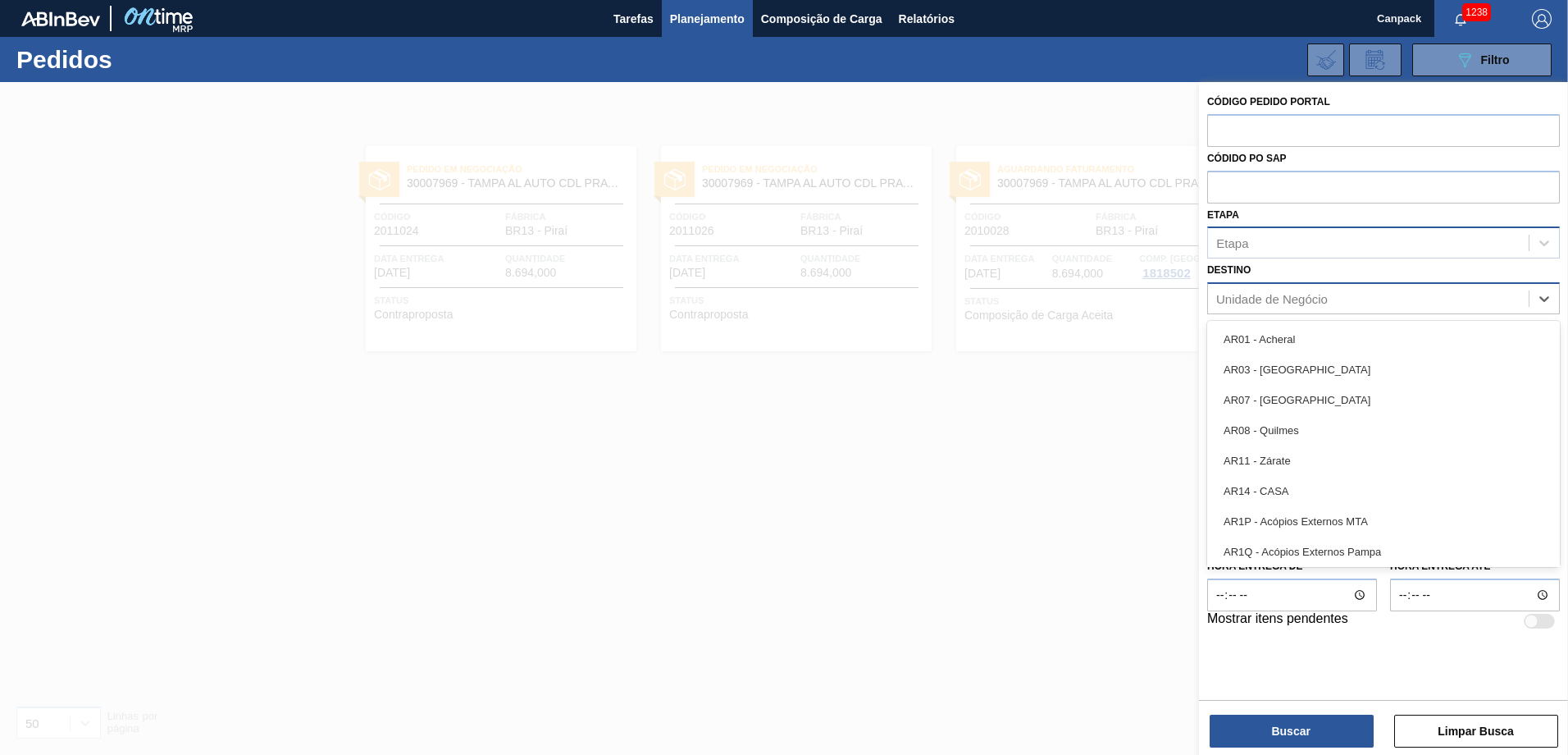
click at [1043, 298] on div "Unidade de Negócio" at bounding box center [1272, 298] width 111 height 14
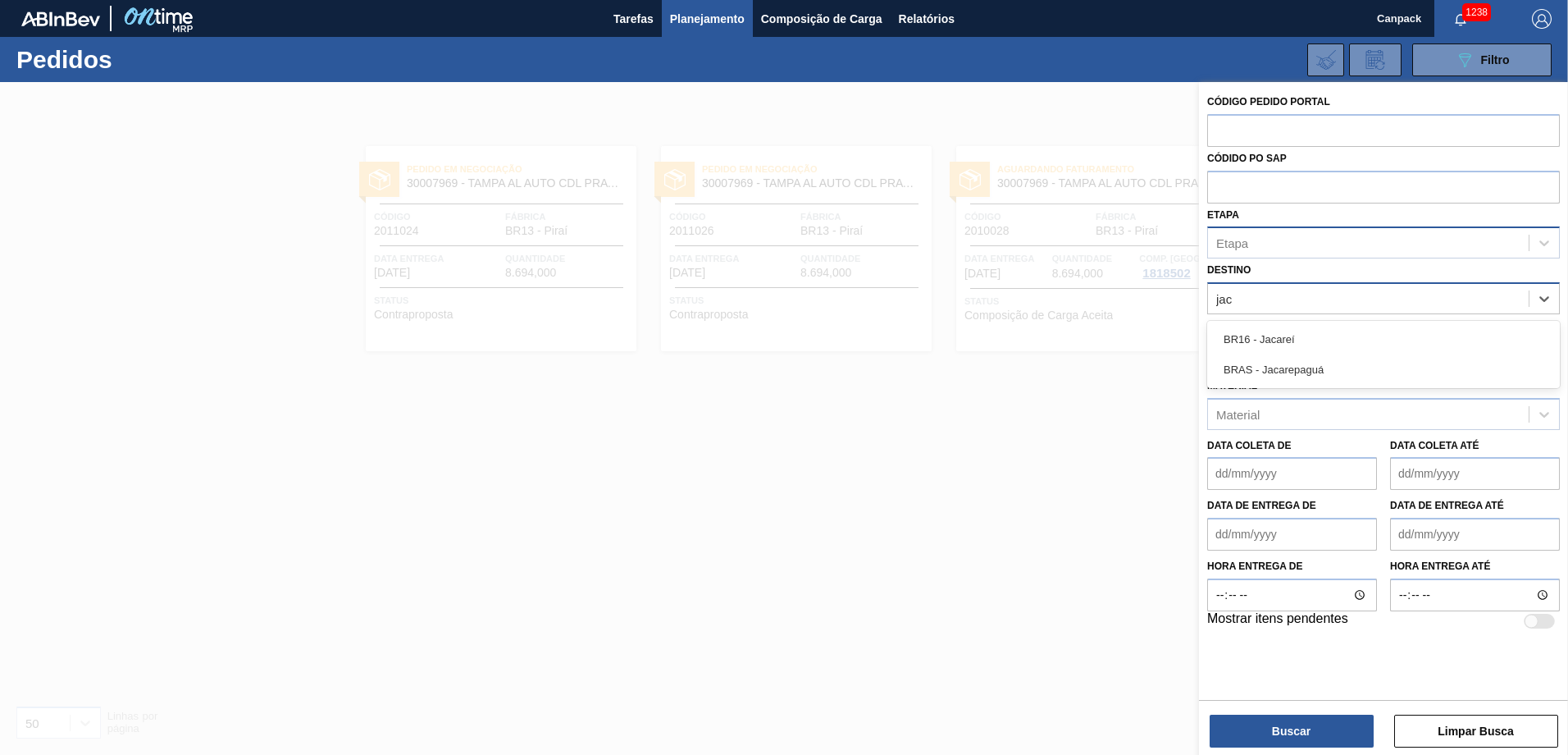
type input "jaca"
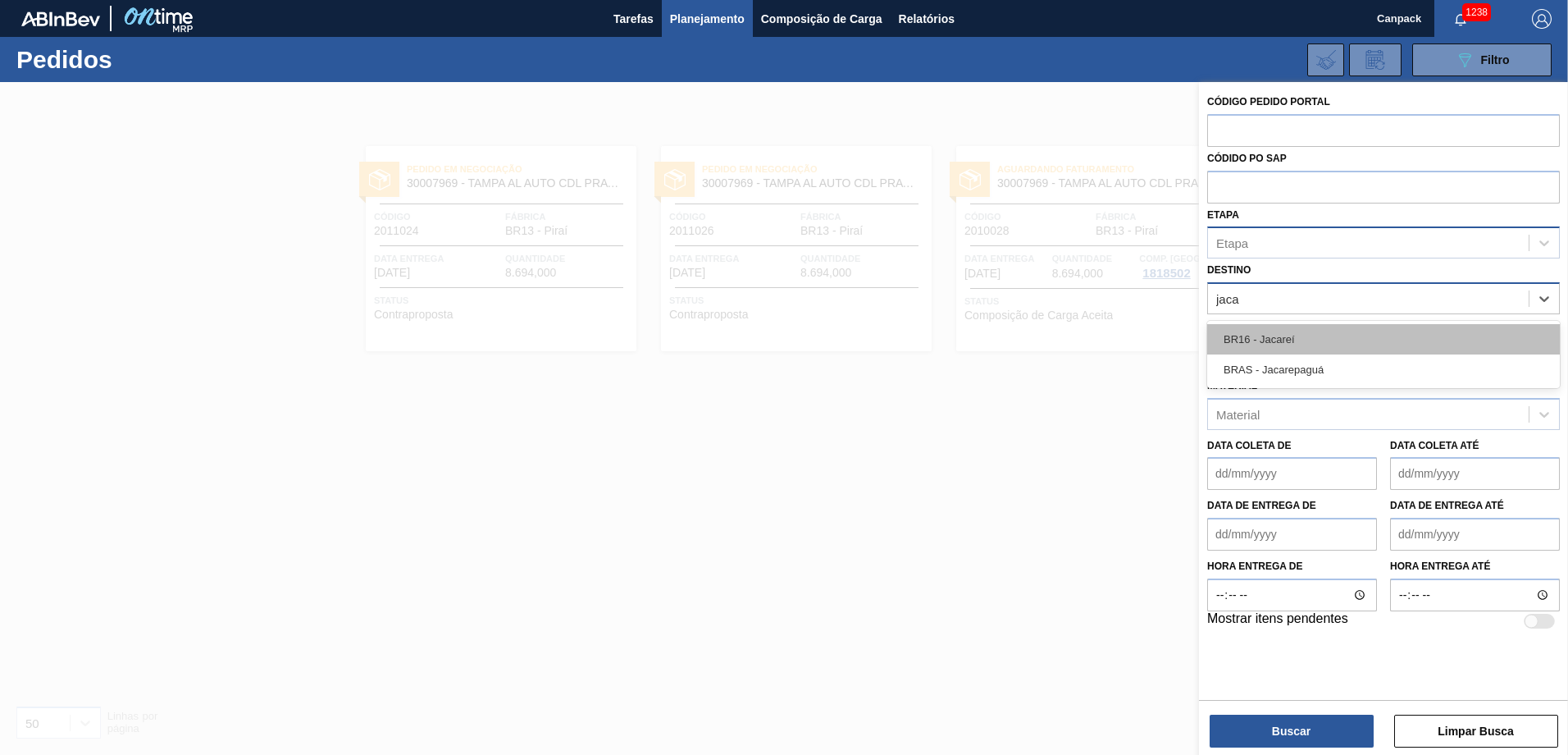
click at [1043, 332] on div "BR16 - Jacareí" at bounding box center [1383, 338] width 353 height 30
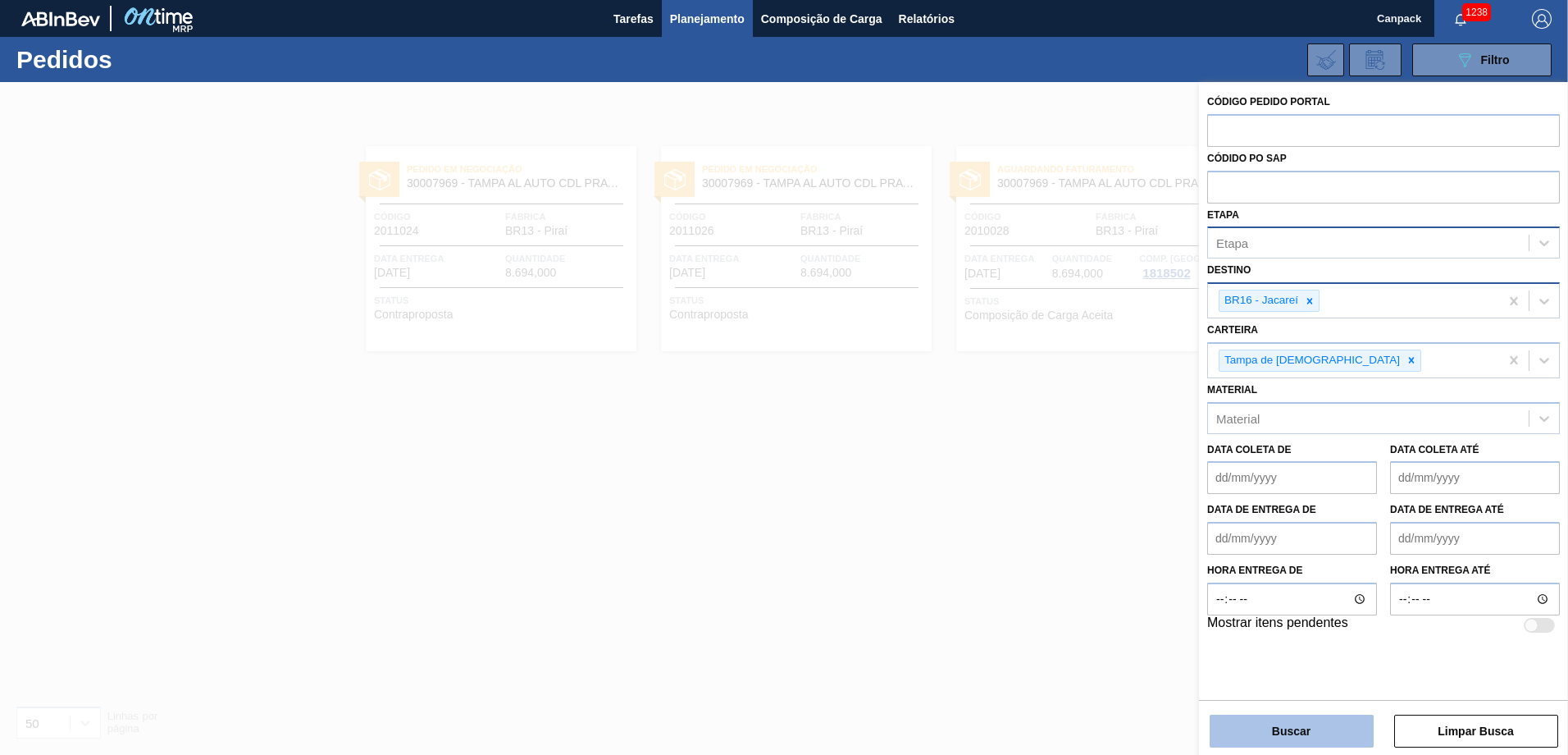
click at [1043, 524] on button "Buscar" at bounding box center [1291, 731] width 164 height 33
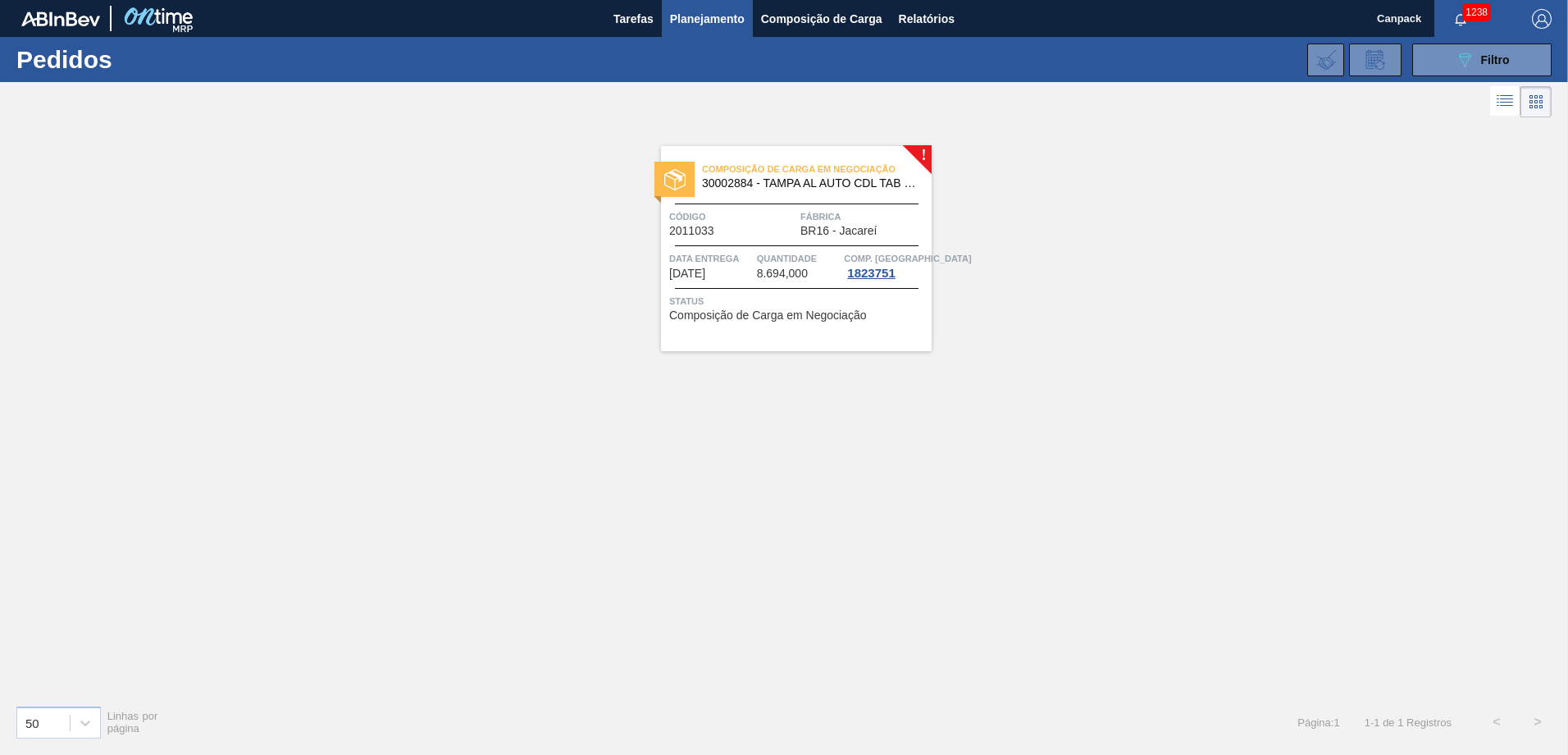
click at [839, 178] on span "30002884 - TAMPA AL AUTO CDL TAB VERM CANPACK" at bounding box center [810, 183] width 217 height 12
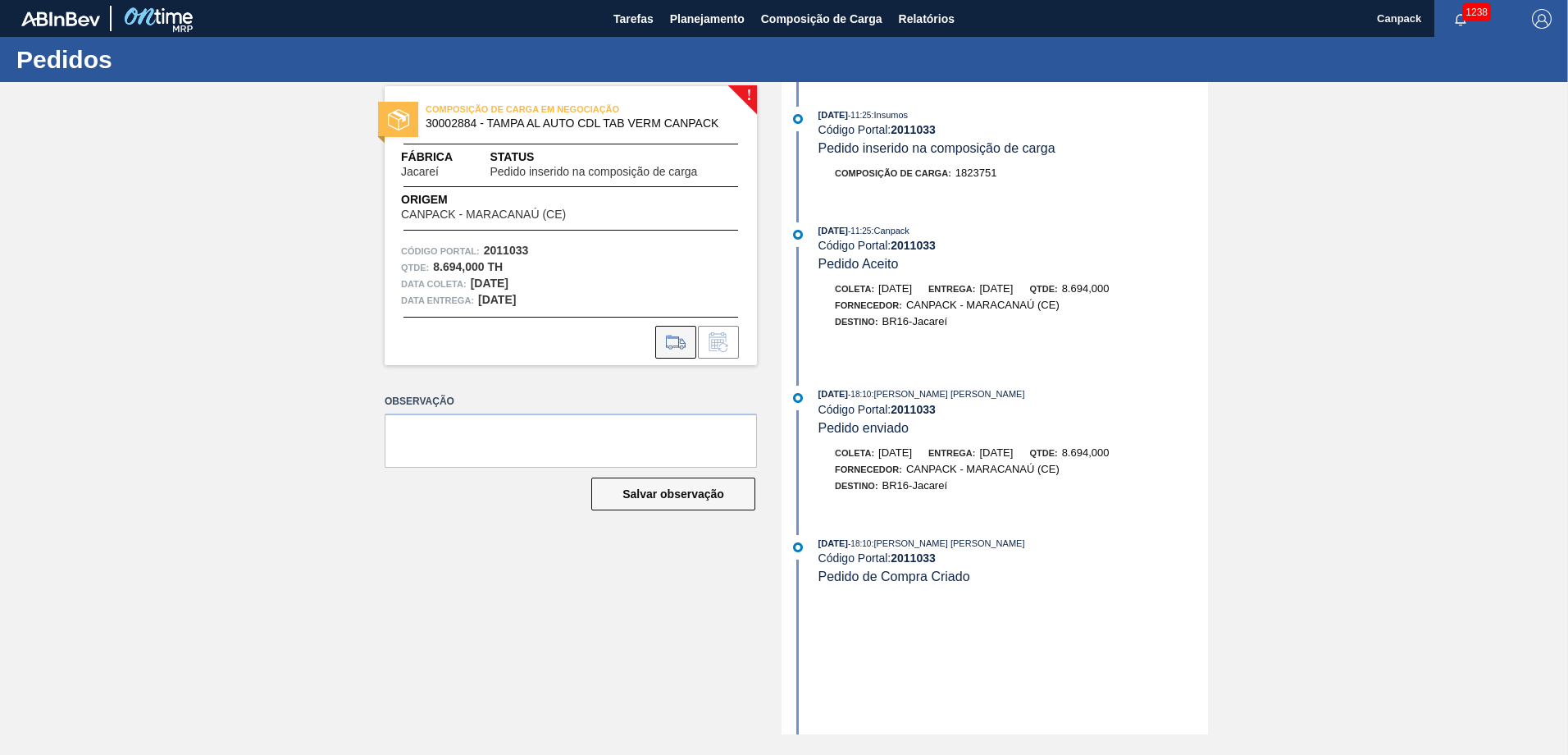
click at [676, 349] on icon at bounding box center [675, 342] width 26 height 20
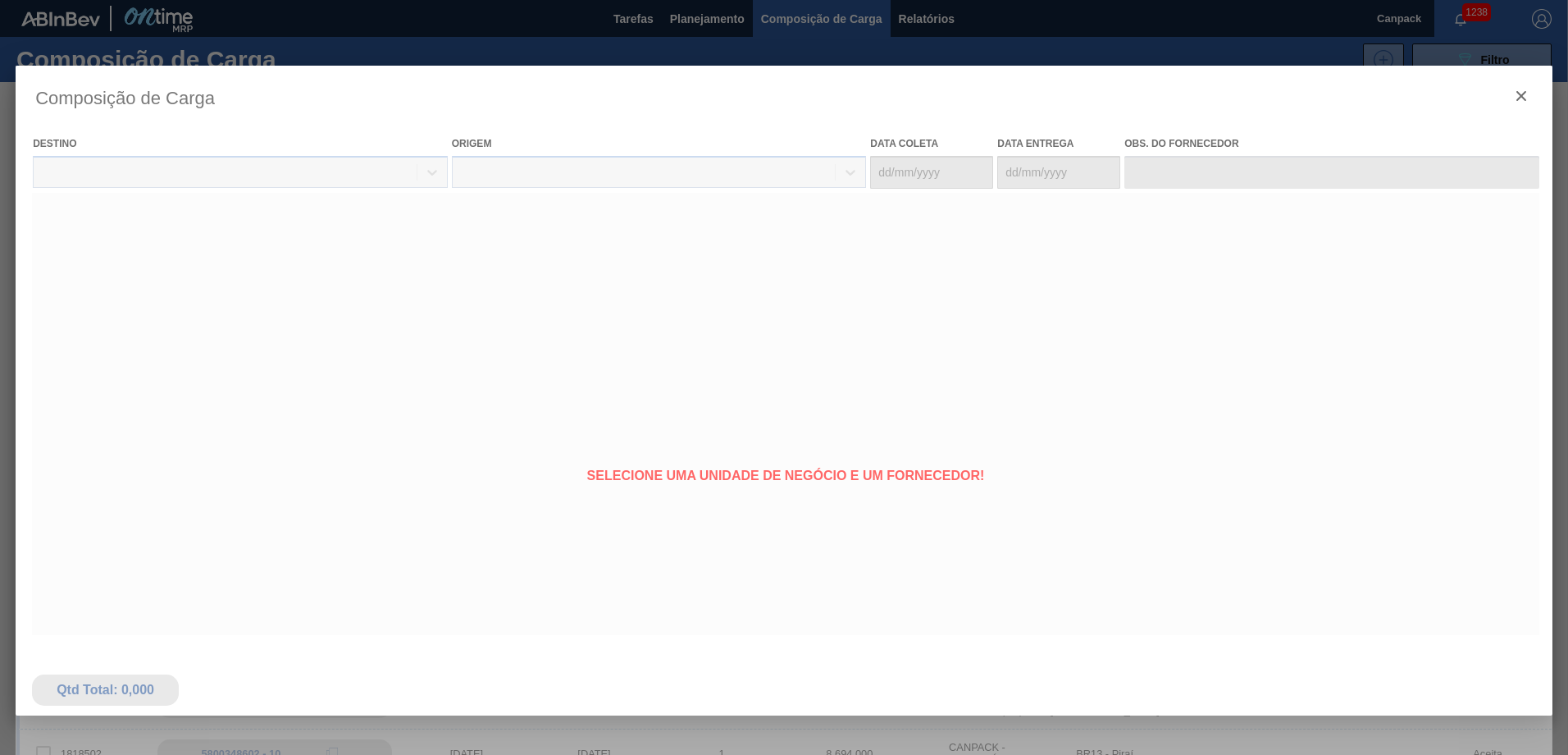
type coleta "28/08/2025"
type entrega "02/09/2025"
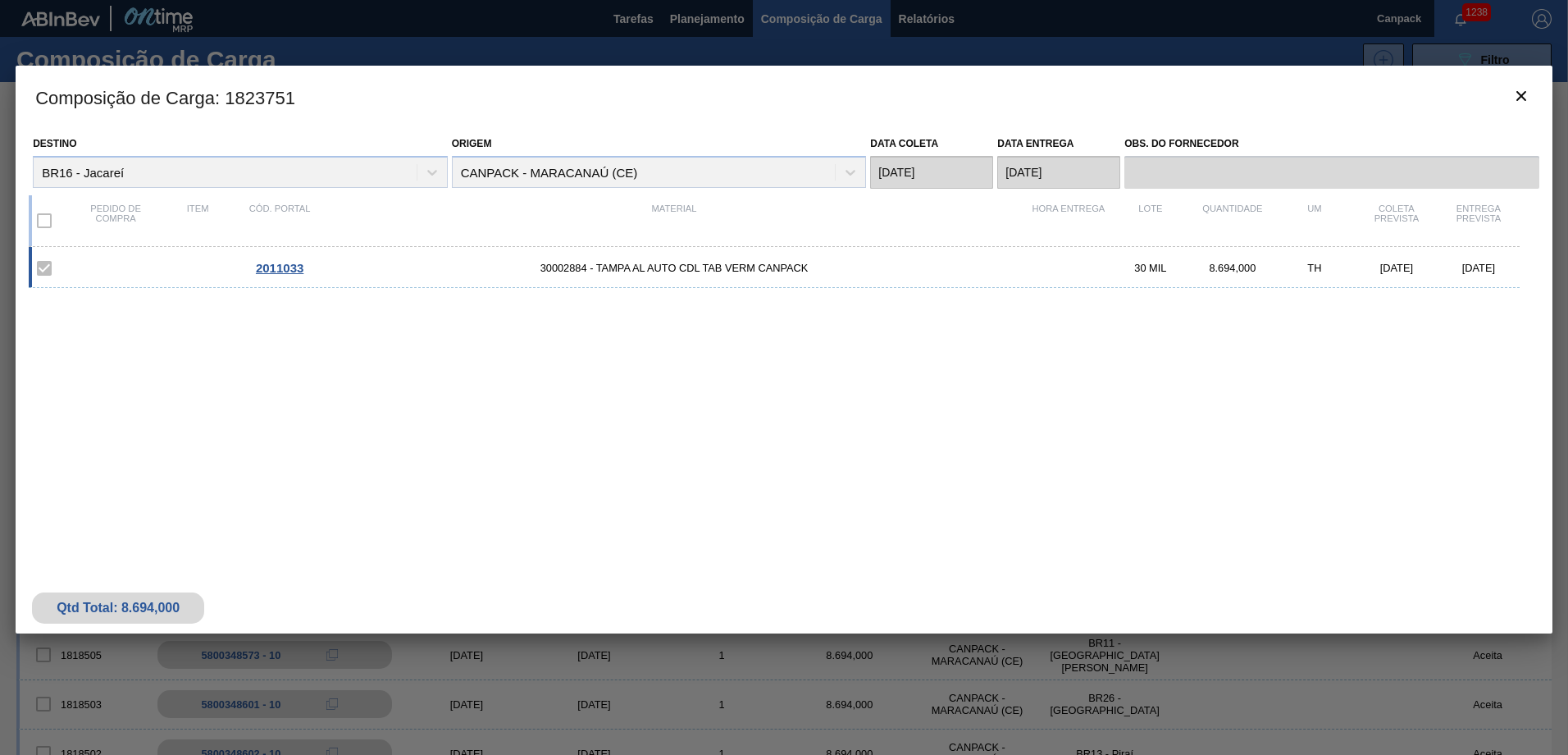
click at [40, 226] on label at bounding box center [45, 221] width 35 height 35
click at [45, 226] on label at bounding box center [45, 221] width 35 height 35
click at [44, 273] on label at bounding box center [45, 269] width 35 height 35
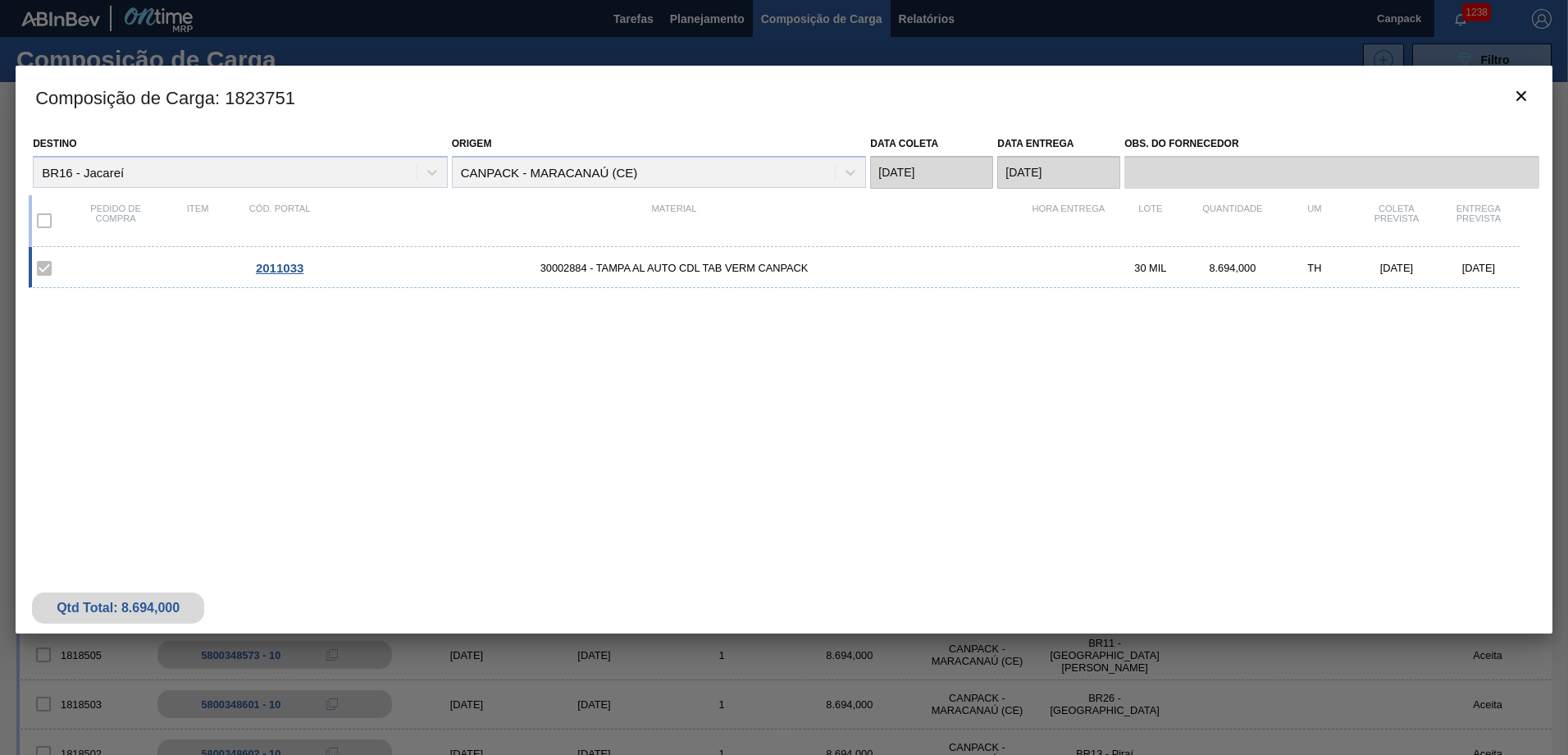
drag, startPoint x: 44, startPoint y: 273, endPoint x: 40, endPoint y: 233, distance: 40.2
click at [40, 233] on label at bounding box center [45, 221] width 35 height 35
click at [1043, 273] on div "TH" at bounding box center [1315, 267] width 82 height 12
click at [1043, 272] on div "TH" at bounding box center [1315, 267] width 82 height 12
click at [1043, 90] on icon "botão de ícone" at bounding box center [1521, 96] width 20 height 20
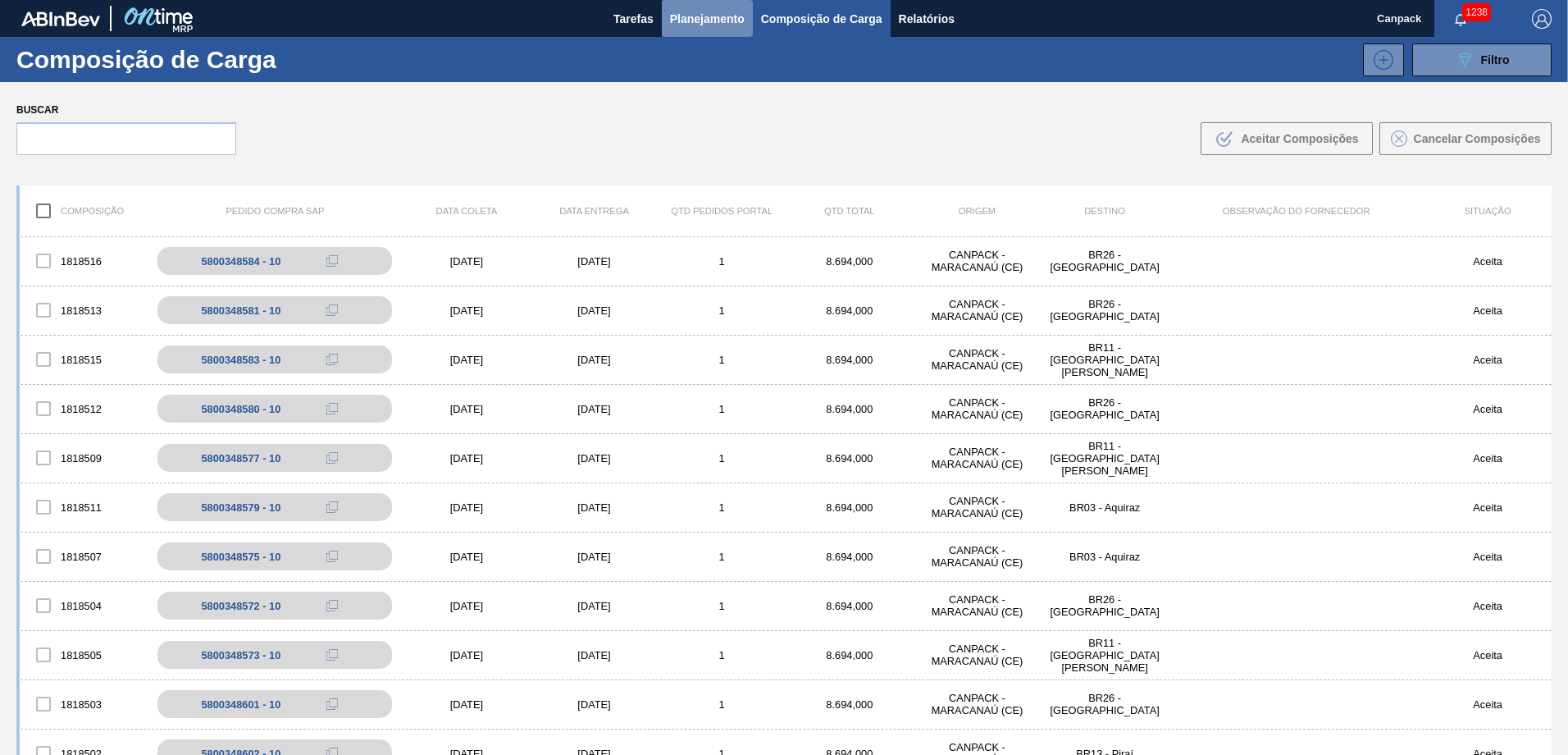
click at [715, 22] on span "Planejamento" at bounding box center [707, 19] width 75 height 20
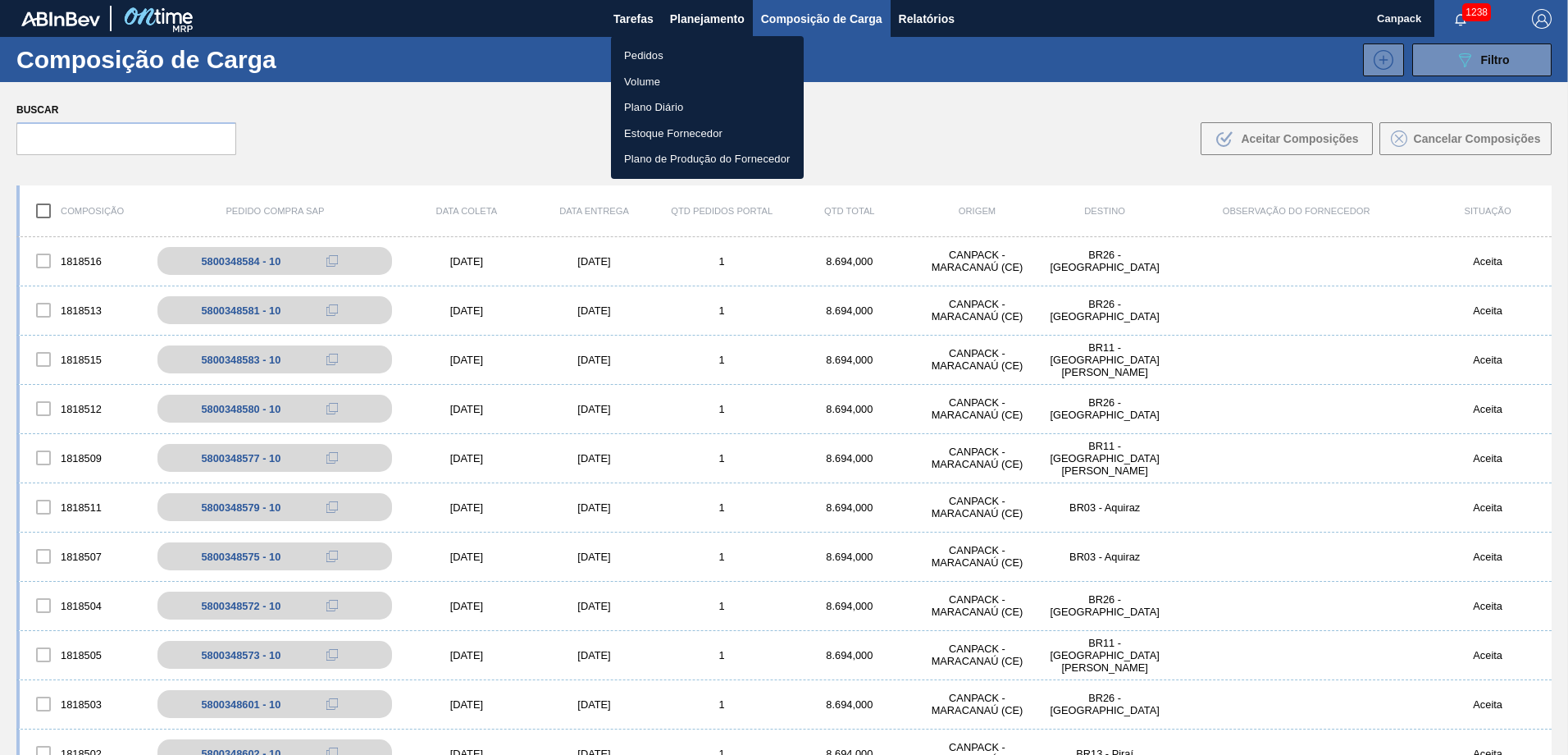
click at [665, 50] on li "Pedidos" at bounding box center [707, 56] width 193 height 27
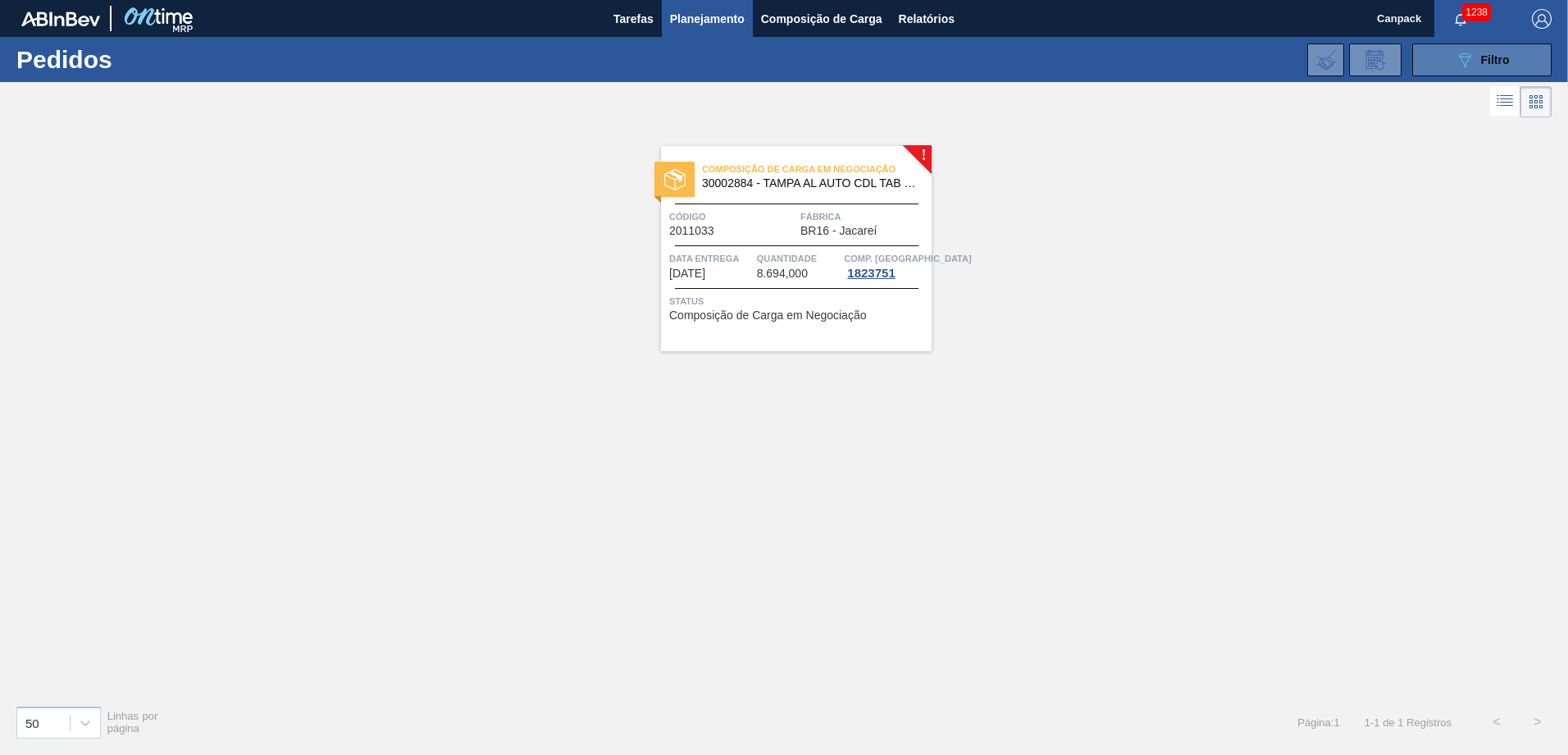
click at [1043, 58] on span "Filtro" at bounding box center [1495, 59] width 28 height 13
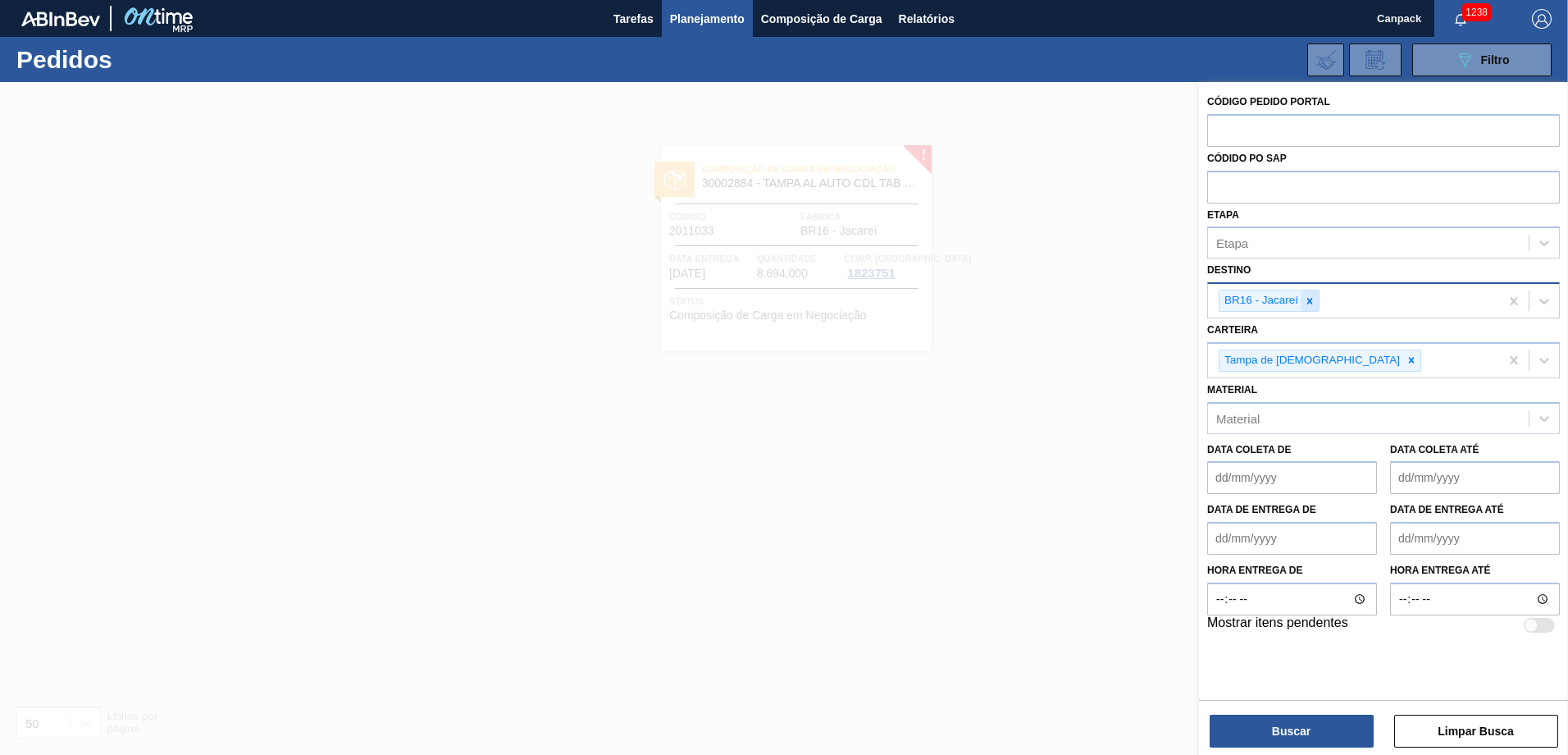
click at [1043, 300] on icon at bounding box center [1309, 301] width 12 height 12
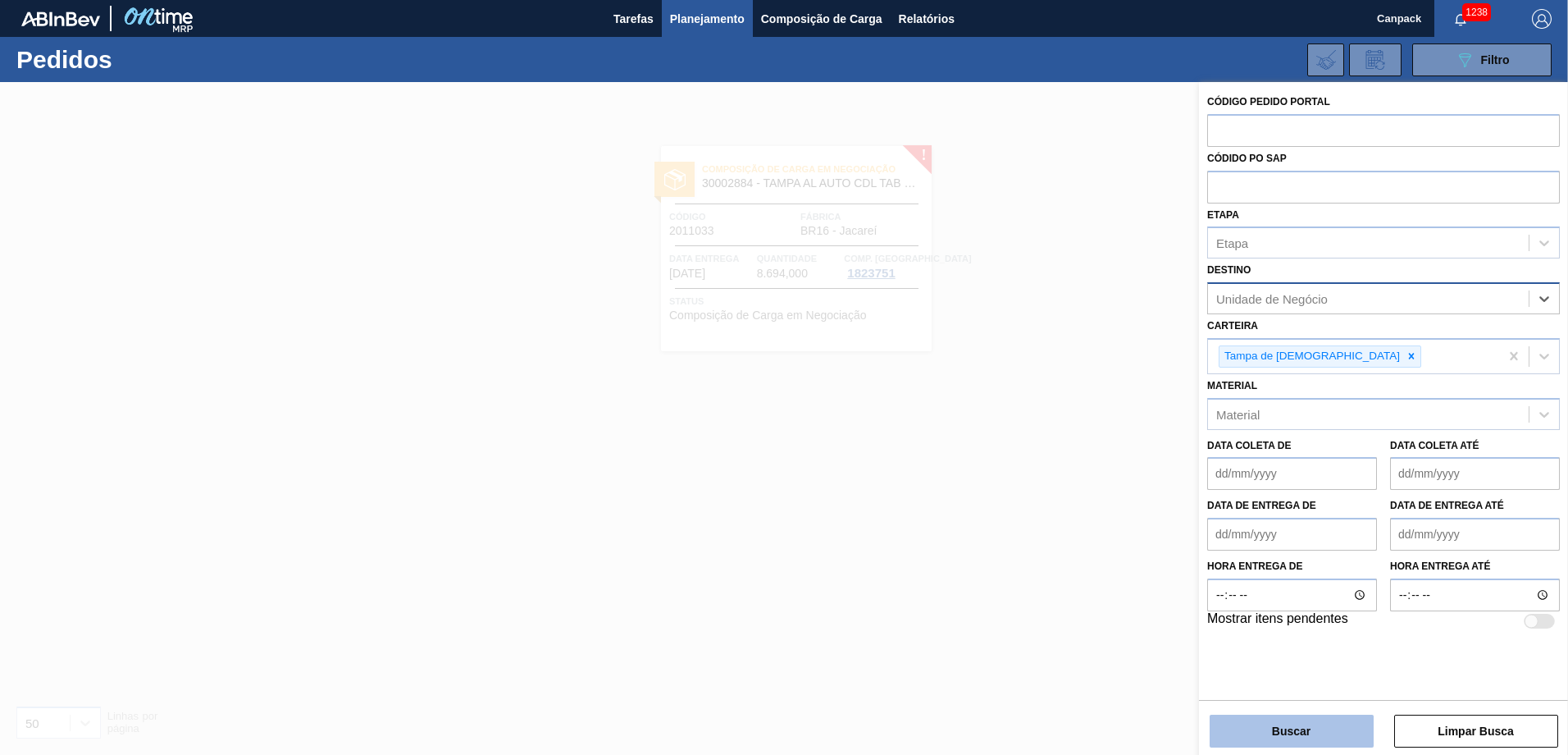
click at [1043, 524] on button "Buscar" at bounding box center [1291, 731] width 164 height 33
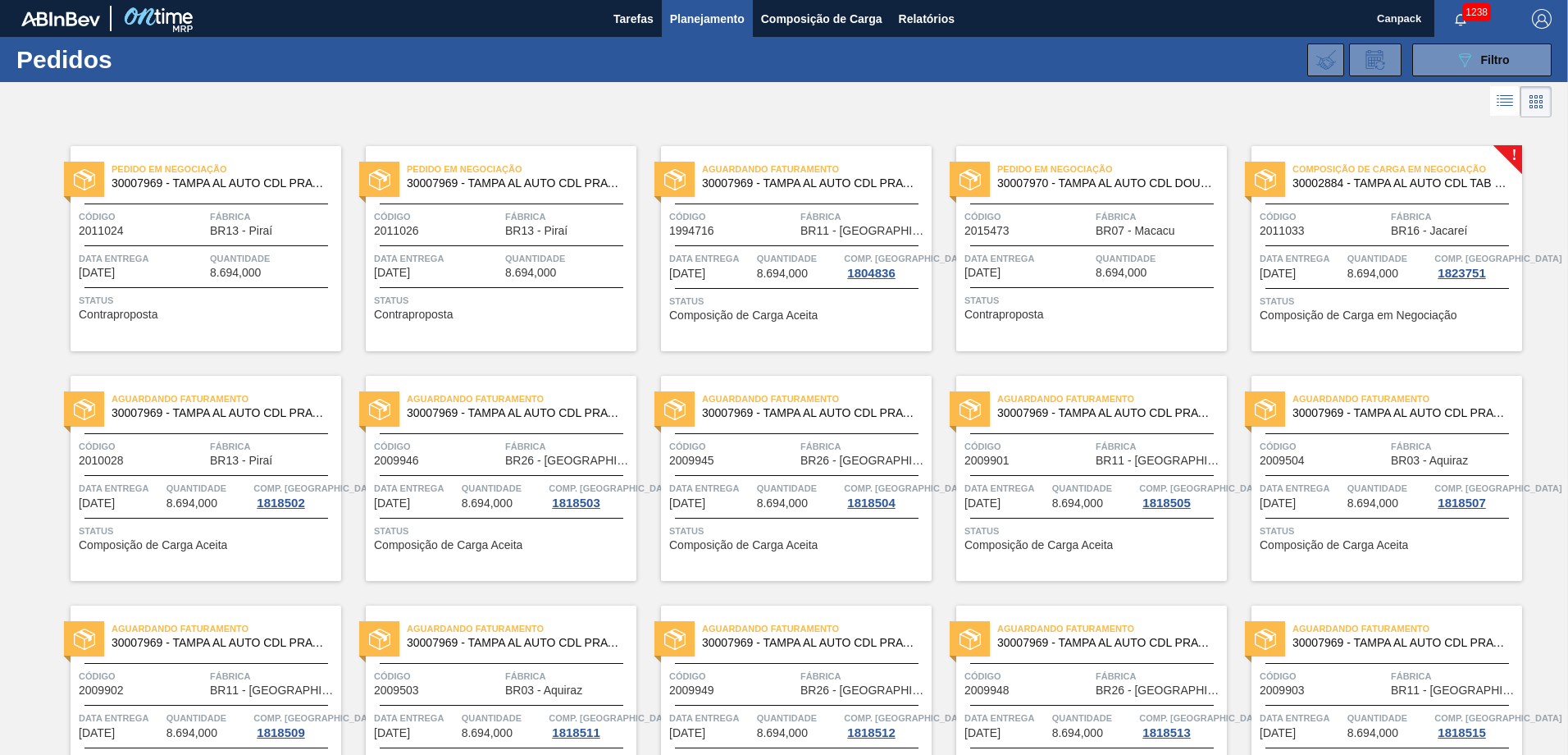
click at [195, 243] on div "Pedido em Negociação 30007969 - TAMPA AL AUTO CDL PRATA CANPACK Código 2011024 …" at bounding box center [206, 249] width 270 height 205
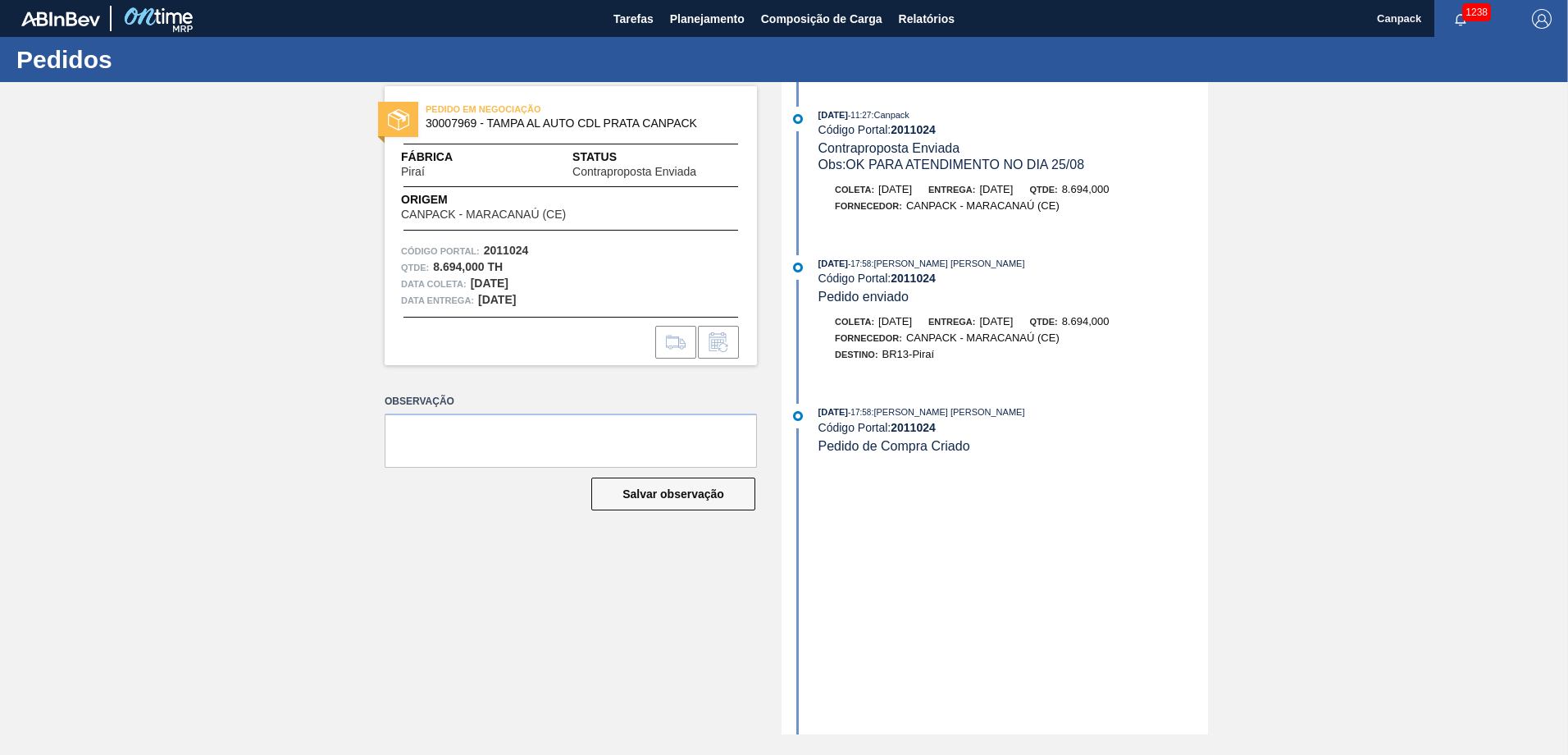
click at [1043, 506] on div "25/08/2025 - 11:27 : Canpack Código Portal: 2011024 Contraproposta Enviada Obs:…" at bounding box center [997, 408] width 422 height 652
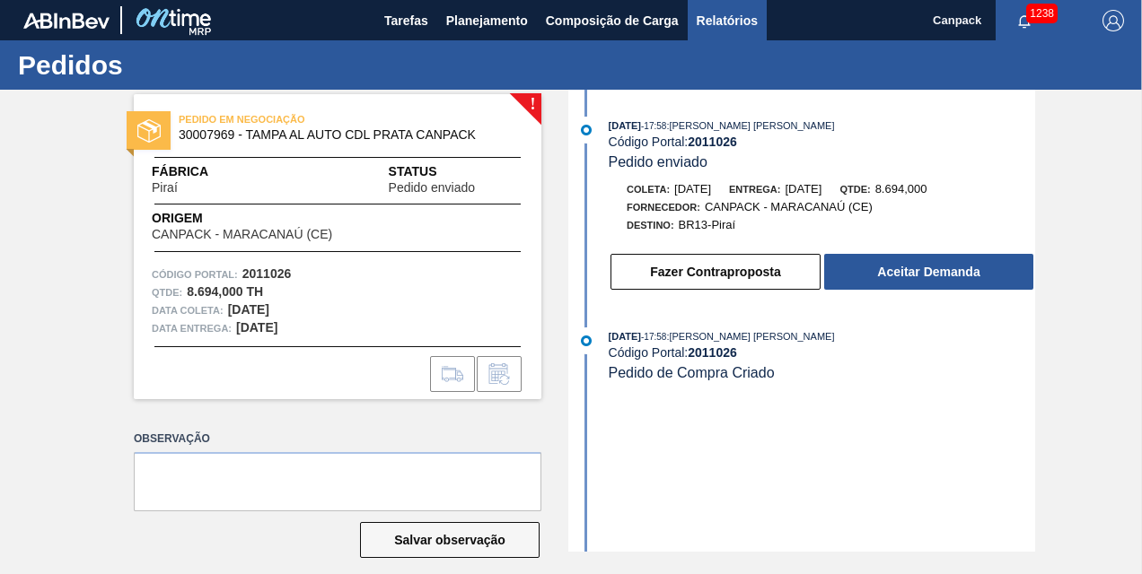
click at [705, 14] on span "Relatórios" at bounding box center [726, 21] width 61 height 22
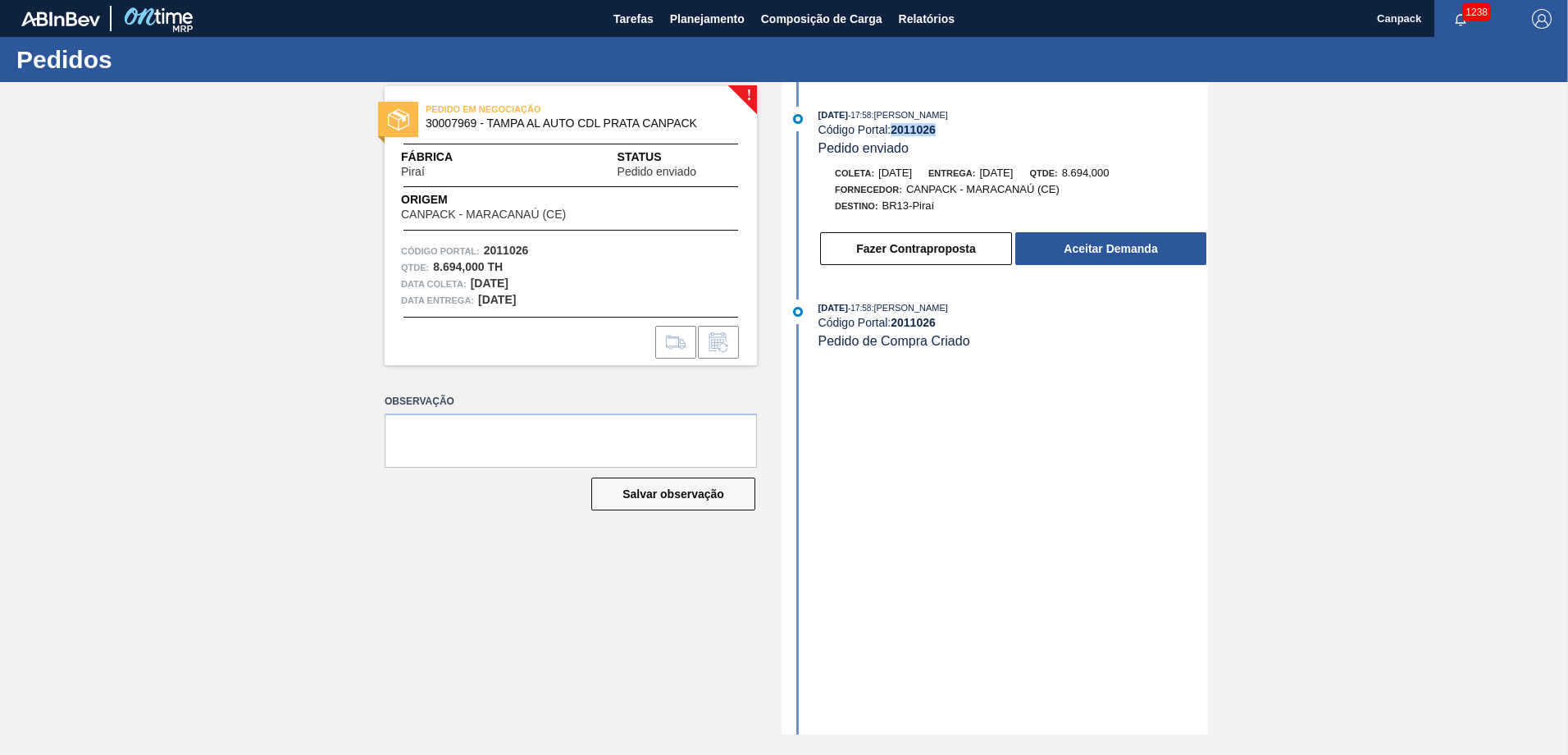
drag, startPoint x: 896, startPoint y: 135, endPoint x: 937, endPoint y: 135, distance: 41.0
click at [936, 135] on strong "2011026" at bounding box center [913, 130] width 45 height 13
copy strong "2011026"
click at [901, 254] on button "Fazer Contraproposta" at bounding box center [916, 249] width 192 height 33
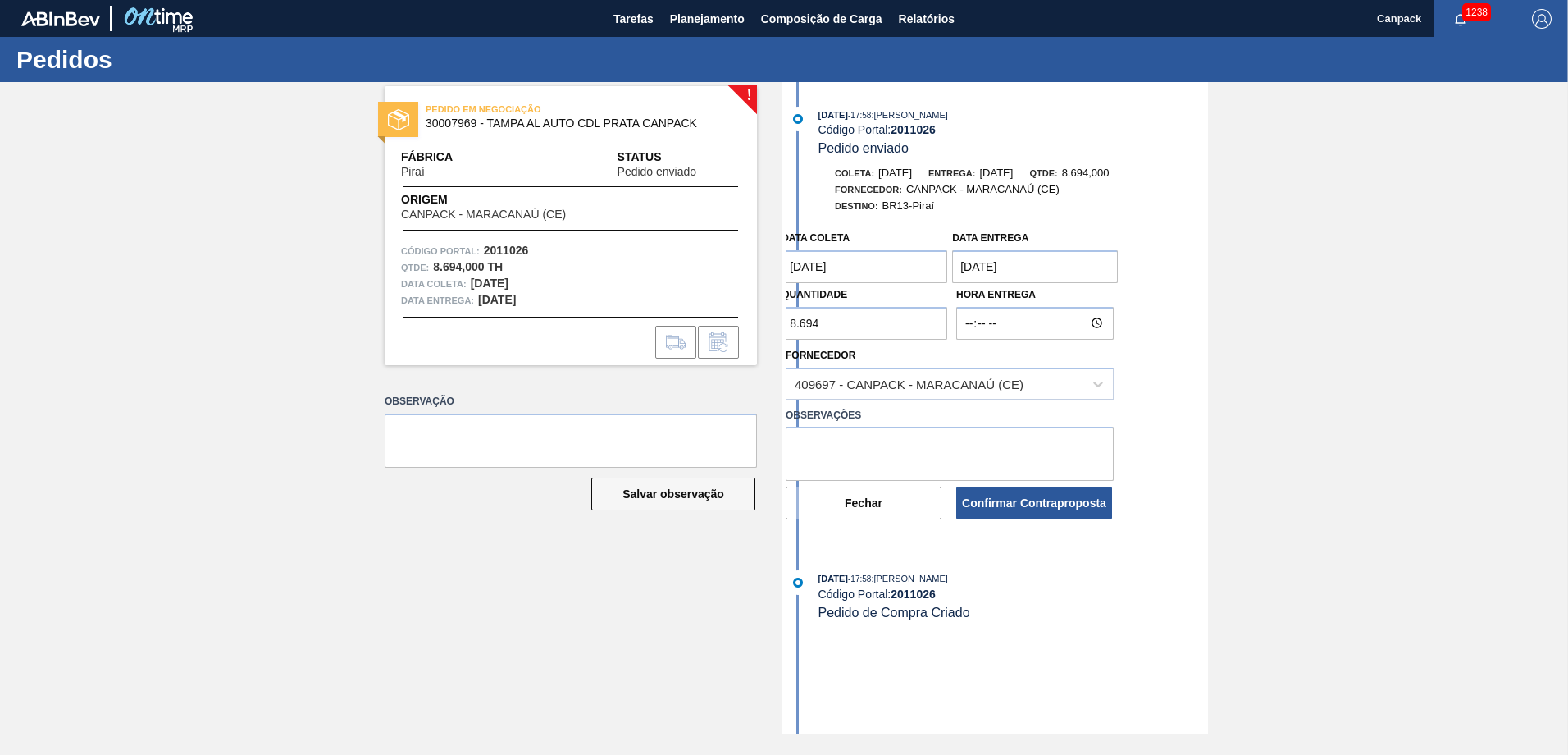
click at [863, 277] on coleta "[DATE]" at bounding box center [863, 267] width 165 height 33
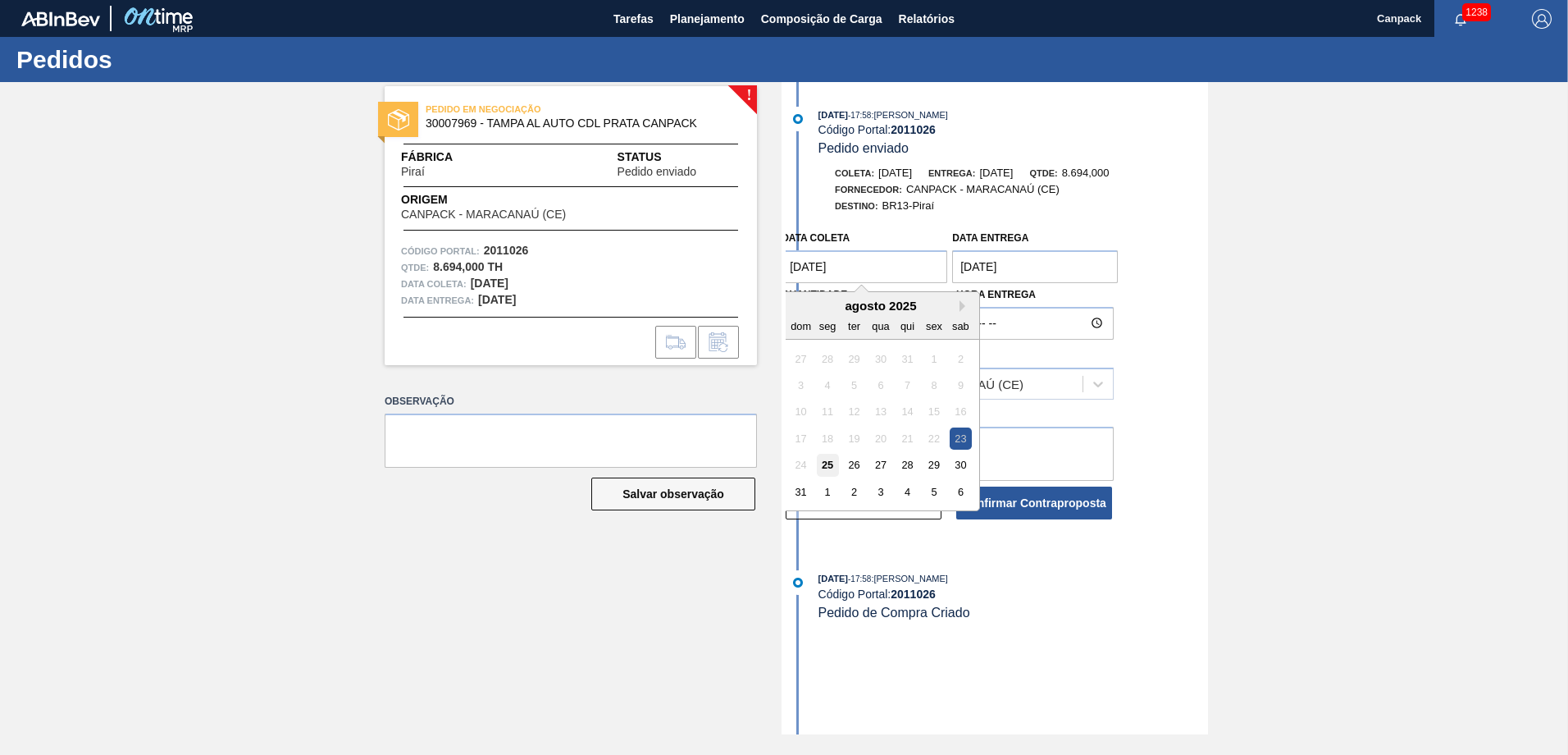
click at [821, 470] on div "25" at bounding box center [828, 464] width 22 height 22
type coleta "25/08/2025"
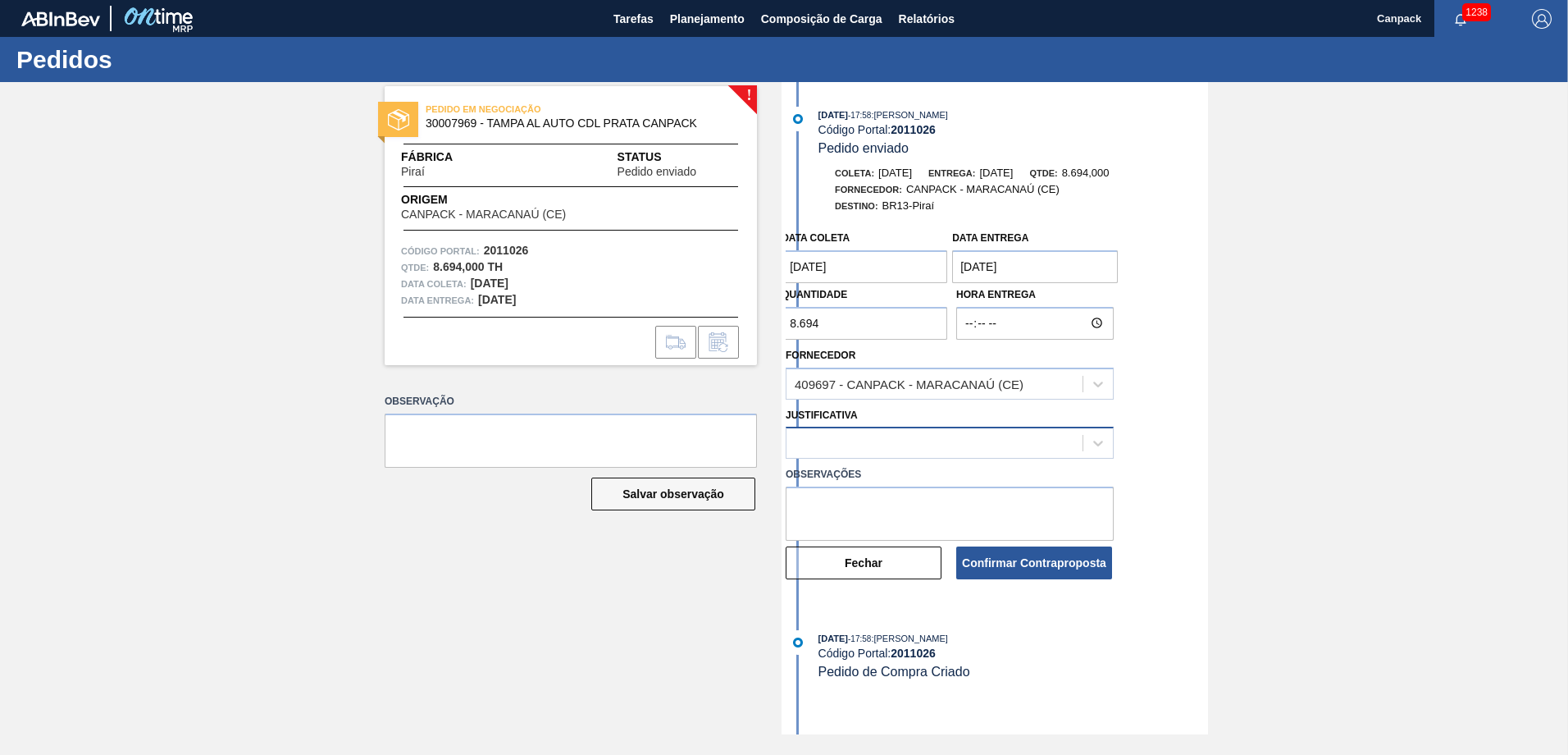
click at [976, 437] on div at bounding box center [935, 443] width 296 height 24
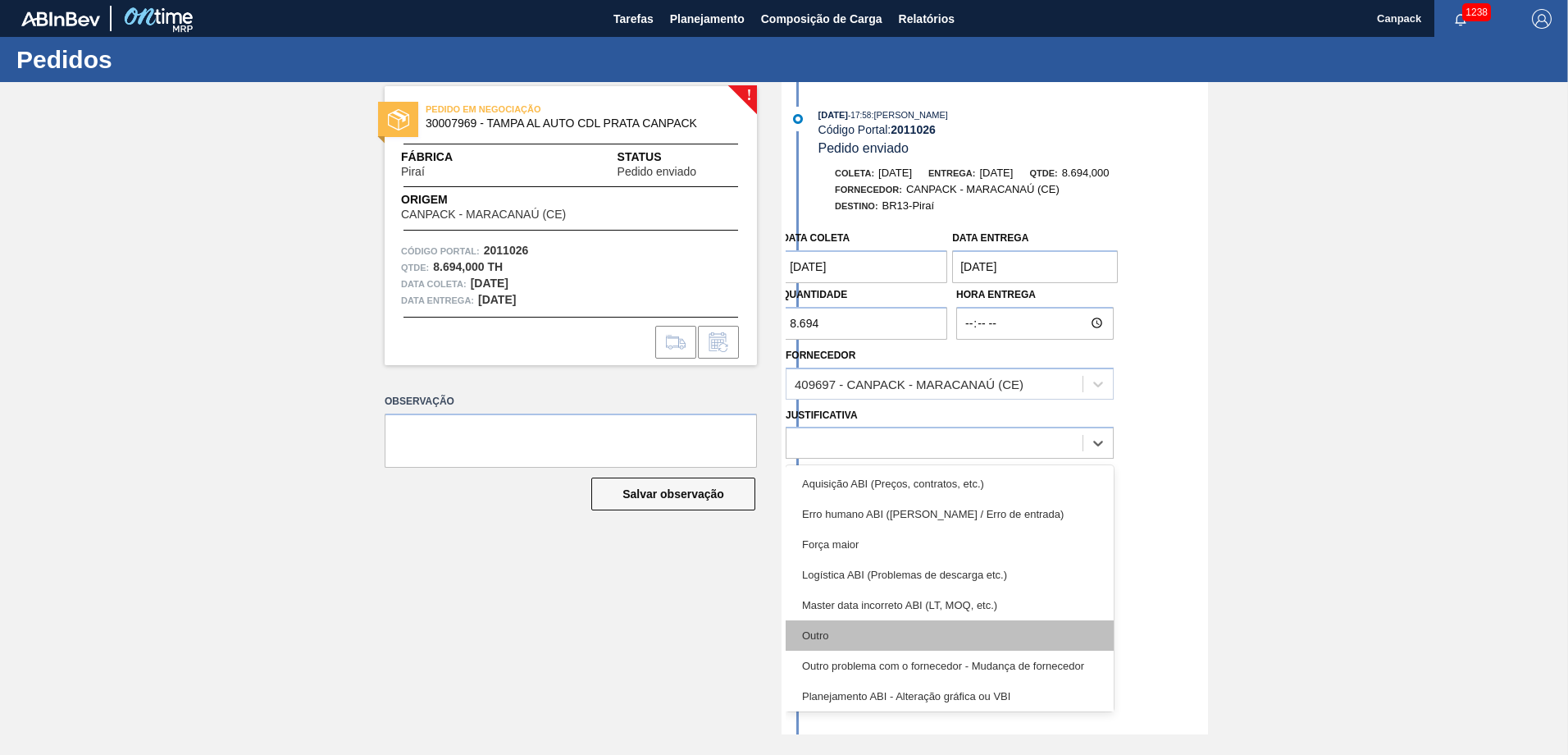
click at [837, 628] on div "Outro" at bounding box center [949, 634] width 328 height 30
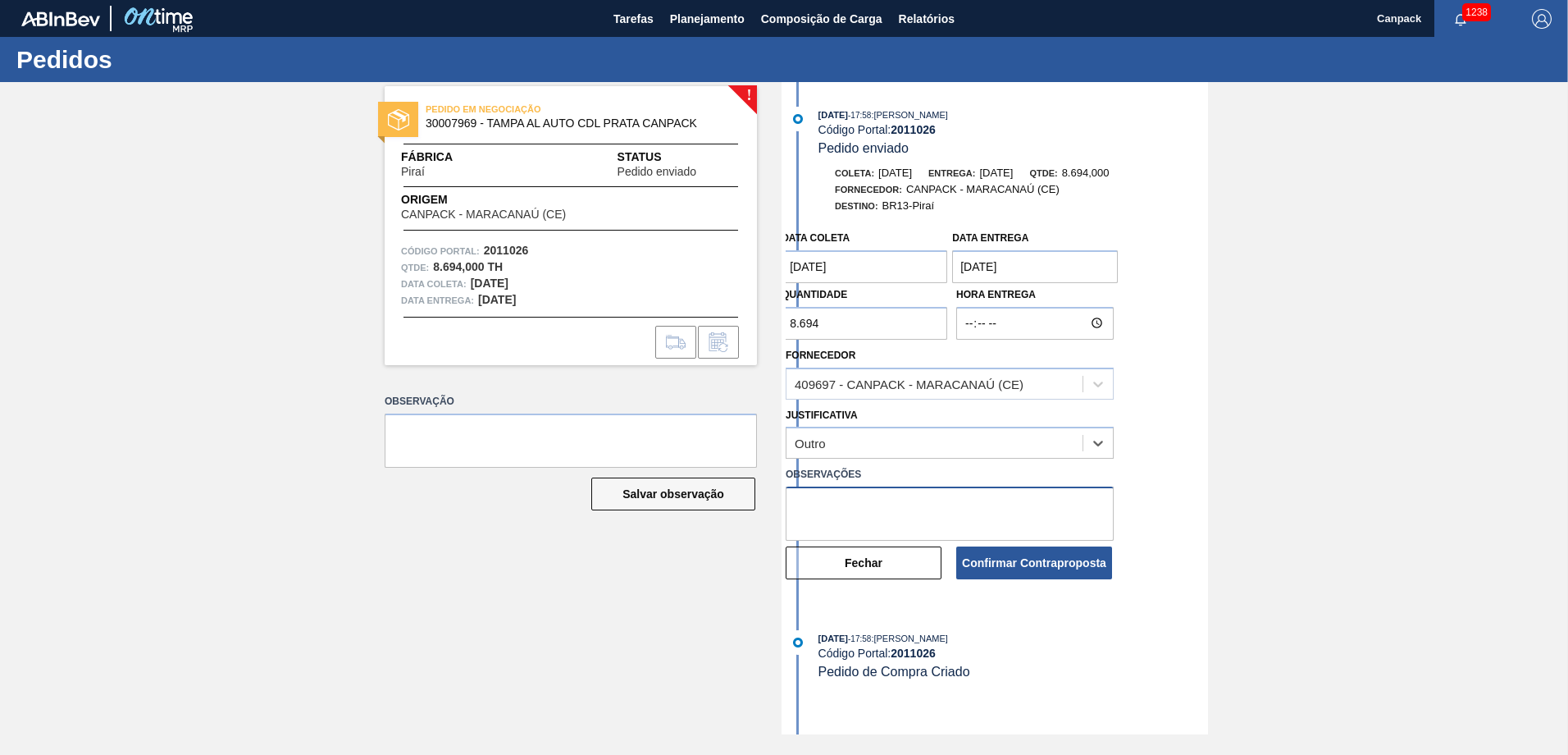
click at [863, 514] on textarea at bounding box center [949, 513] width 328 height 54
type textarea "OK PARA ATENDIMENTO DIA 25/08"
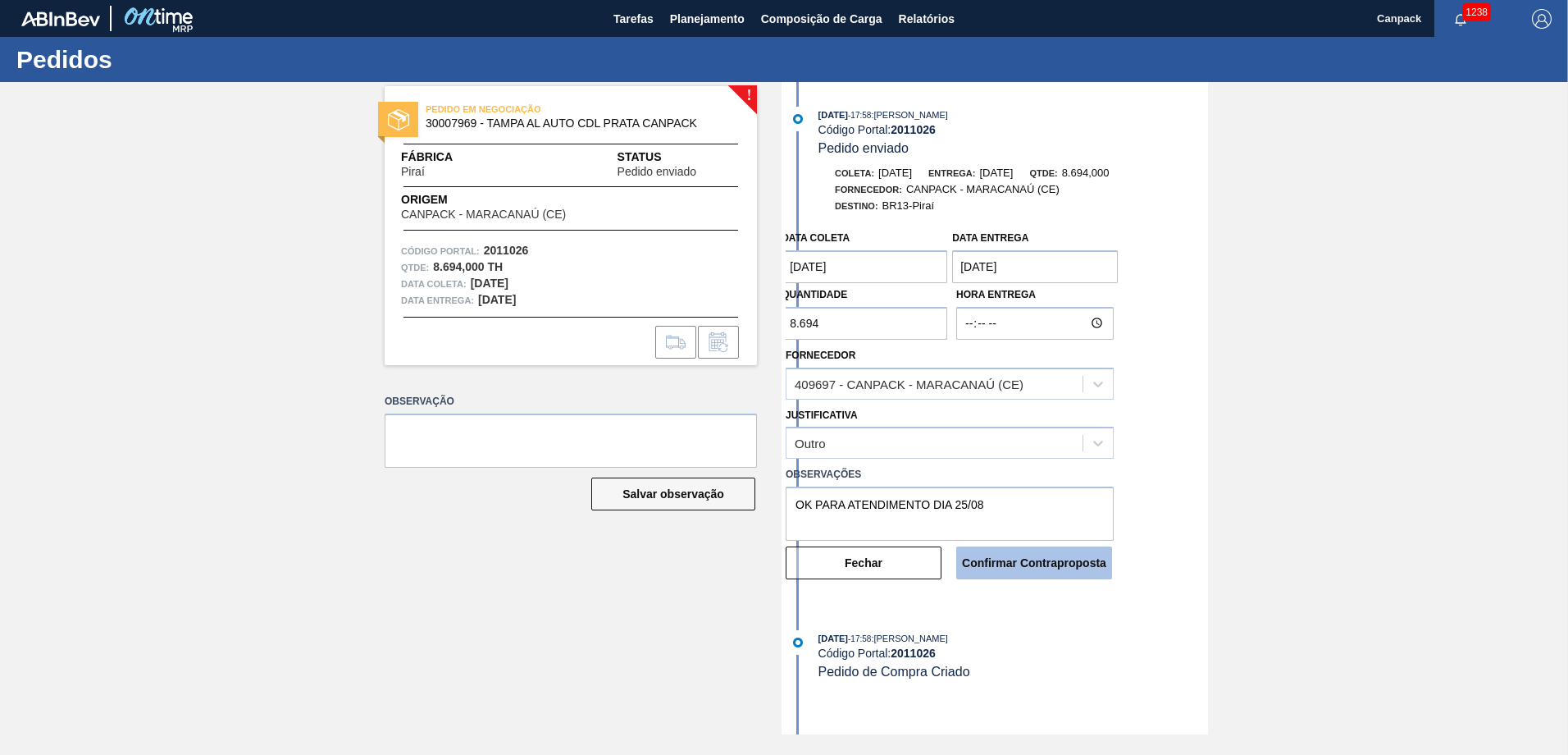
click at [1009, 560] on button "Confirmar Contraproposta" at bounding box center [1033, 563] width 156 height 33
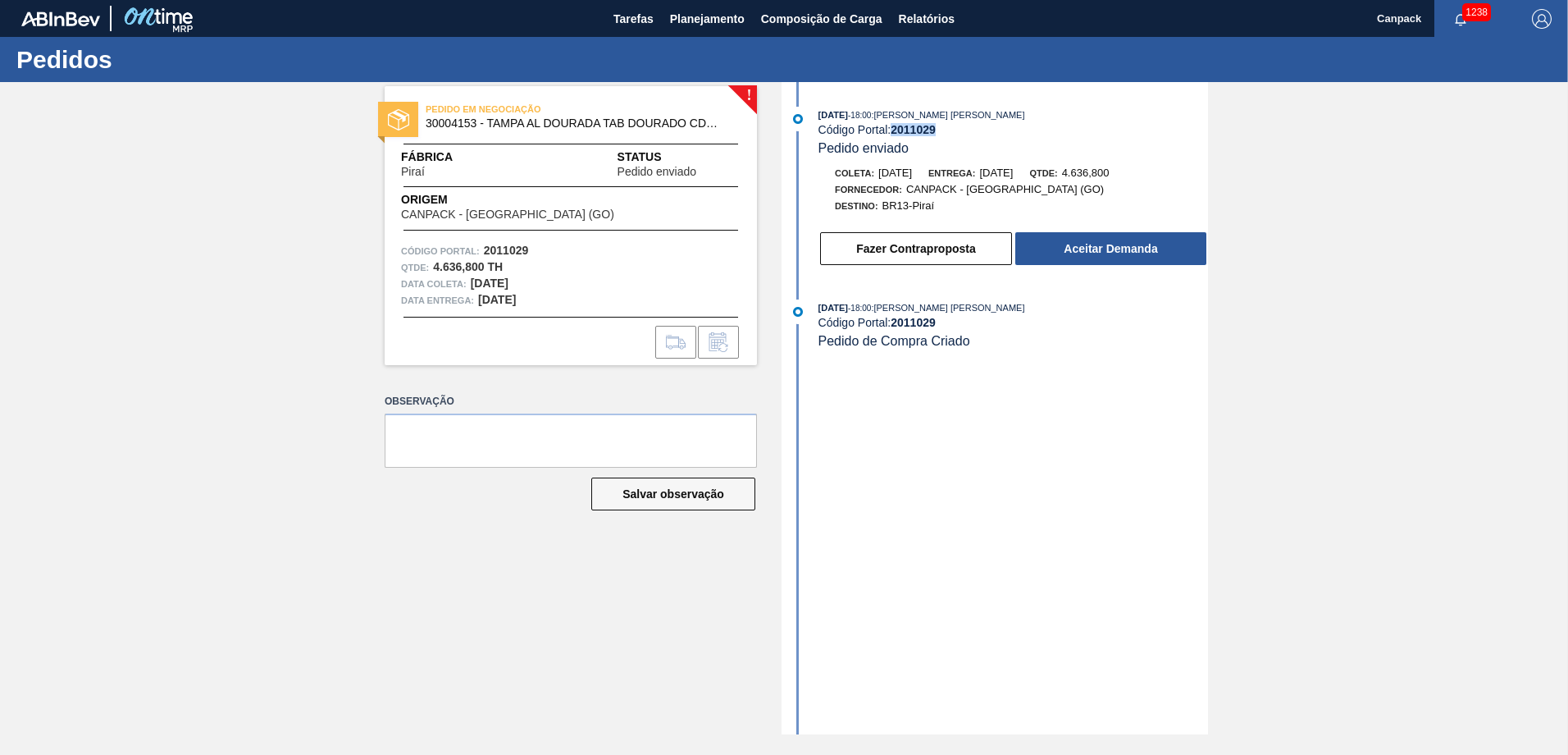
drag, startPoint x: 896, startPoint y: 131, endPoint x: 936, endPoint y: 131, distance: 40.0
click at [936, 131] on strong "2011029" at bounding box center [913, 130] width 45 height 13
copy strong "2011029"
click at [895, 253] on button "Fazer Contraproposta" at bounding box center [916, 249] width 192 height 33
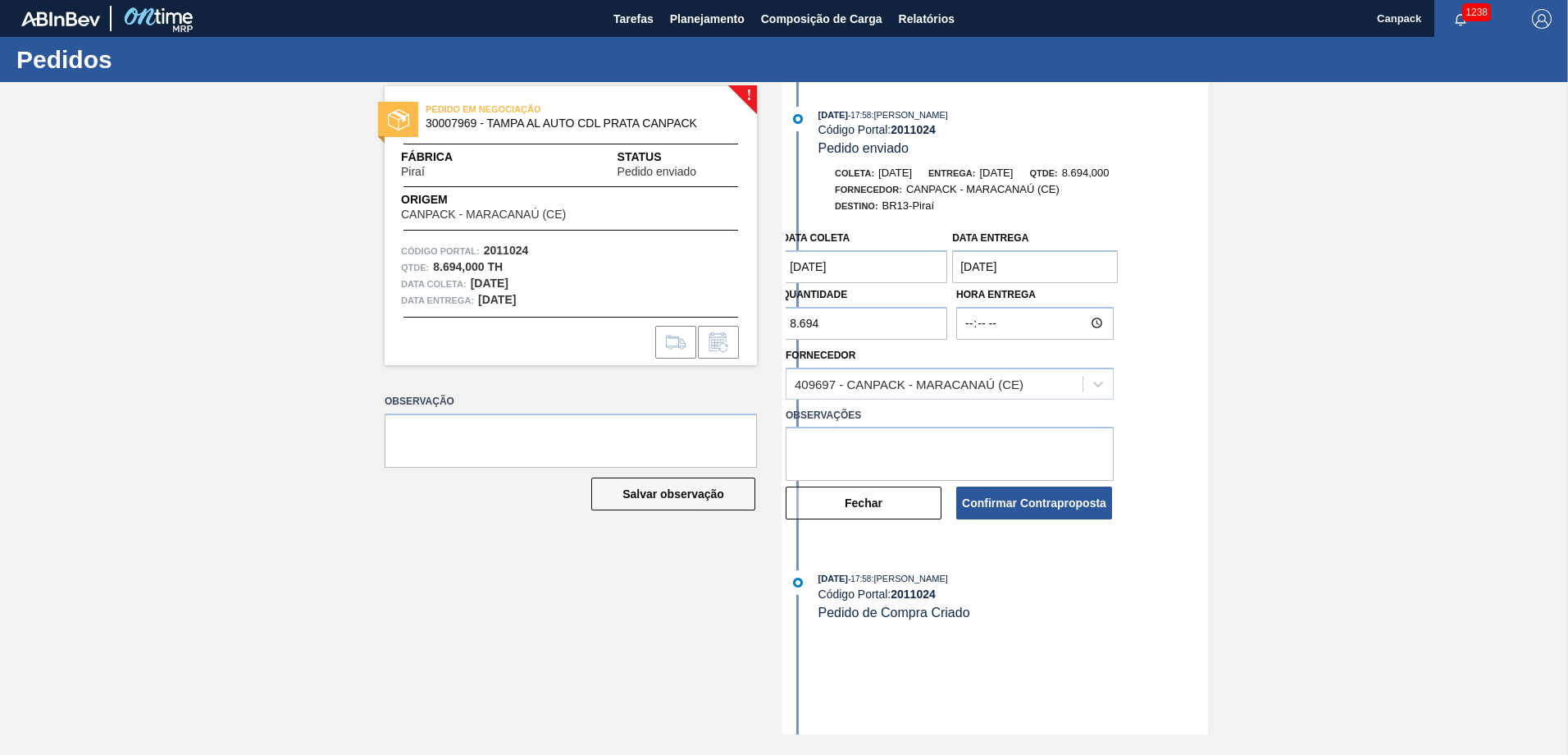
click at [863, 263] on coleta "[DATE]" at bounding box center [863, 267] width 165 height 33
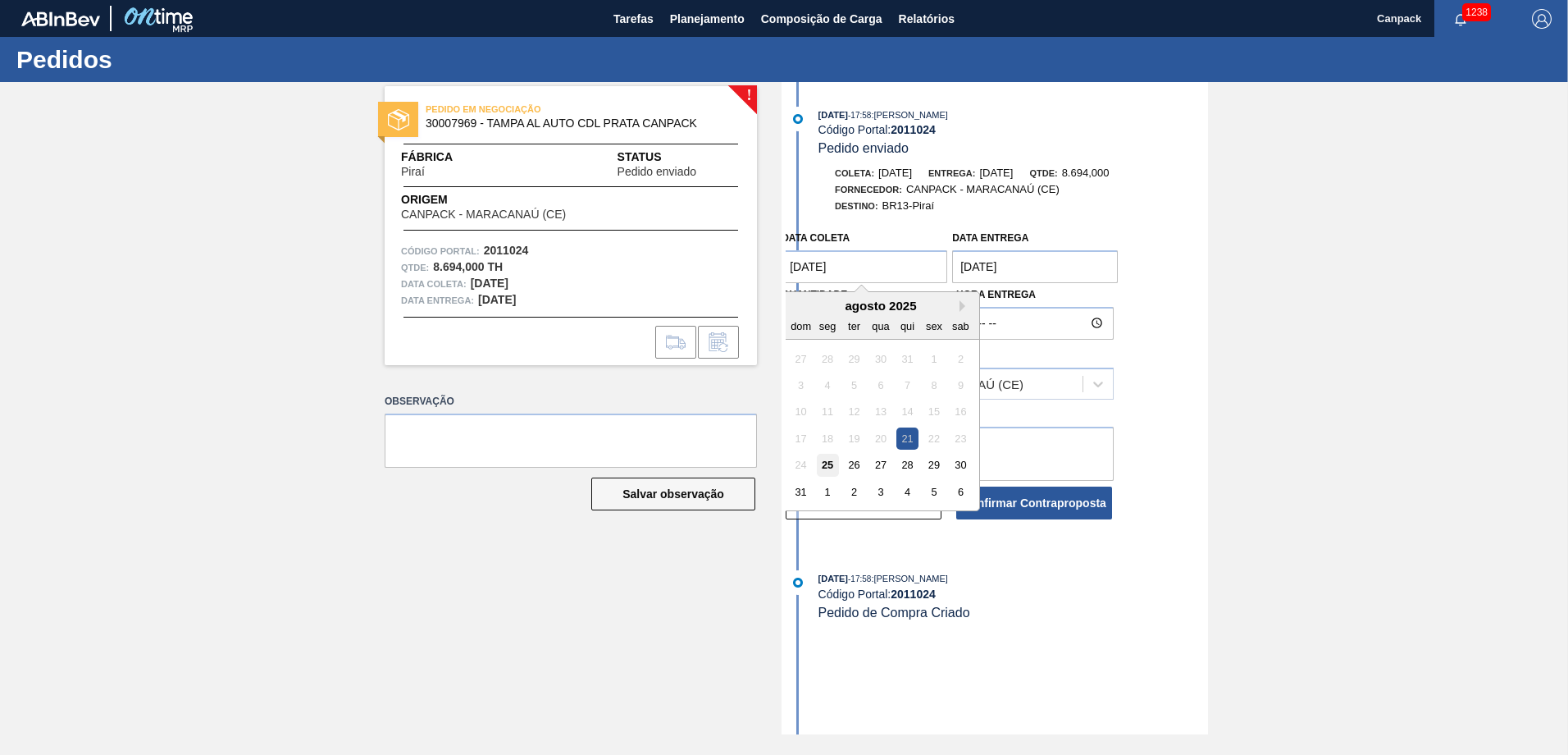
click at [819, 465] on div "25" at bounding box center [828, 464] width 22 height 22
type coleta "[DATE]"
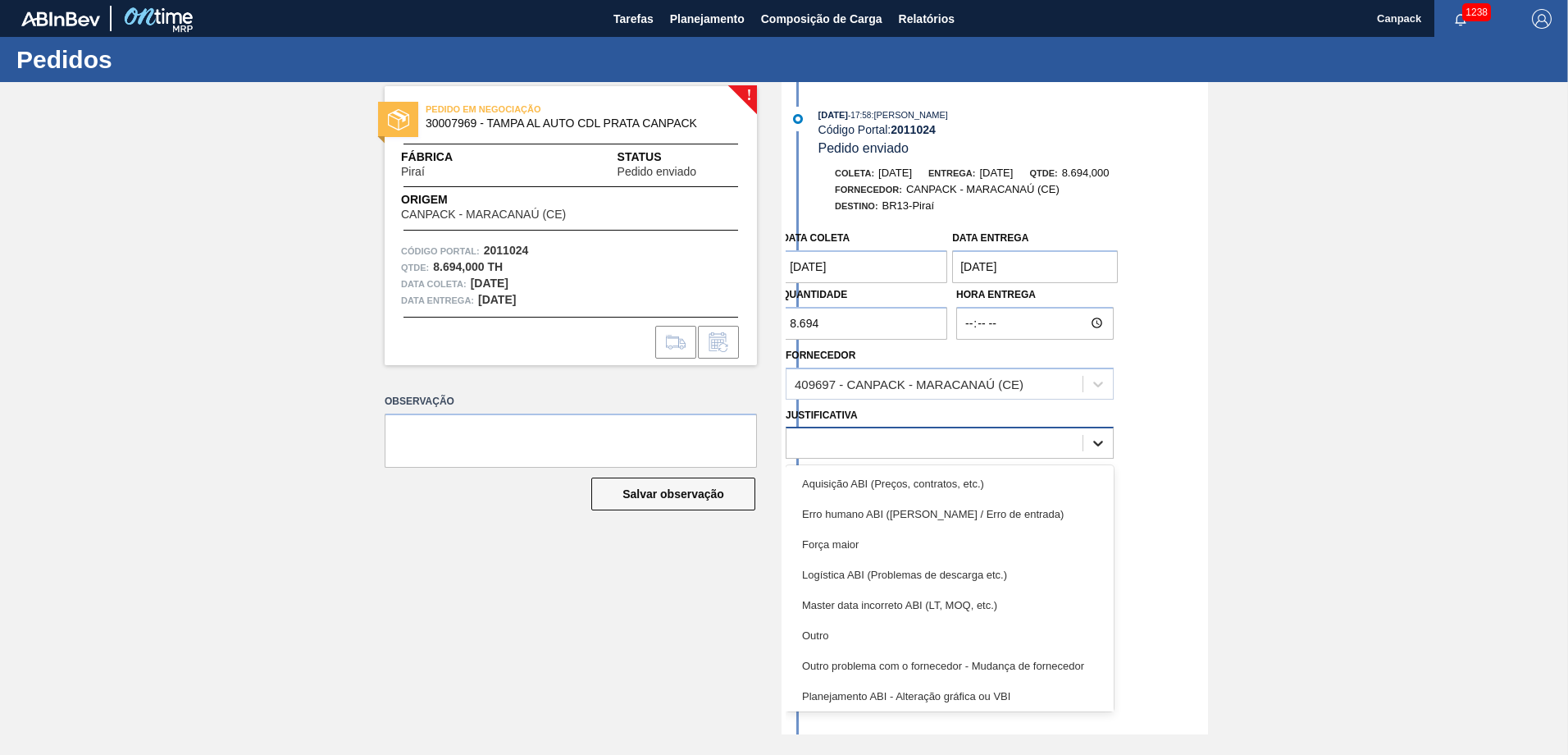
click at [1099, 447] on icon at bounding box center [1098, 443] width 16 height 16
click at [1184, 420] on div "Data coleta 25/08/2025 Data entrega 26/08/2025 Quantidade 8.694 Hora Entrega Fo…" at bounding box center [997, 401] width 422 height 358
click at [885, 437] on div at bounding box center [935, 443] width 296 height 24
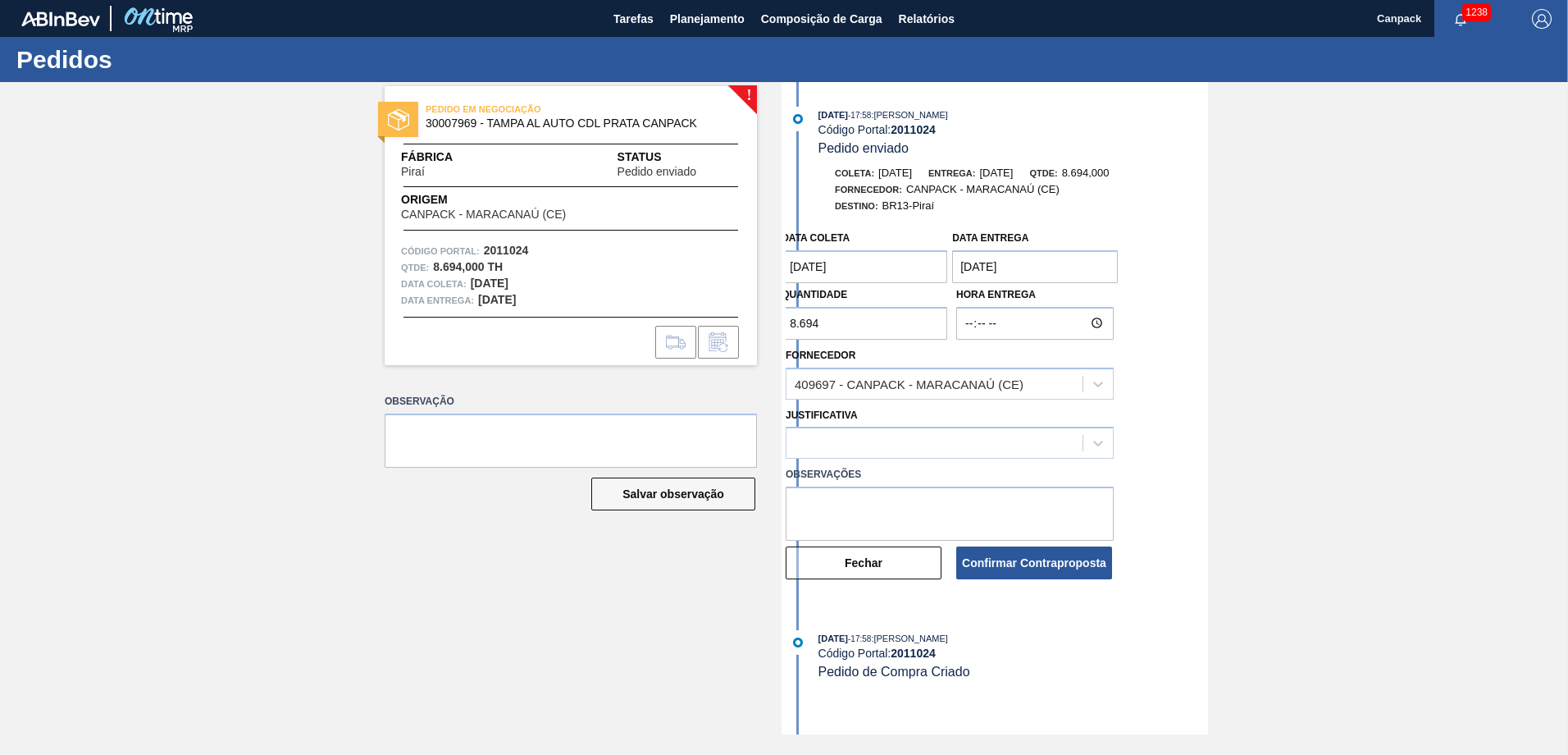
click at [1194, 465] on div "Data coleta 25/08/2025 Data entrega 26/08/2025 Quantidade 8.694 Hora Entrega Fo…" at bounding box center [997, 401] width 422 height 358
click at [869, 505] on textarea at bounding box center [949, 513] width 328 height 54
type textarea "o"
type textarea "OK PARA ATENDIMENTO NO DIA 25/08"
drag, startPoint x: 895, startPoint y: 131, endPoint x: 945, endPoint y: 133, distance: 50.0
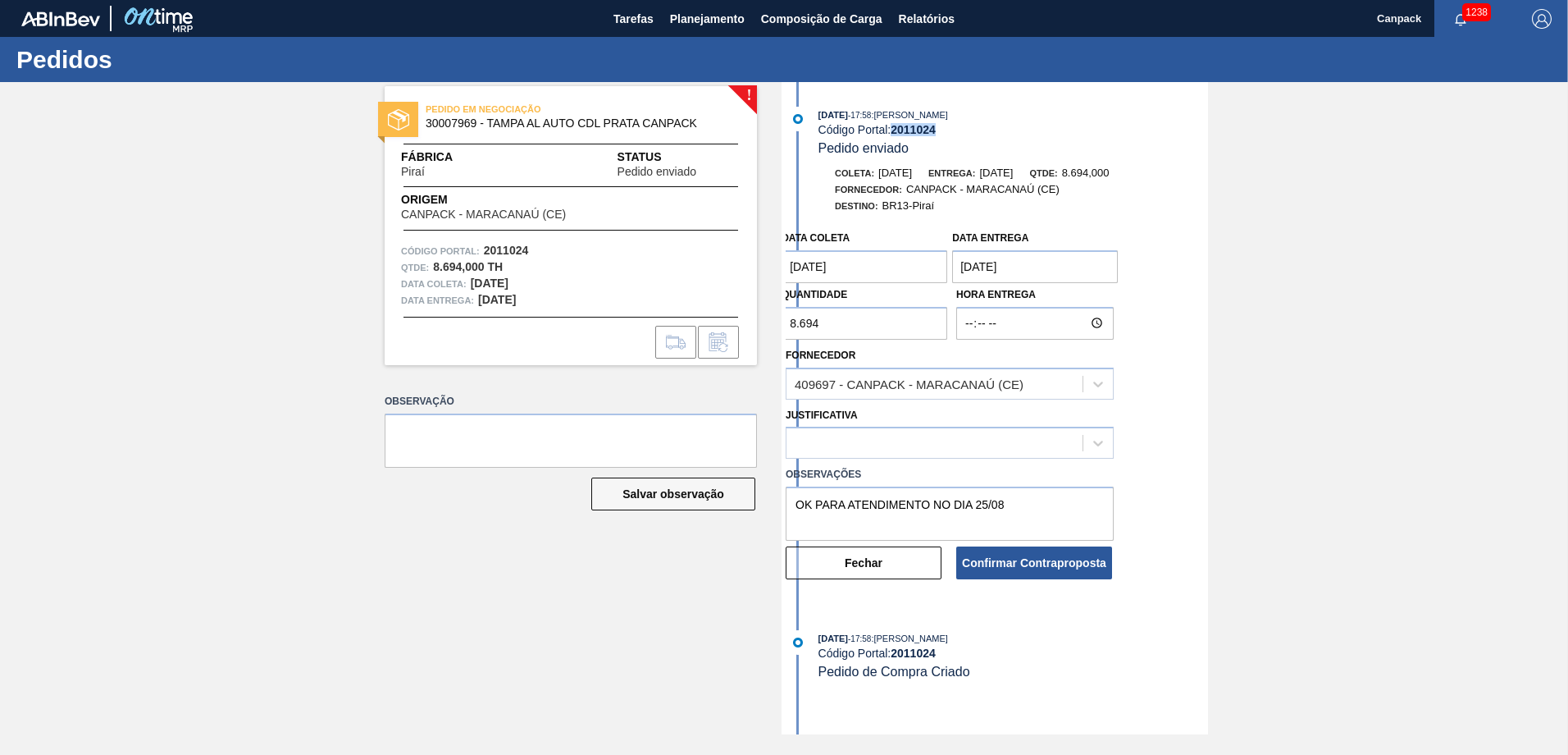
click at [945, 133] on div "Código Portal: 2011024" at bounding box center [1013, 130] width 389 height 13
copy strong "2011024"
click at [944, 441] on div at bounding box center [935, 443] width 296 height 24
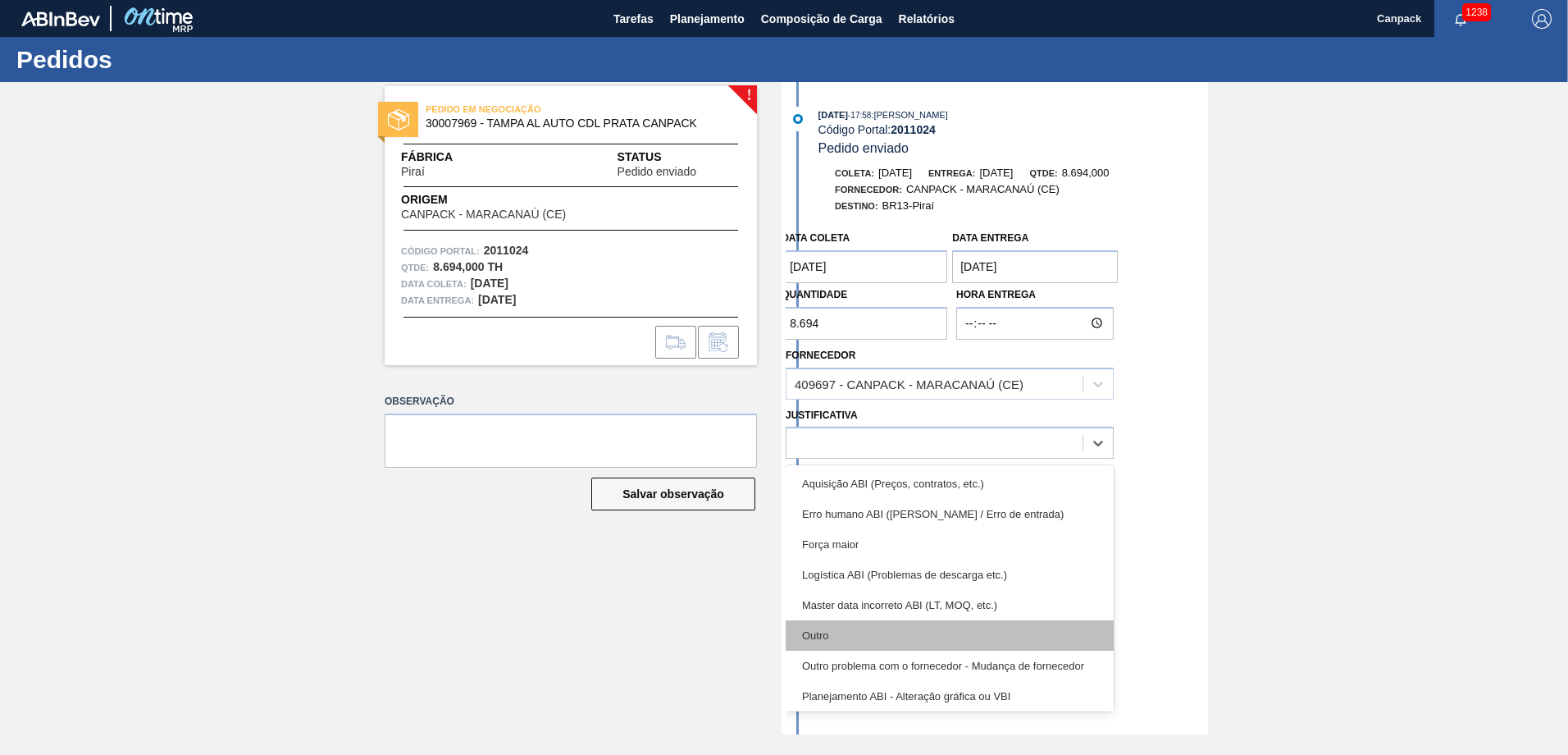
click at [842, 626] on div "Outro" at bounding box center [949, 634] width 328 height 30
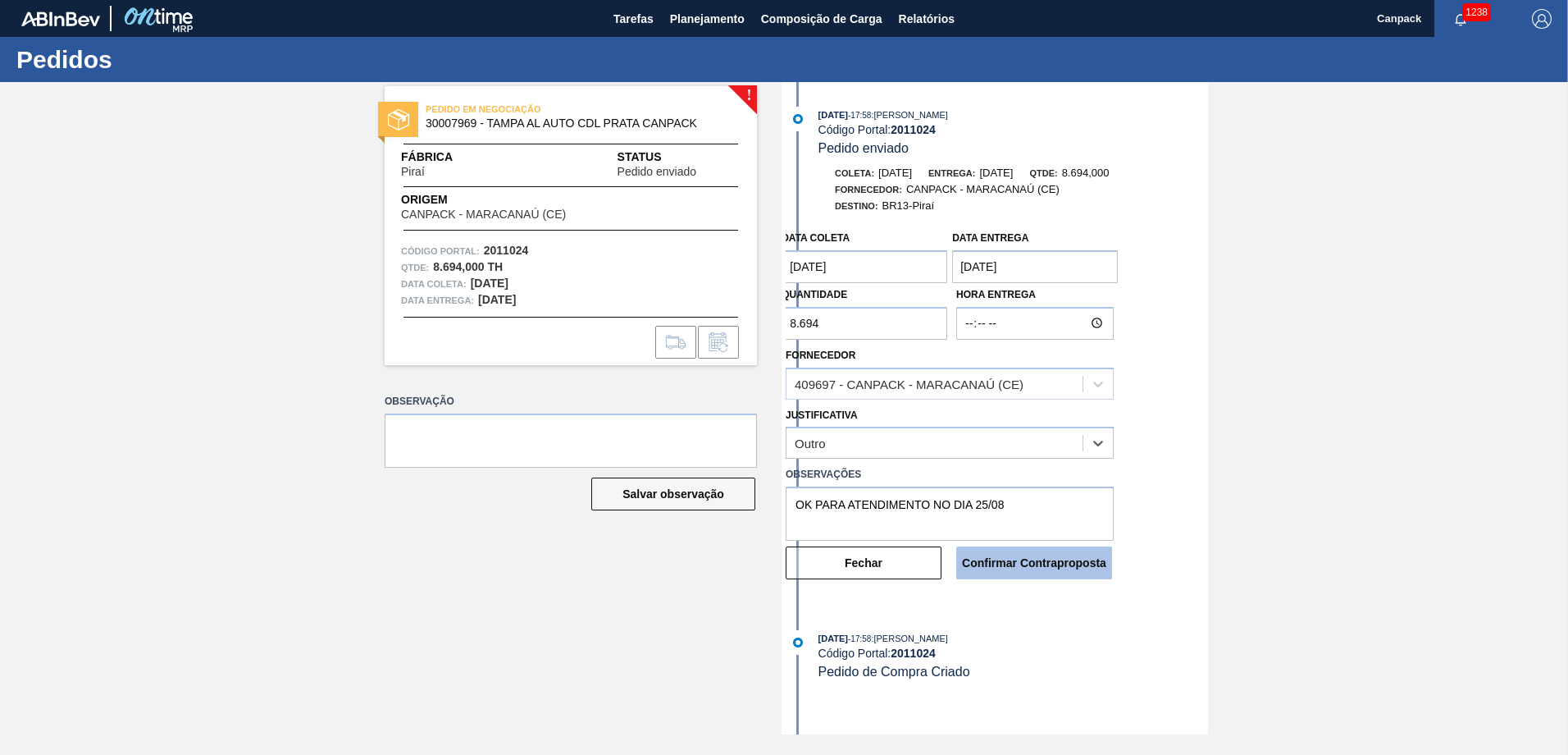
click at [1032, 565] on button "Confirmar Contraproposta" at bounding box center [1033, 563] width 156 height 33
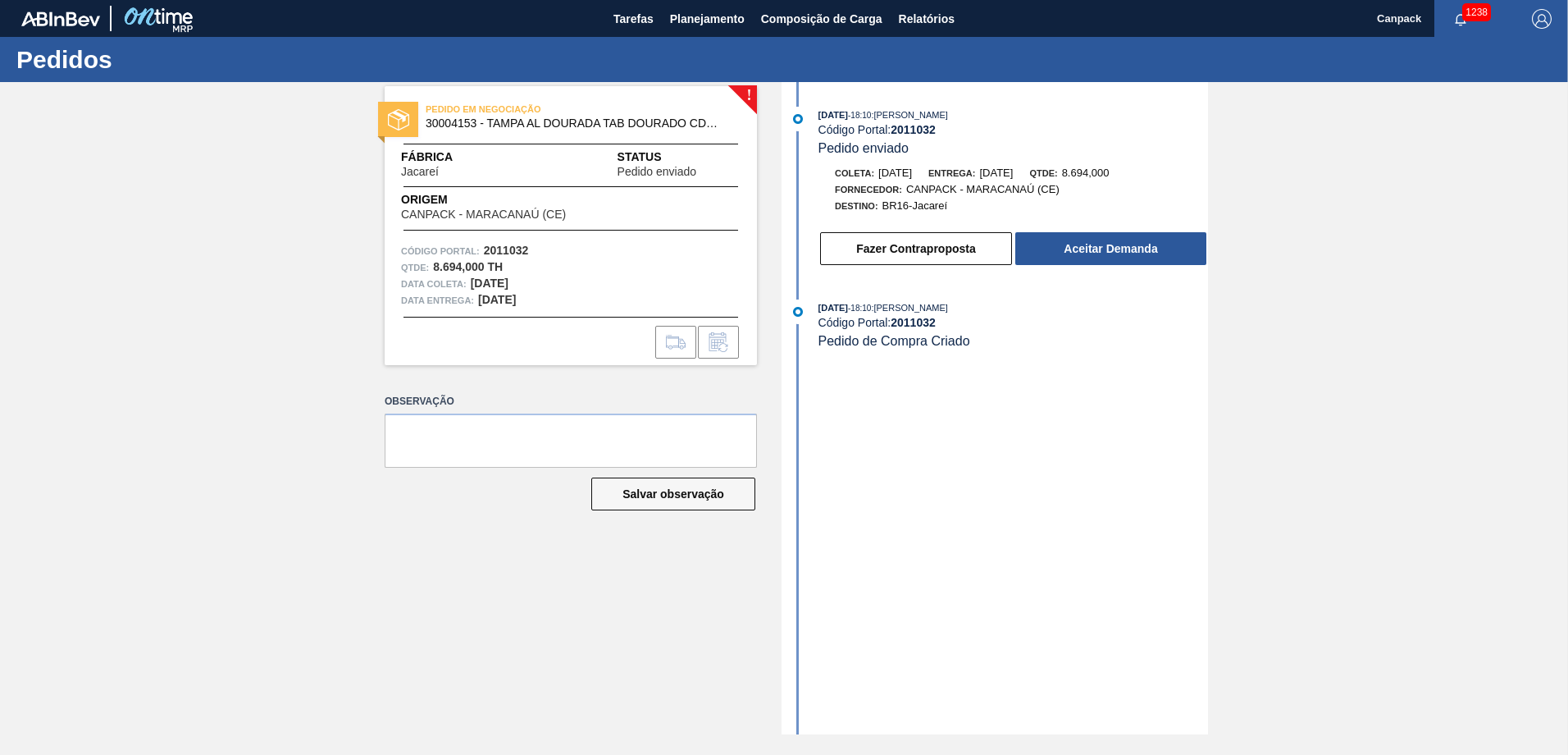
click at [686, 229] on div at bounding box center [571, 229] width 335 height 1
drag, startPoint x: 894, startPoint y: 133, endPoint x: 939, endPoint y: 131, distance: 45.0
click at [939, 131] on div "Código Portal: 2011032" at bounding box center [1013, 130] width 389 height 13
copy strong "2011032"
click at [960, 260] on button "Fazer Contraproposta" at bounding box center [916, 249] width 192 height 33
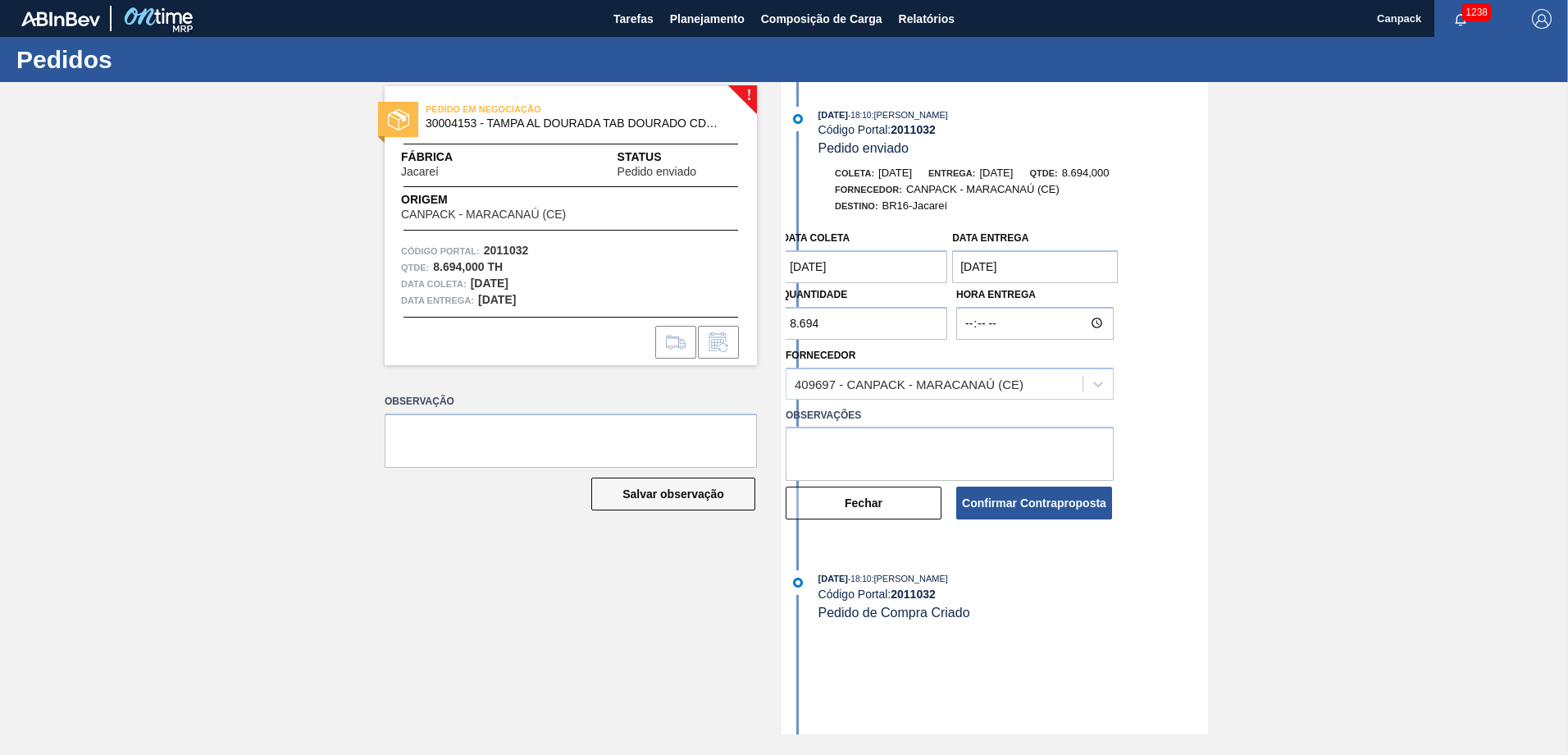
click at [893, 269] on coleta "24/08/2025" at bounding box center [863, 267] width 165 height 33
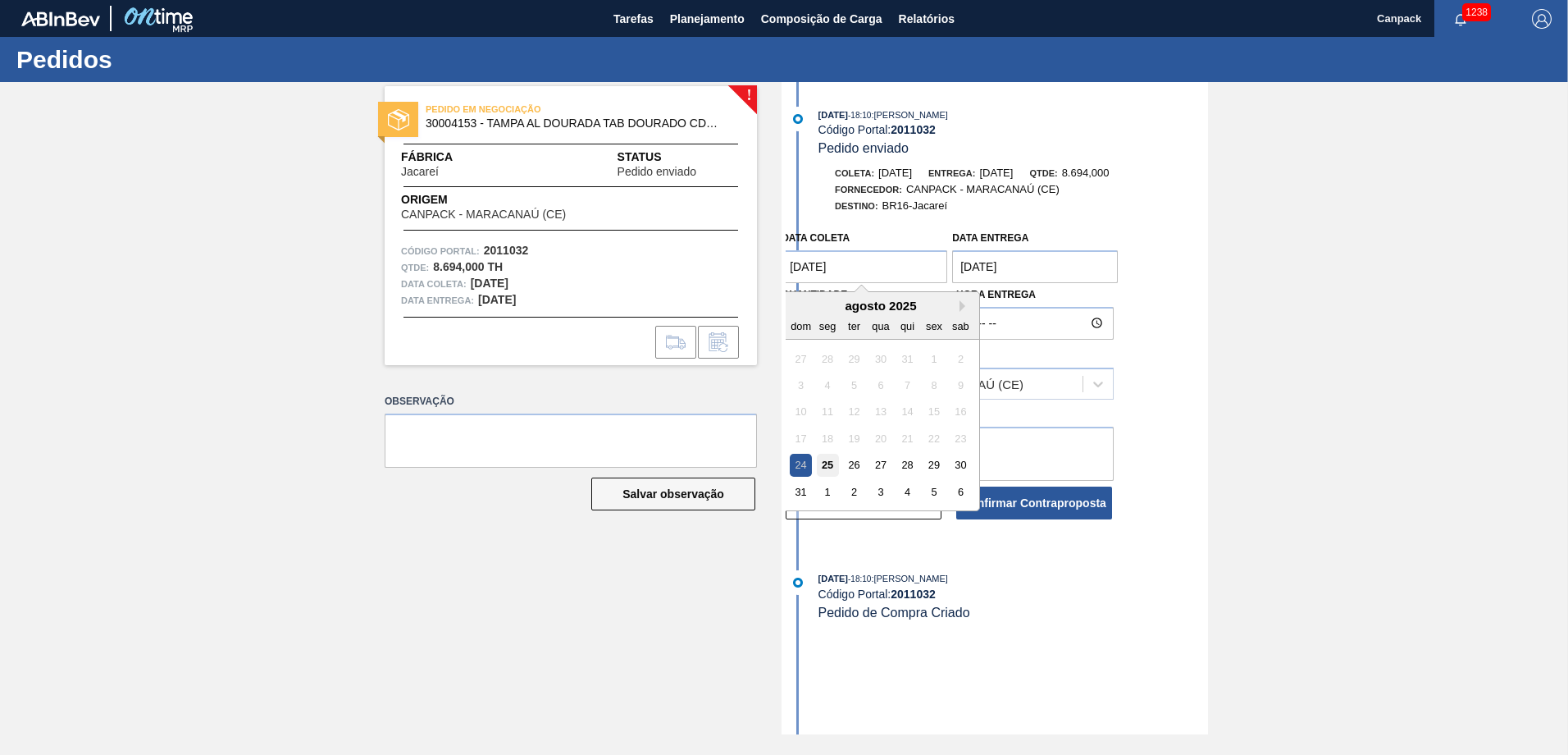
click at [832, 462] on div "25" at bounding box center [828, 464] width 22 height 22
type coleta "[DATE]"
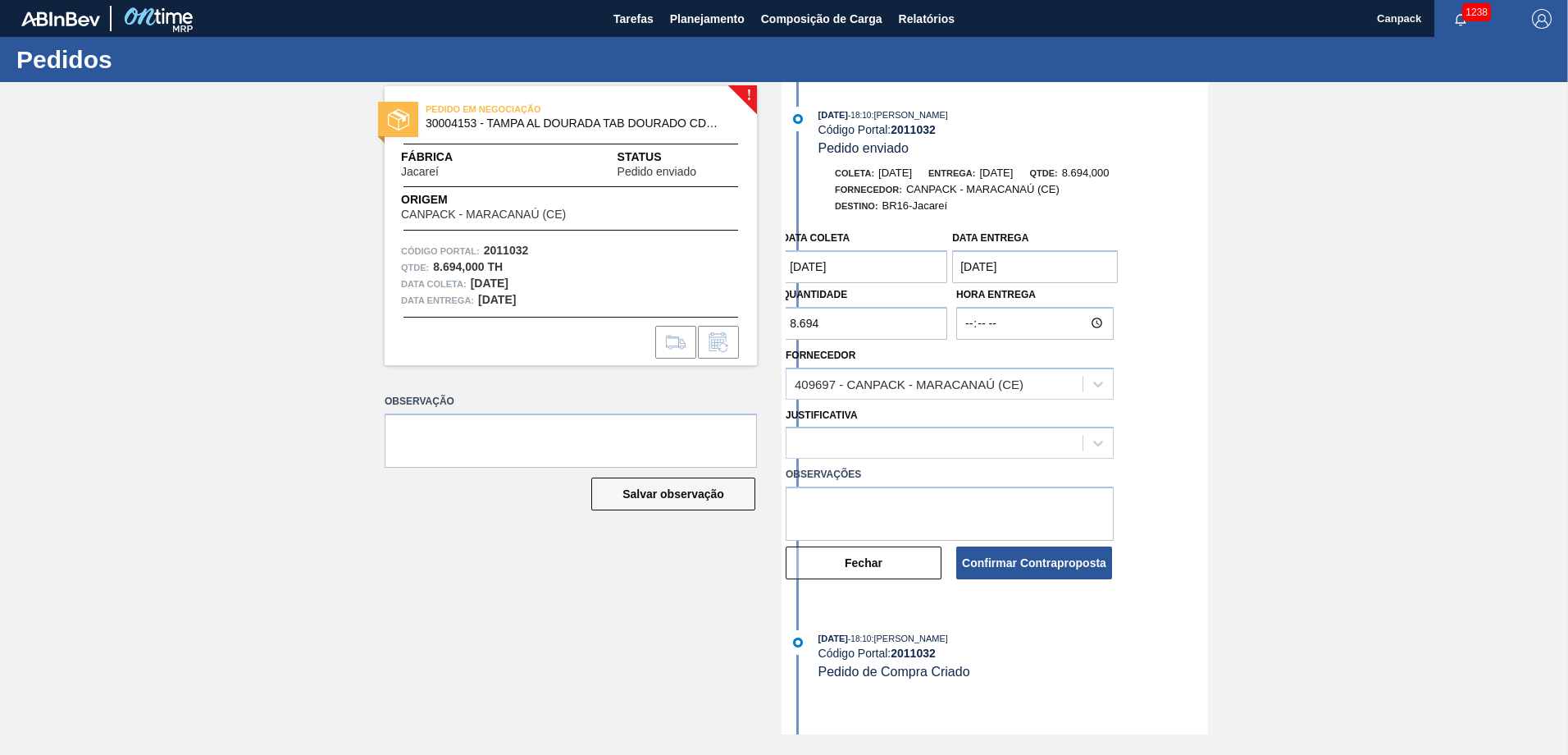
drag, startPoint x: 851, startPoint y: 328, endPoint x: 752, endPoint y: 332, distance: 99.1
click at [752, 332] on div "! PEDIDO EM NEGOCIAÇÃO 30004153 - TAMPA AL DOURADA TAB DOURADO CDL CANPACK Fábr…" at bounding box center [784, 408] width 1568 height 652
click at [882, 321] on input "8.694" at bounding box center [863, 324] width 165 height 33
drag, startPoint x: 882, startPoint y: 321, endPoint x: 772, endPoint y: 333, distance: 110.7
click at [772, 333] on div "! PEDIDO EM NEGOCIAÇÃO 30004153 - TAMPA AL DOURADA TAB DOURADO CDL CANPACK Fábr…" at bounding box center [784, 408] width 1568 height 652
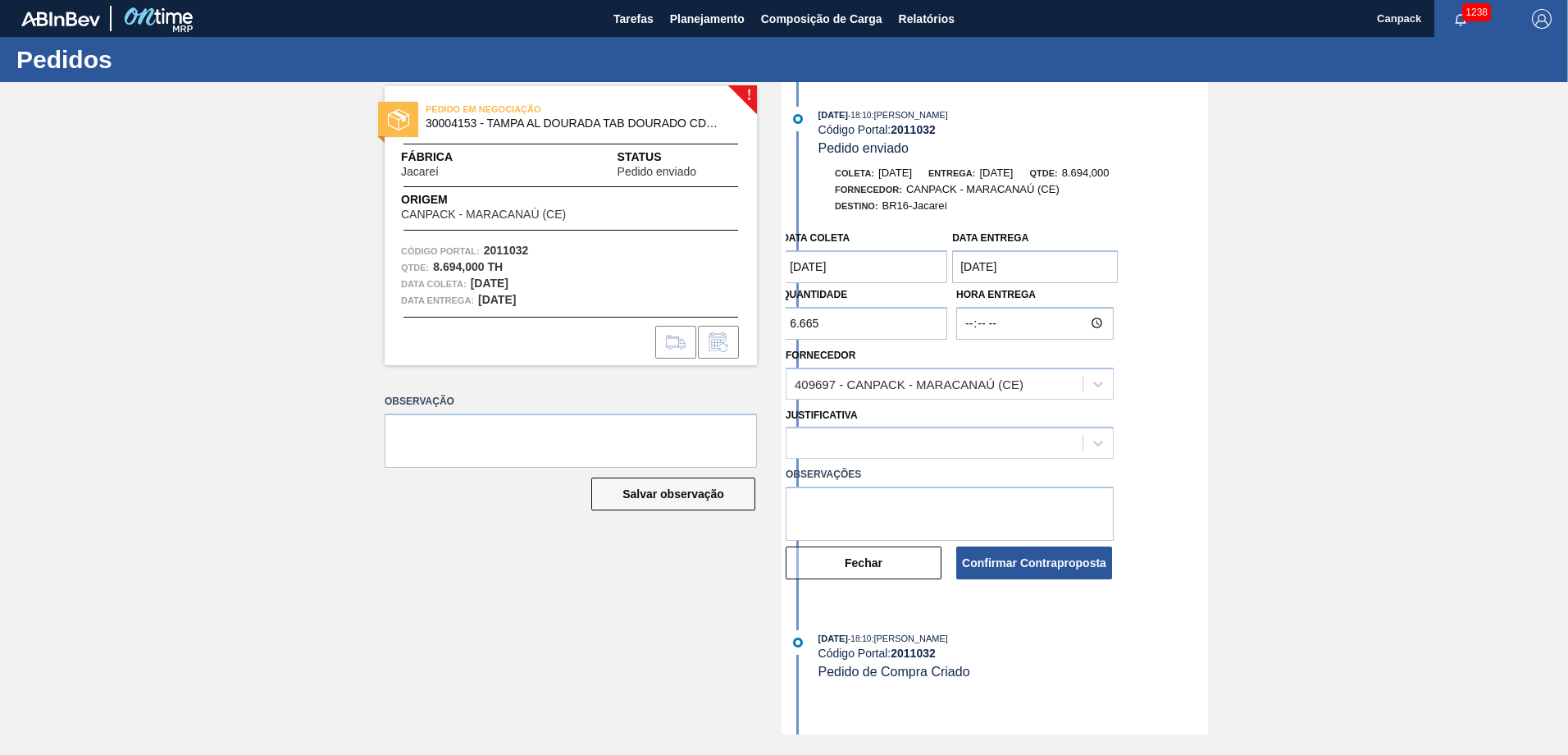
type input "6.665"
click at [876, 514] on textarea at bounding box center [949, 513] width 328 height 54
type textarea "OK PARA 23 PLTS DIA 25/08"
click at [1046, 573] on button "Confirmar Contraproposta" at bounding box center [1033, 563] width 156 height 33
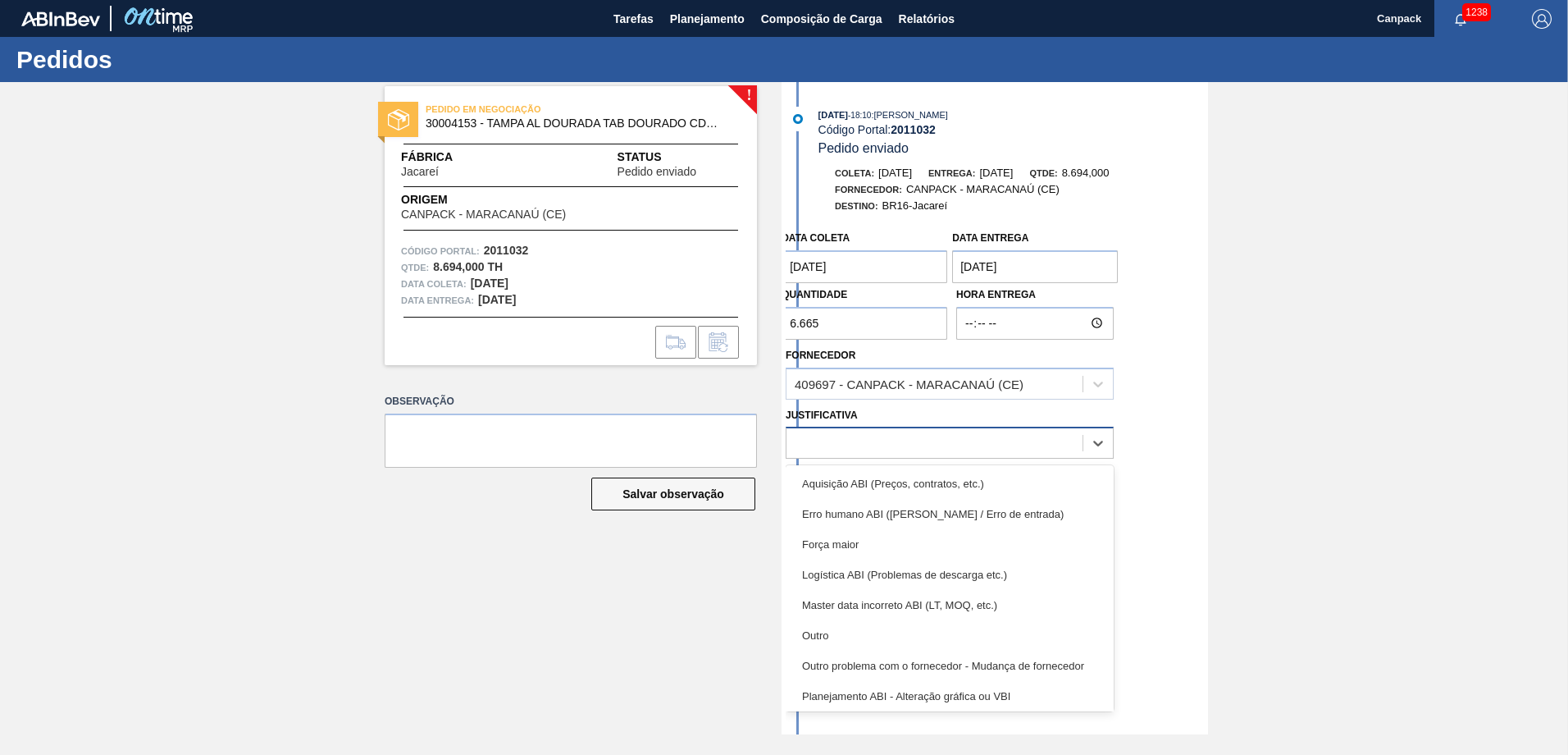
click at [1004, 439] on div at bounding box center [935, 443] width 296 height 24
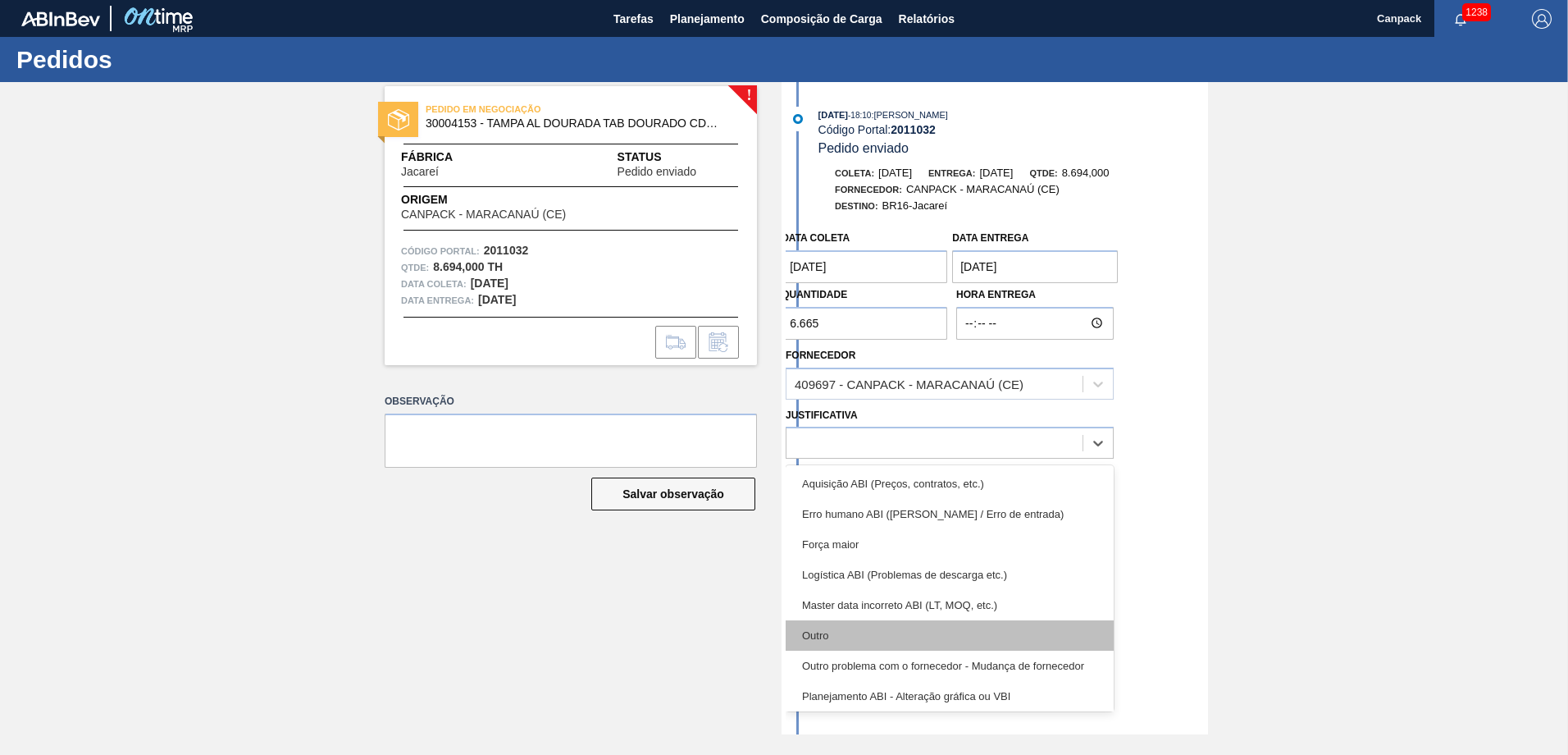
click at [847, 624] on div "Outro" at bounding box center [949, 634] width 328 height 30
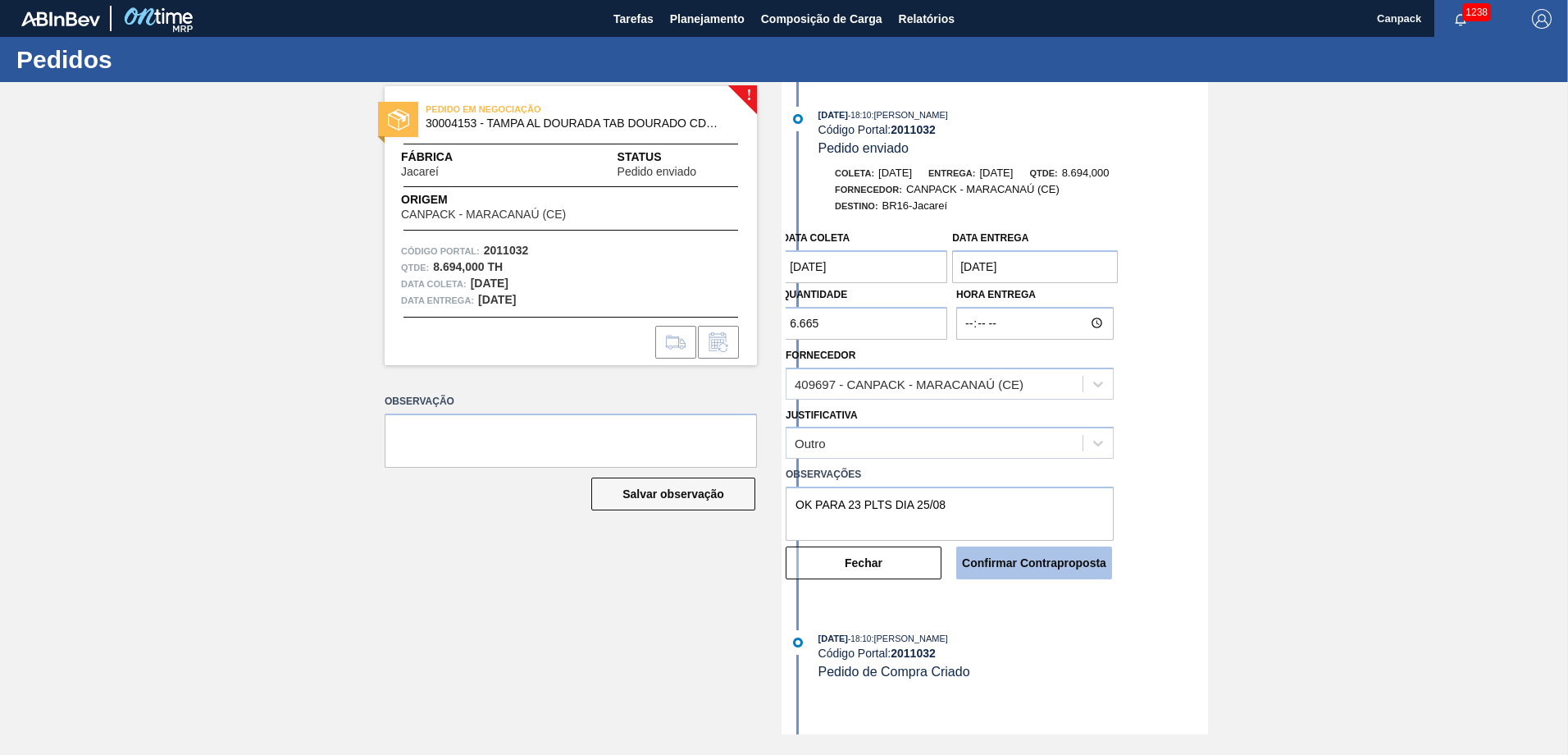
click at [1033, 568] on button "Confirmar Contraproposta" at bounding box center [1033, 563] width 156 height 33
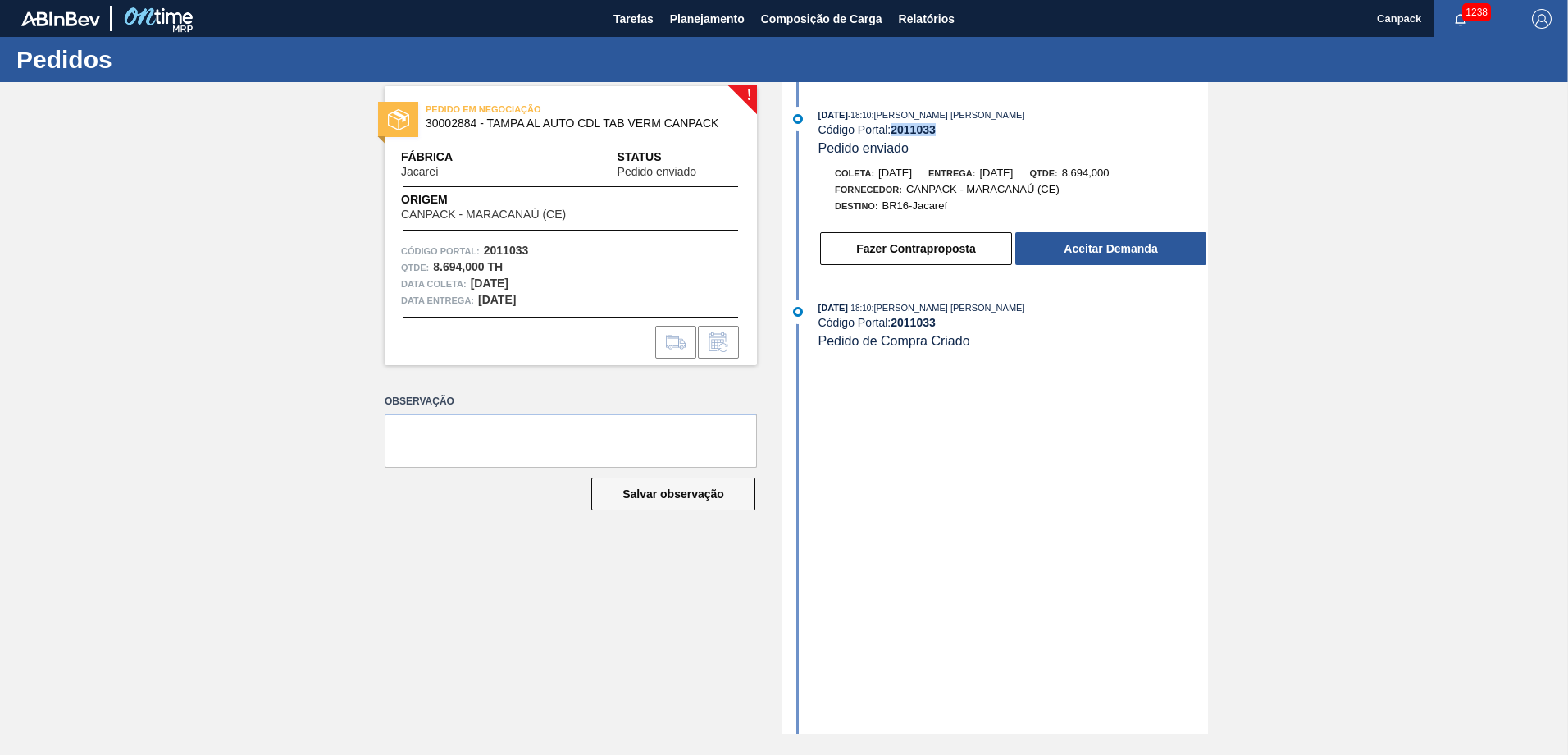
drag, startPoint x: 895, startPoint y: 132, endPoint x: 936, endPoint y: 132, distance: 41.0
click at [936, 132] on strong "2011033" at bounding box center [913, 130] width 45 height 13
copy strong "2011033"
click at [944, 250] on button "Fazer Contraproposta" at bounding box center [916, 249] width 192 height 33
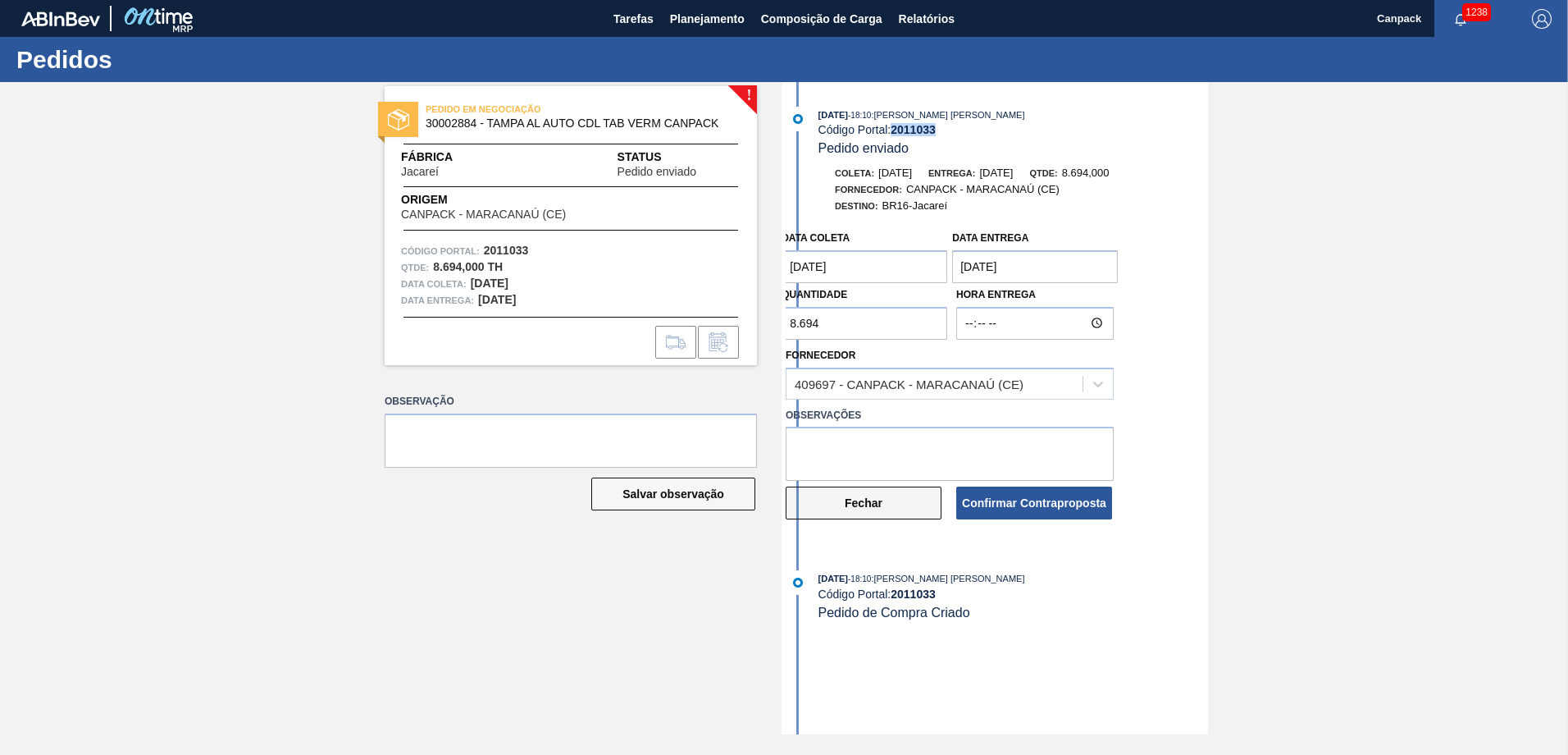
click at [913, 503] on button "Fechar" at bounding box center [863, 503] width 156 height 33
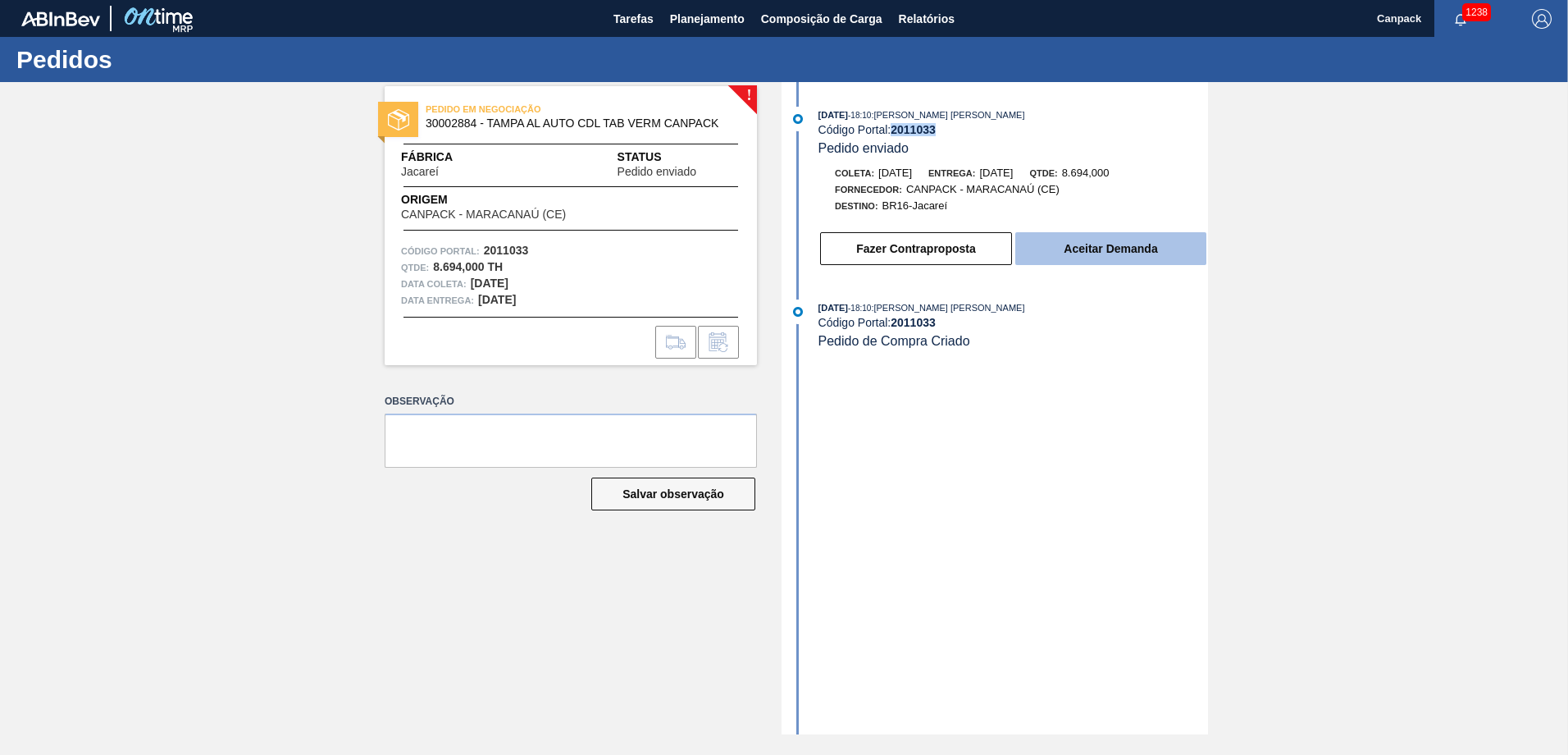
click at [1137, 259] on button "Aceitar Demanda" at bounding box center [1110, 249] width 191 height 33
drag, startPoint x: 895, startPoint y: 134, endPoint x: 937, endPoint y: 134, distance: 42.0
click at [936, 134] on strong "2015473" at bounding box center [913, 130] width 45 height 13
copy strong "2015473"
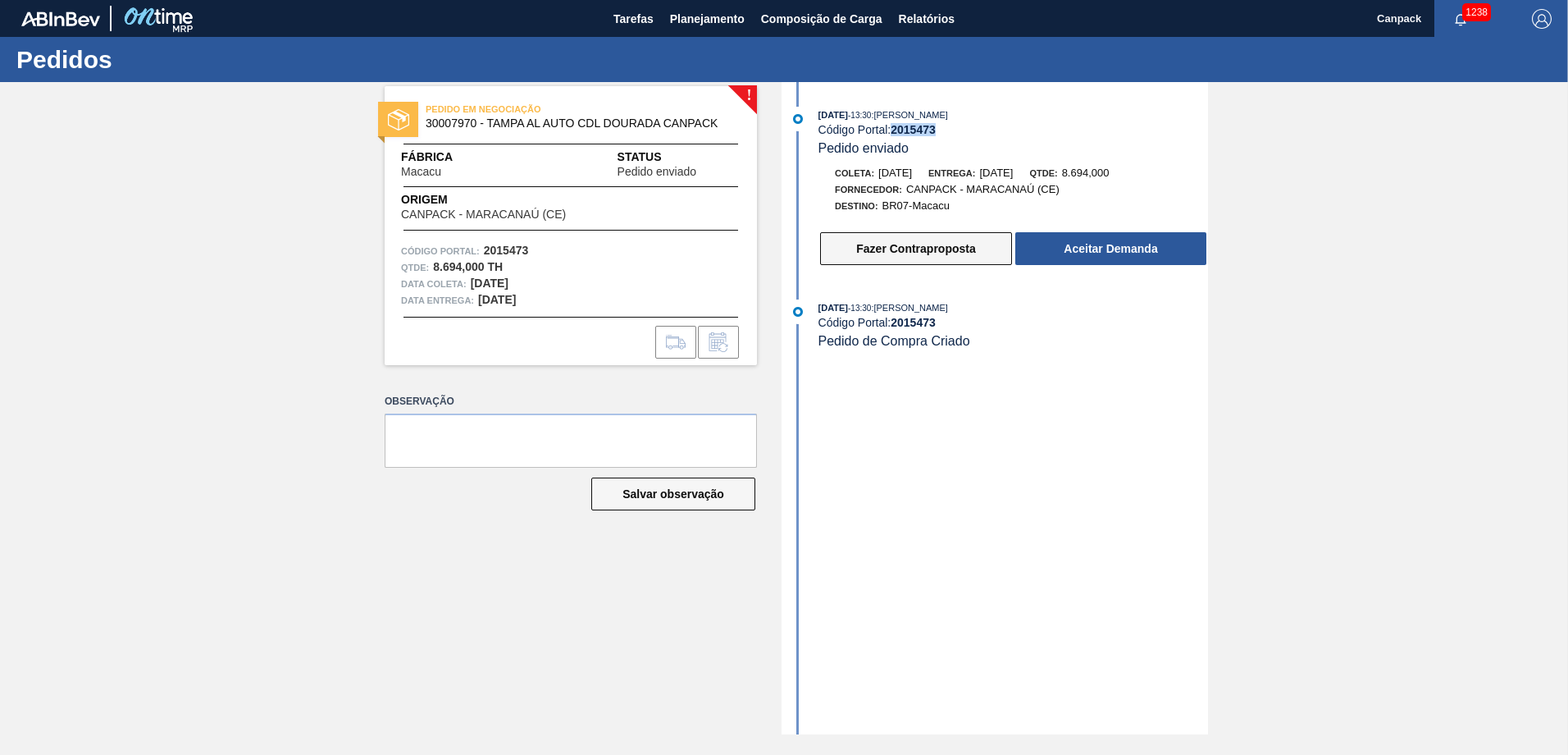
click at [947, 259] on button "Fazer Contraproposta" at bounding box center [916, 249] width 192 height 33
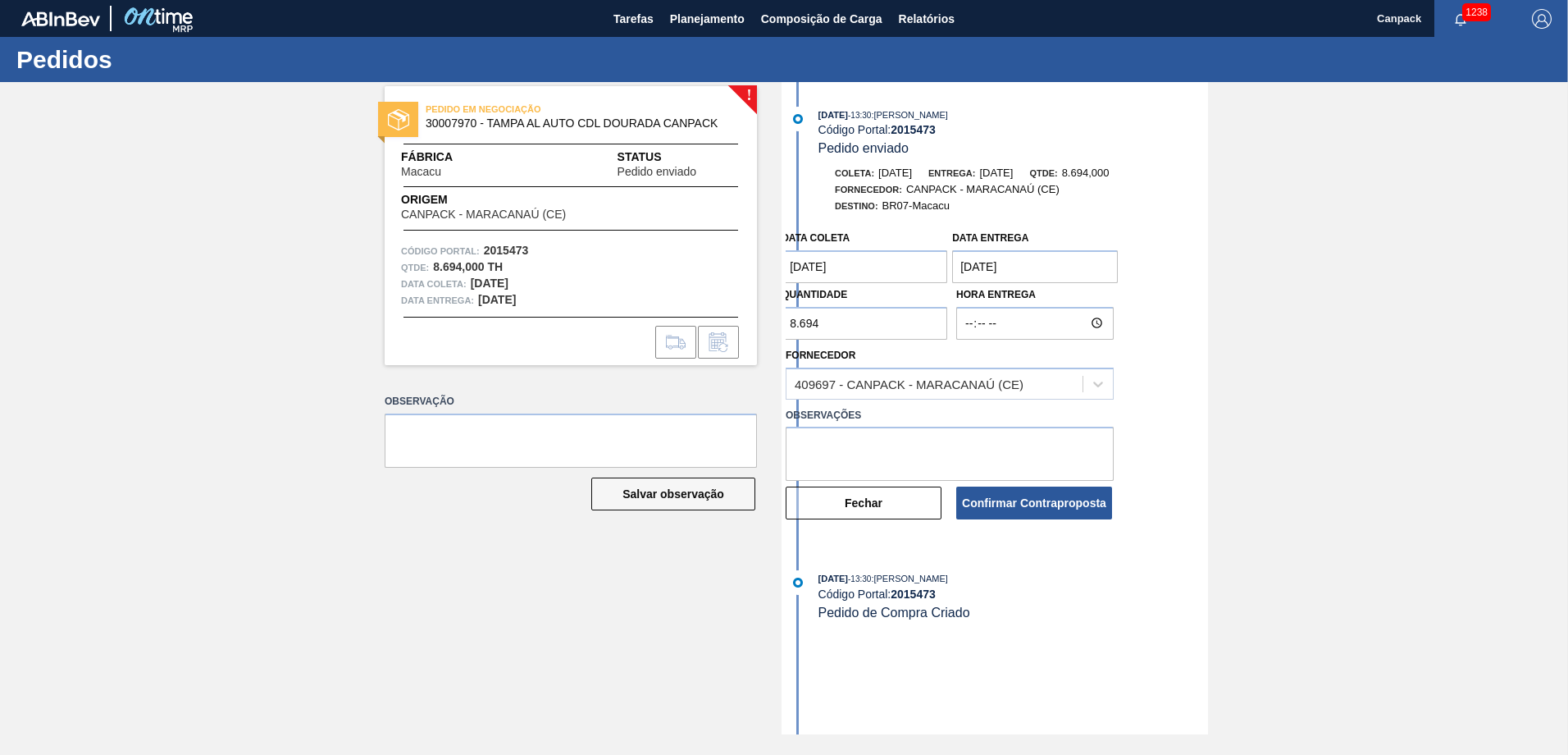
click at [878, 276] on coleta "[DATE]" at bounding box center [863, 267] width 165 height 33
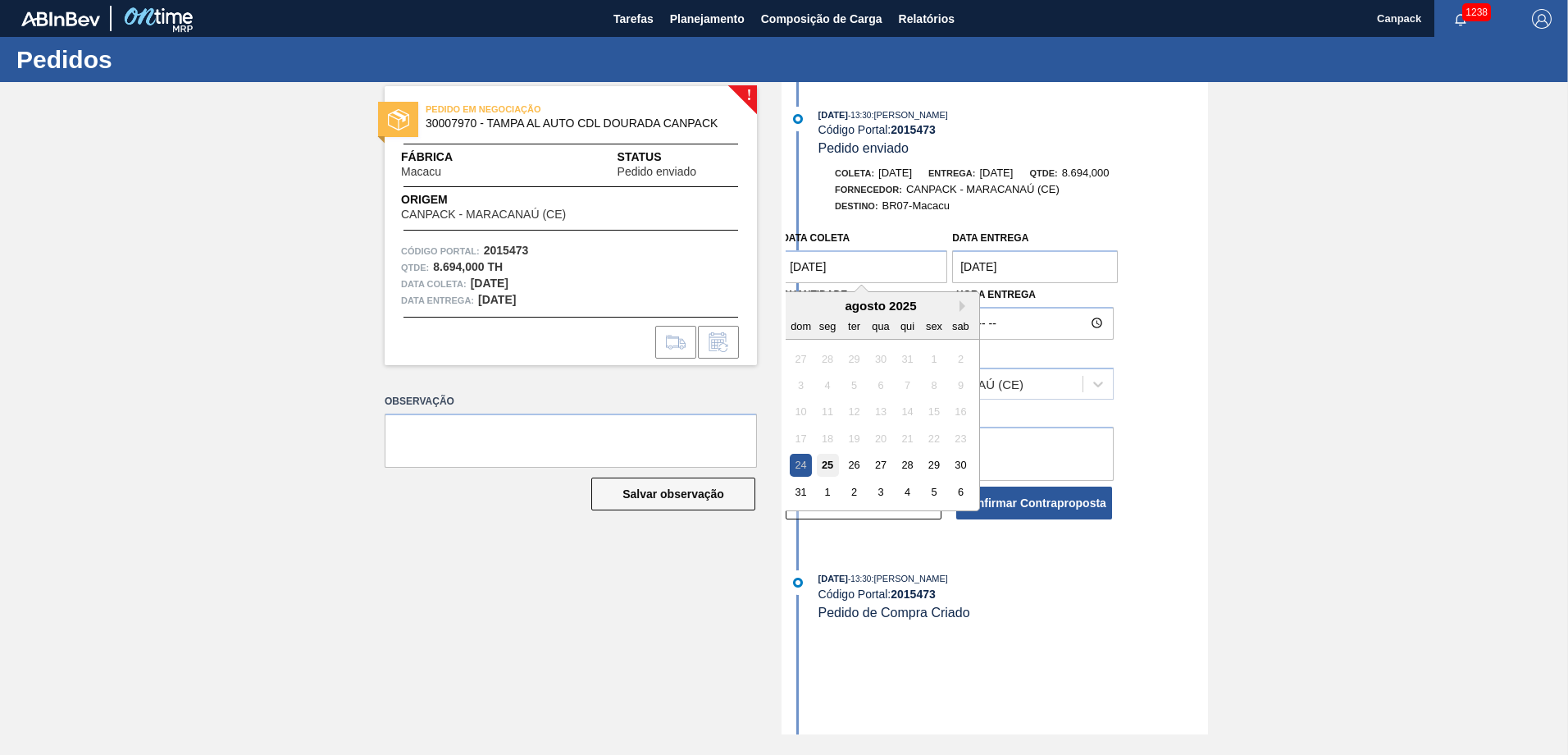
click at [823, 463] on div "25" at bounding box center [828, 464] width 22 height 22
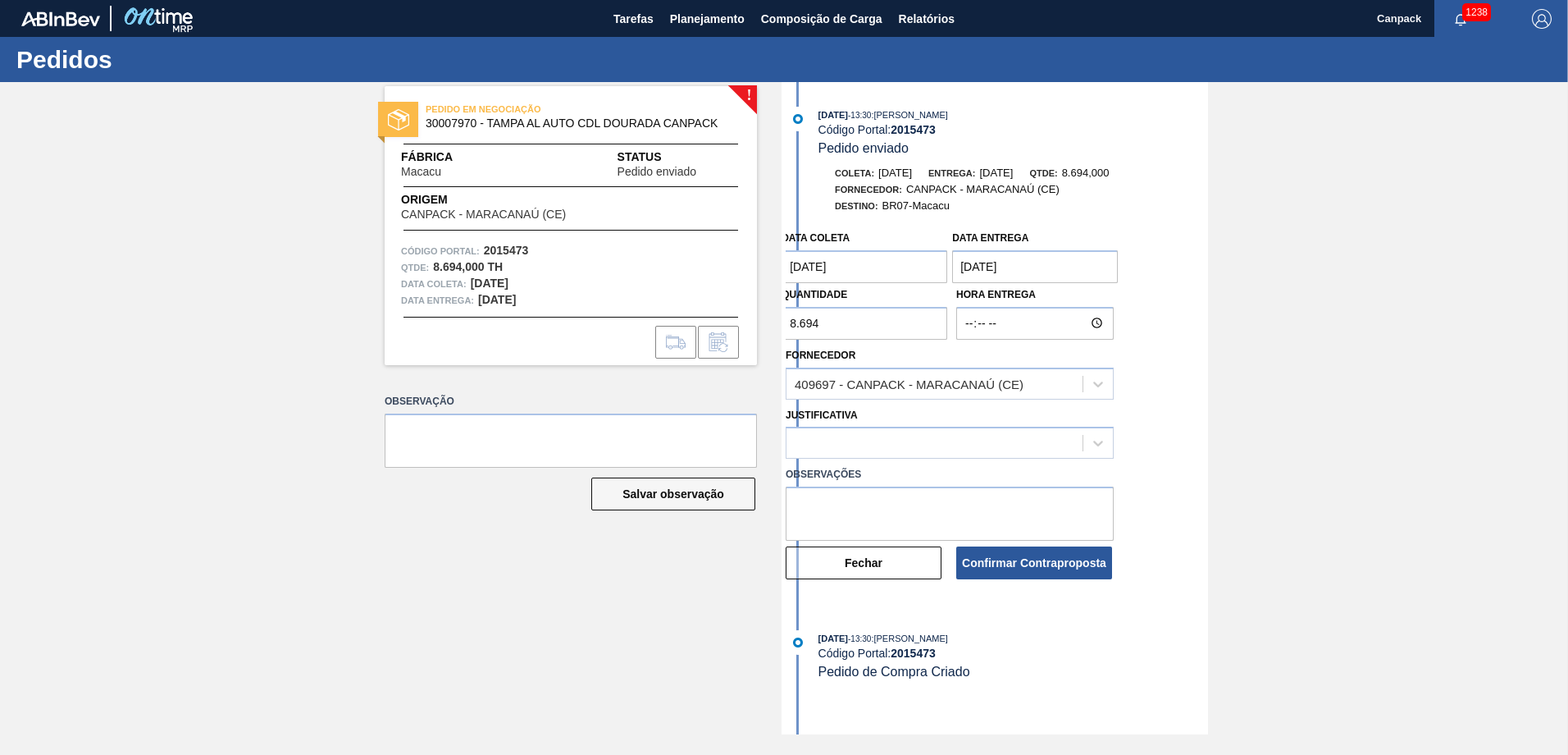
type coleta "[DATE]"
click at [861, 504] on textarea at bounding box center [949, 513] width 328 height 54
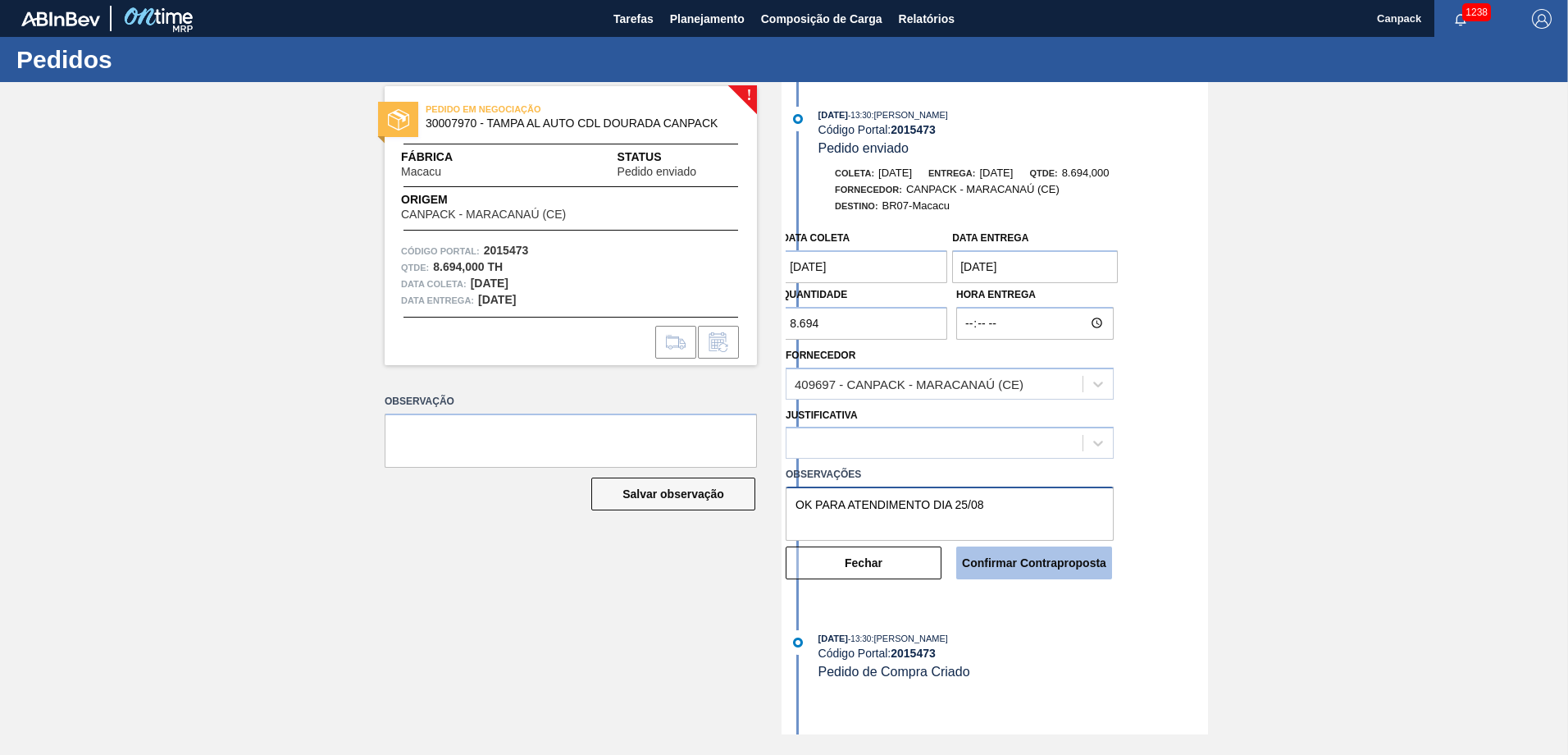
type textarea "OK PARA ATENDIMENTO DIA 25/08"
click at [1027, 560] on button "Confirmar Contraproposta" at bounding box center [1033, 563] width 156 height 33
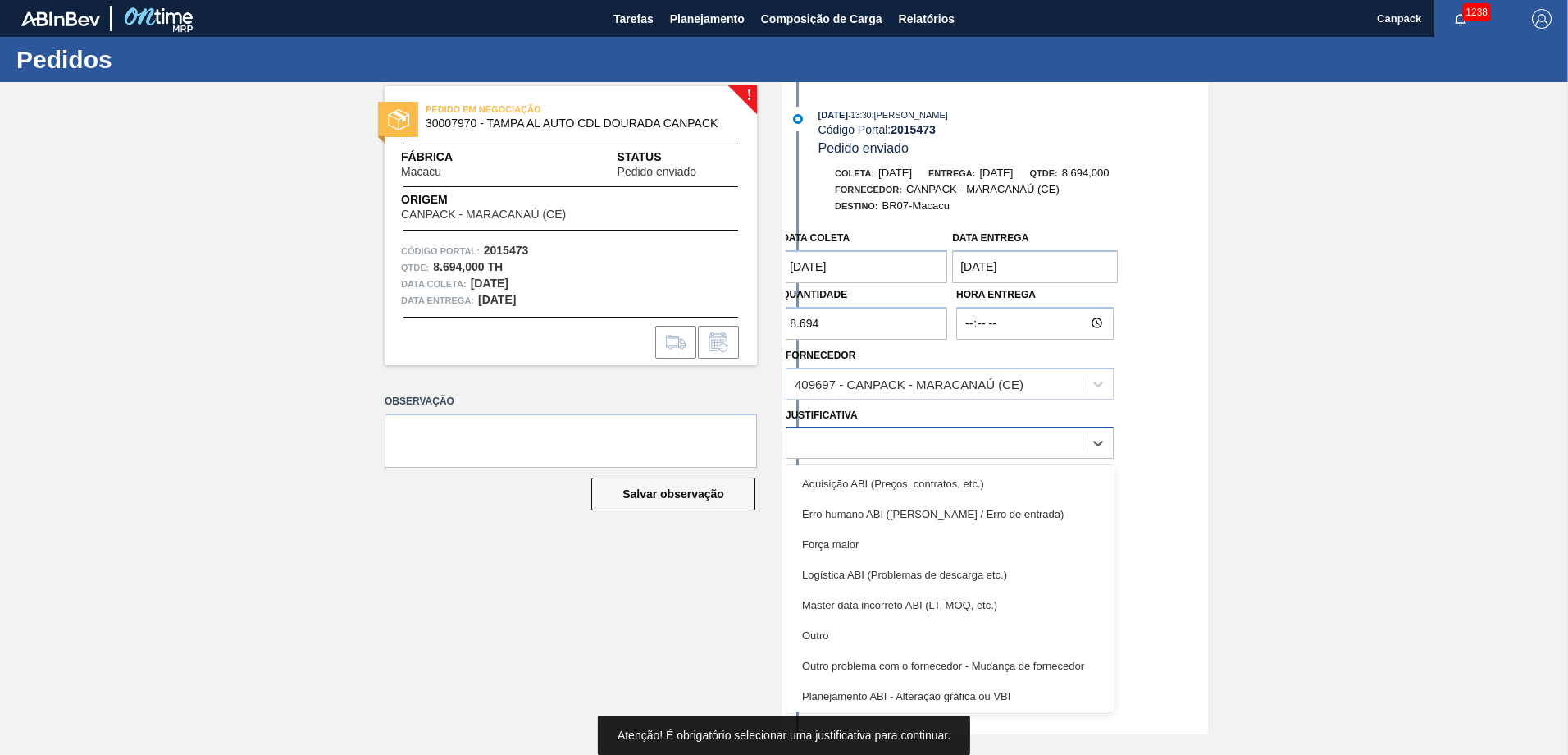
click at [952, 450] on div at bounding box center [935, 443] width 296 height 24
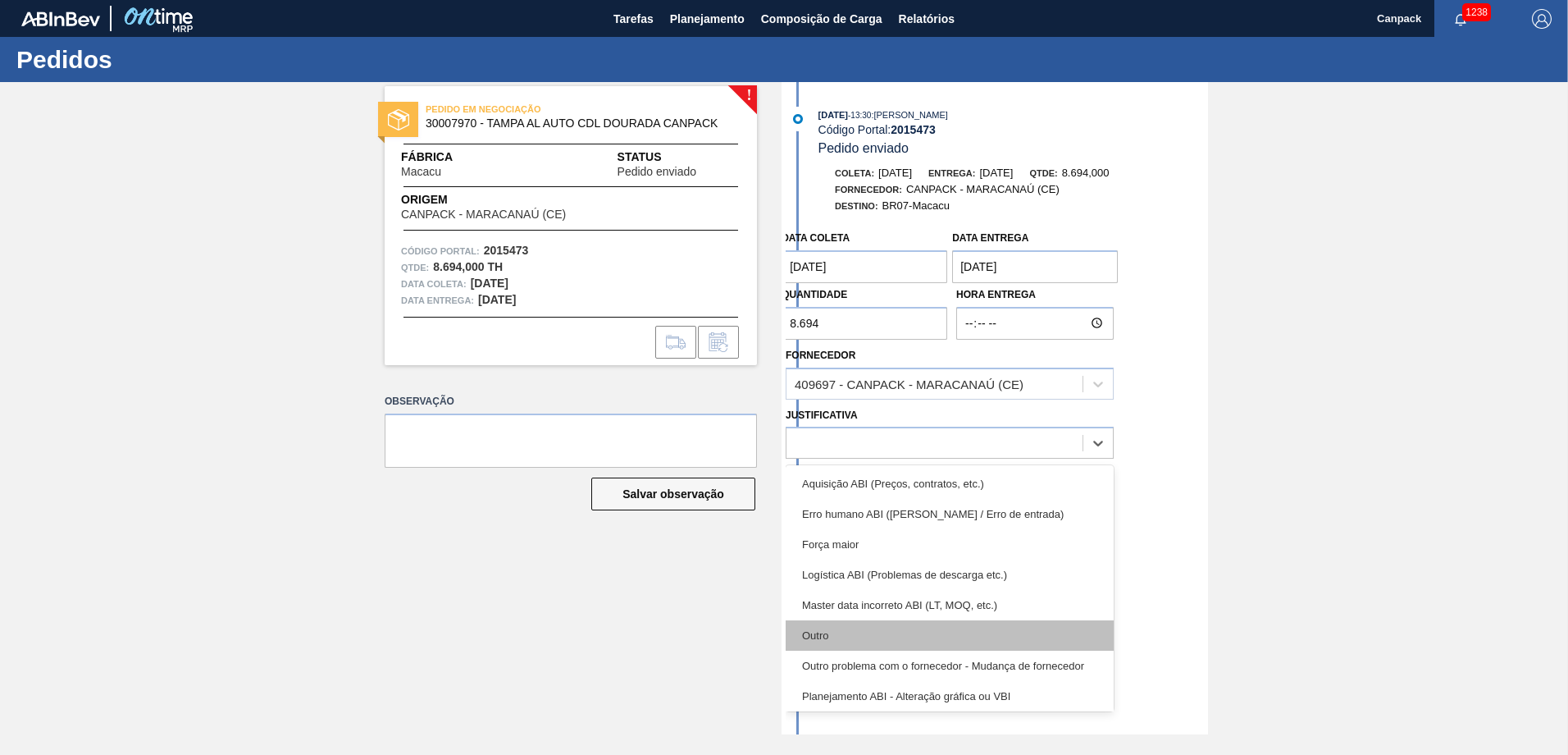
click at [858, 629] on div "Outro" at bounding box center [949, 634] width 328 height 30
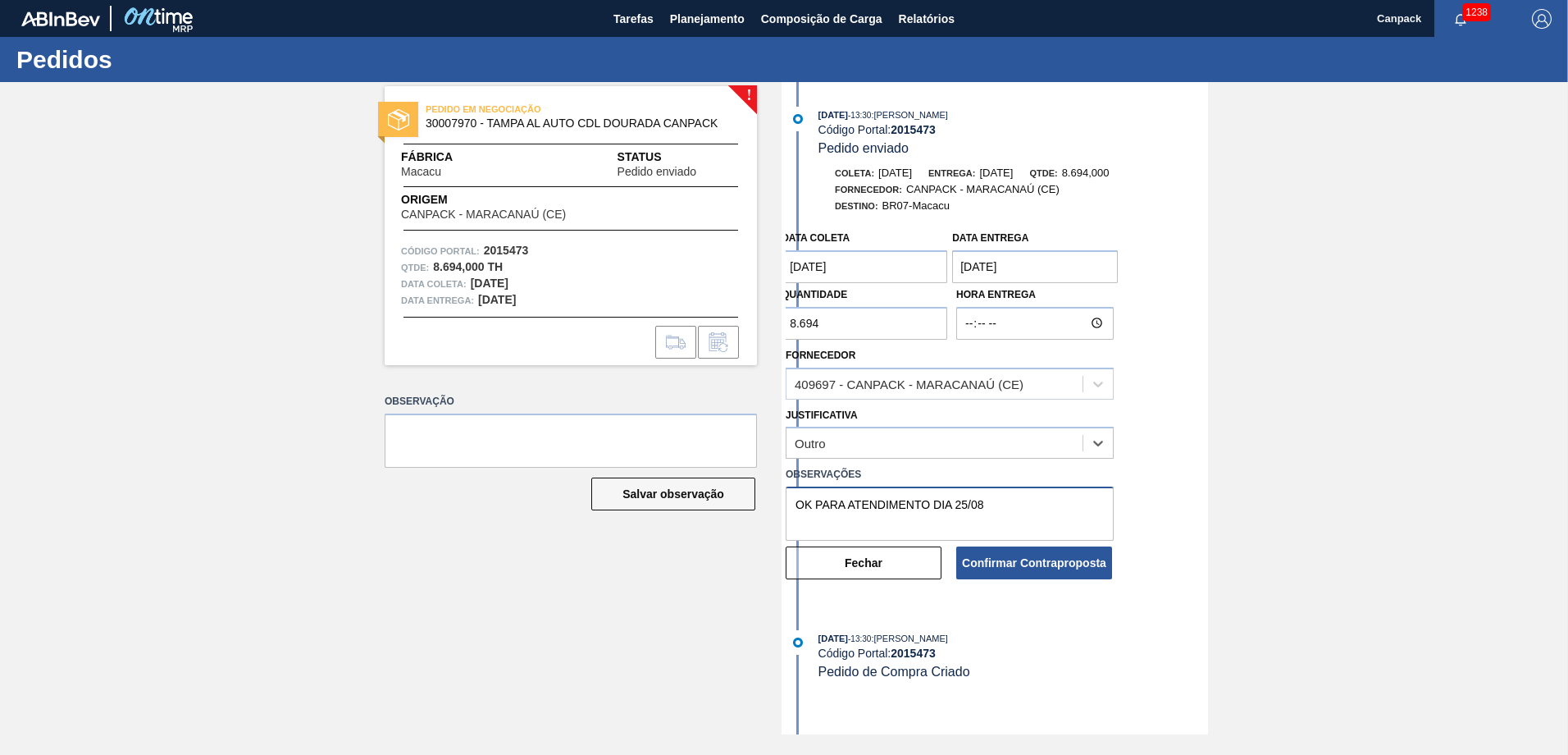
click at [1020, 502] on textarea "OK PARA ATENDIMENTO DIA 25/08" at bounding box center [949, 513] width 328 height 54
click at [1082, 559] on button "Confirmar Contraproposta" at bounding box center [1033, 563] width 156 height 33
